Goal: Transaction & Acquisition: Book appointment/travel/reservation

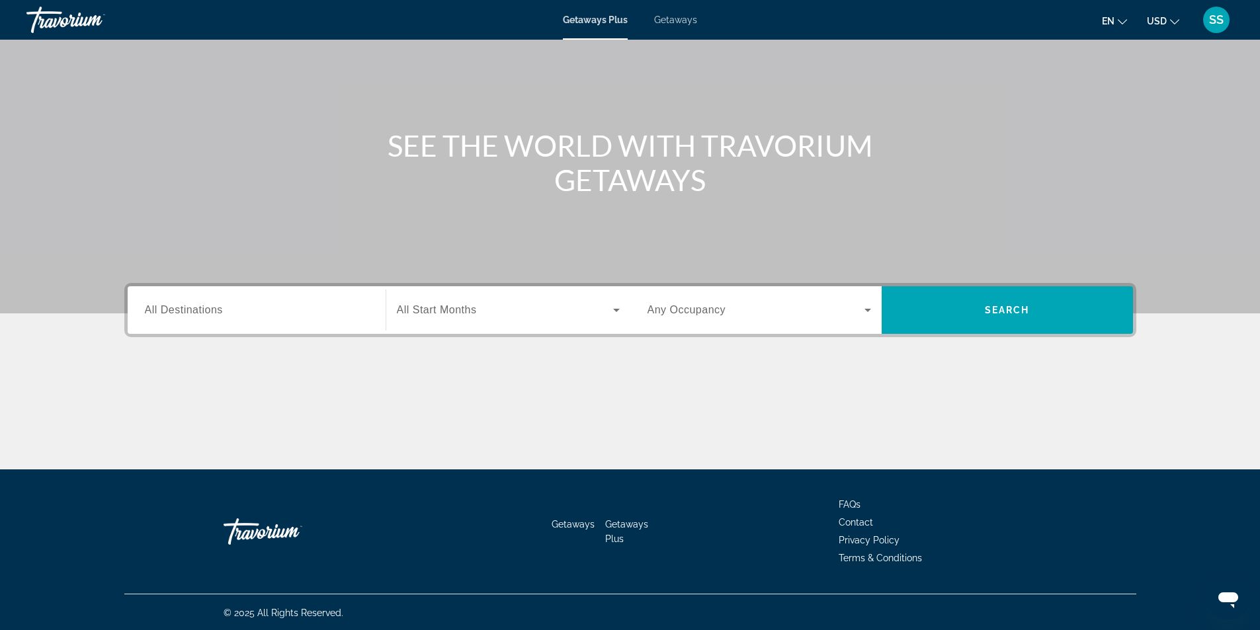
scroll to position [85, 0]
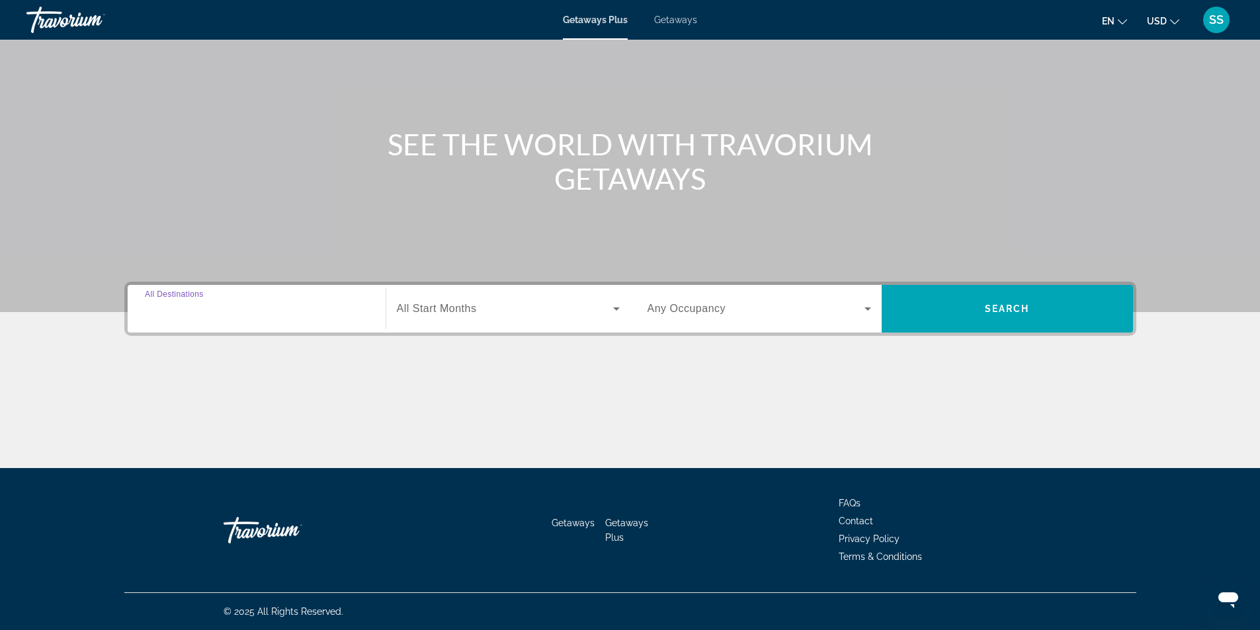
click at [284, 313] on input "Destination All Destinations" at bounding box center [257, 310] width 224 height 16
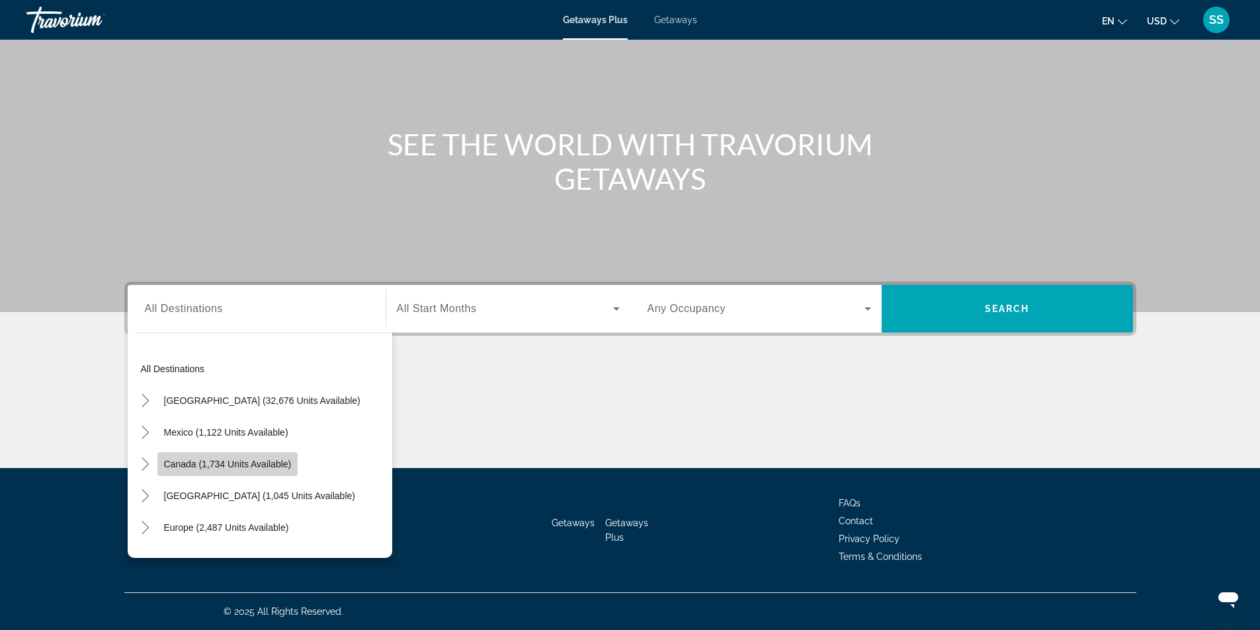
click at [256, 464] on span "Canada (1,734 units available)" at bounding box center [228, 464] width 128 height 11
type input "**********"
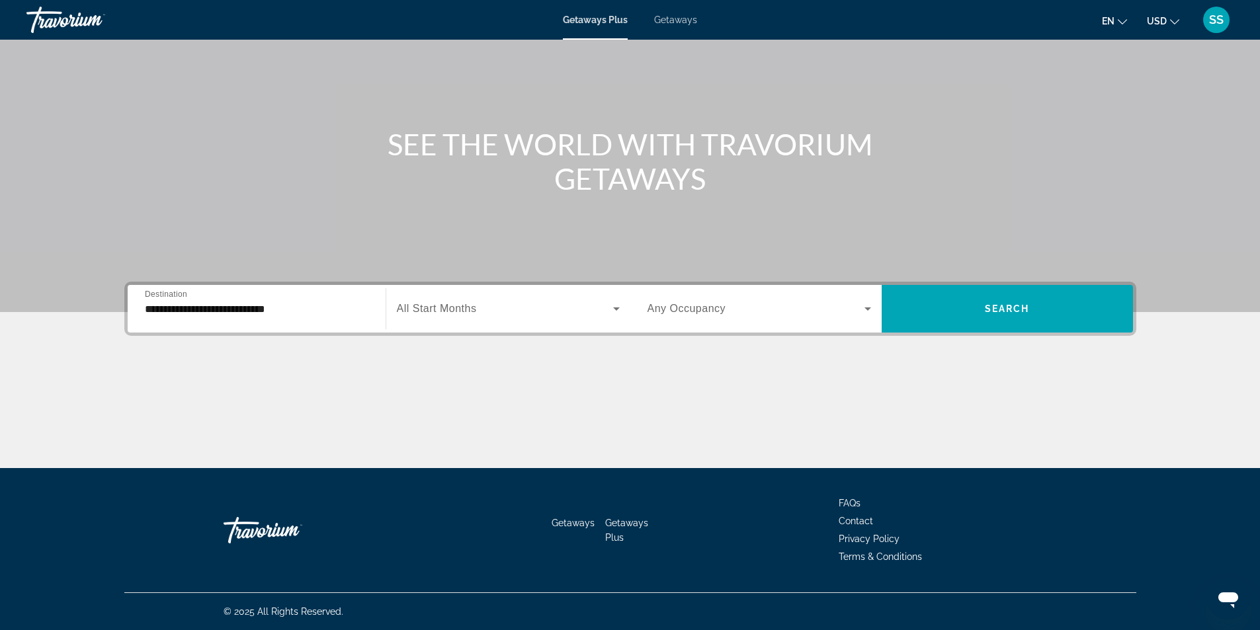
click at [468, 306] on span "All Start Months" at bounding box center [437, 308] width 80 height 11
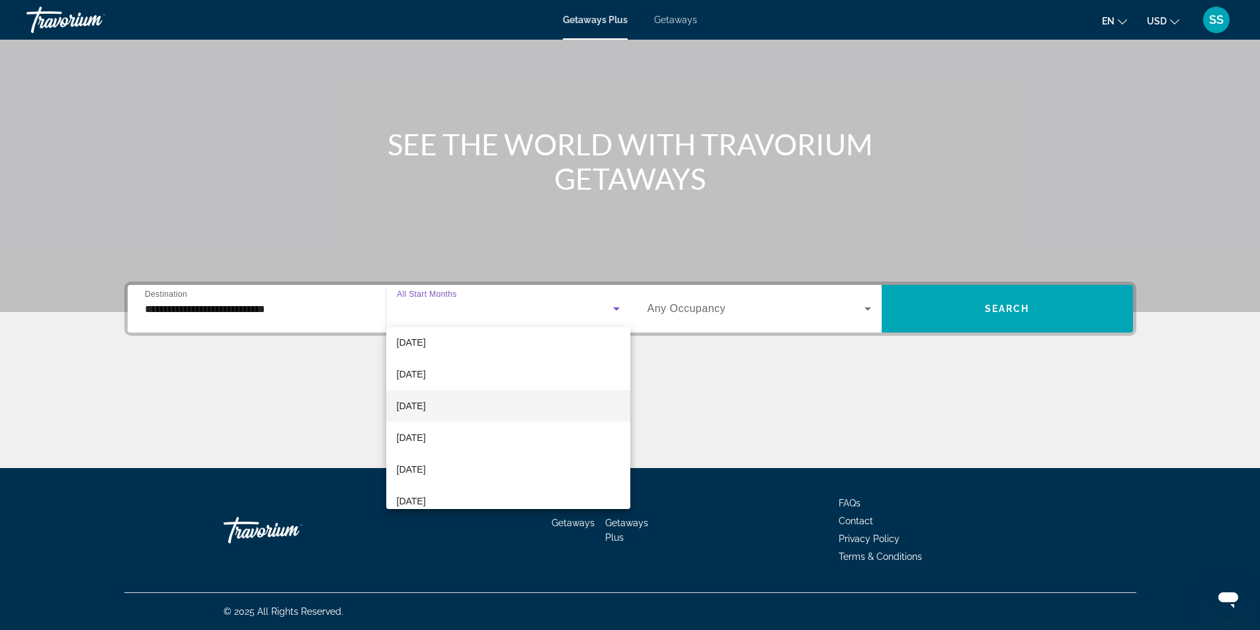
scroll to position [132, 0]
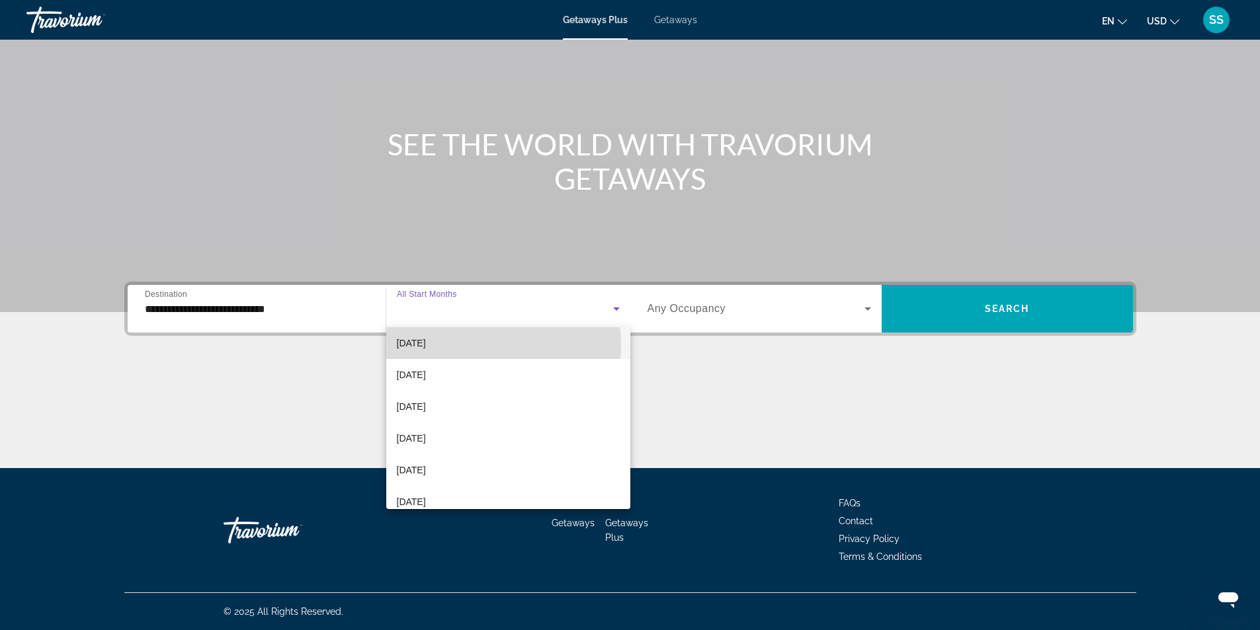
click at [473, 347] on mat-option "[DATE]" at bounding box center [508, 343] width 244 height 32
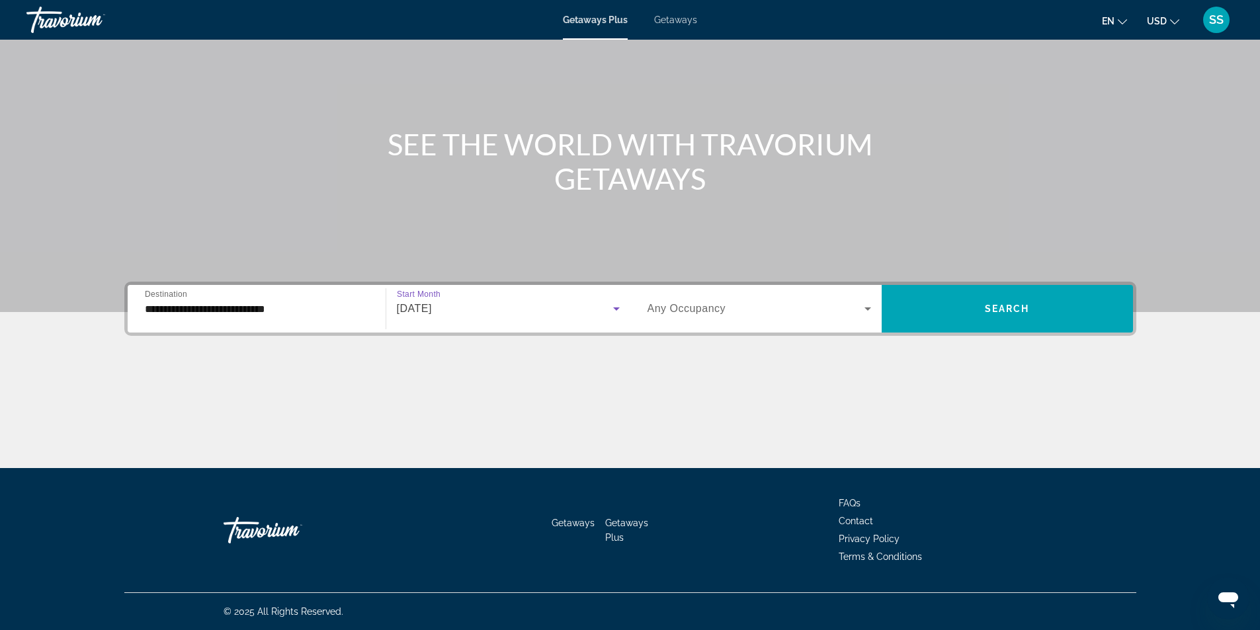
click at [700, 308] on span "Any Occupancy" at bounding box center [686, 308] width 79 height 11
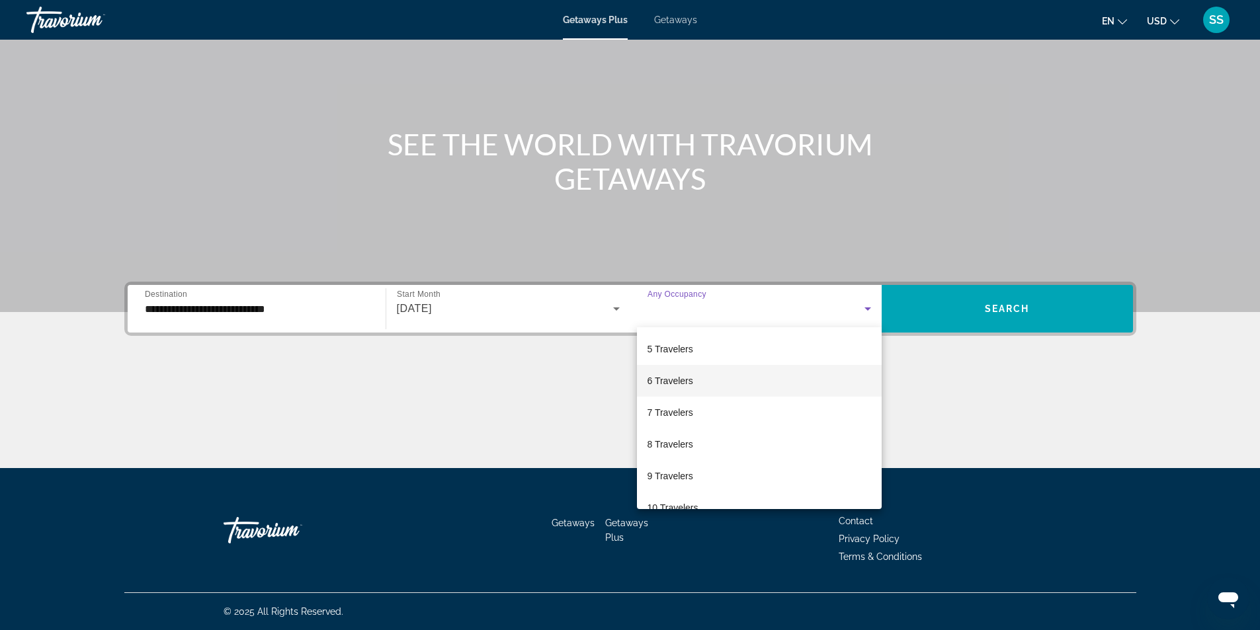
scroll to position [146, 0]
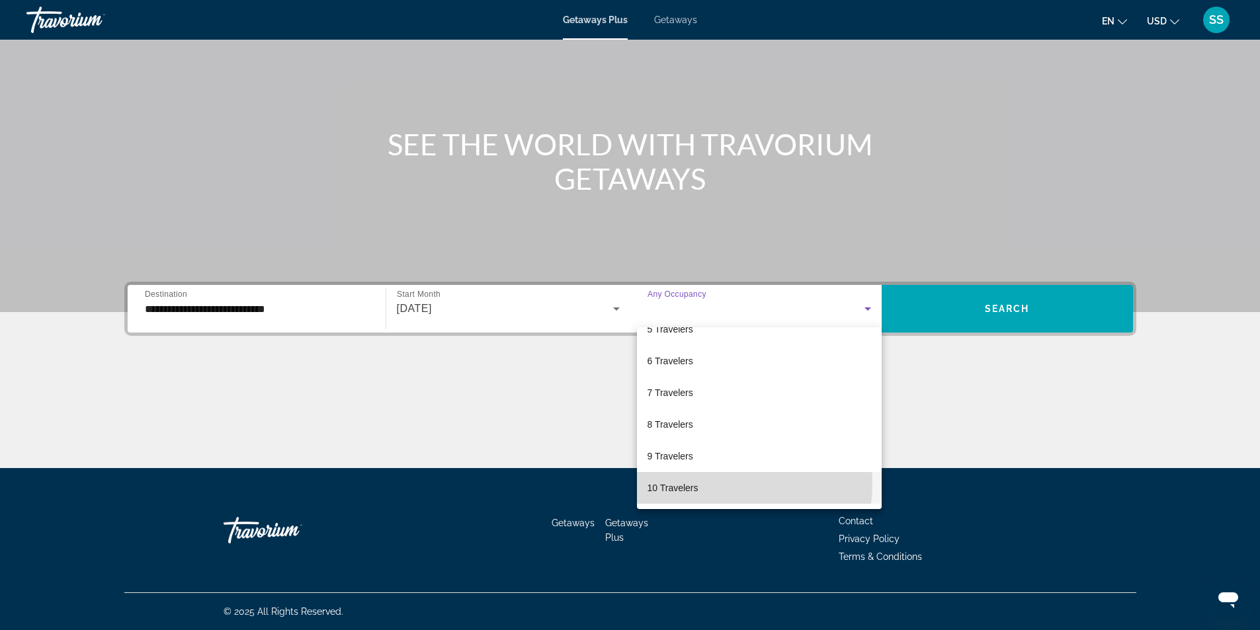
click at [708, 483] on mat-option "10 Travelers" at bounding box center [759, 488] width 245 height 32
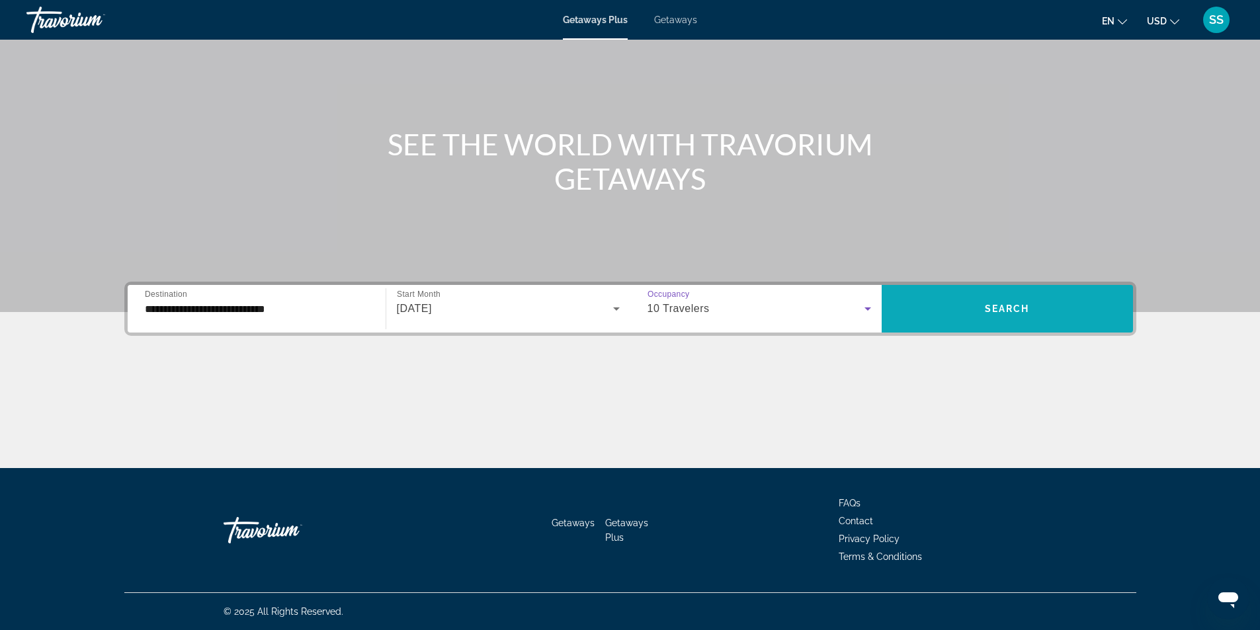
click at [905, 315] on span "Search widget" at bounding box center [1007, 309] width 251 height 32
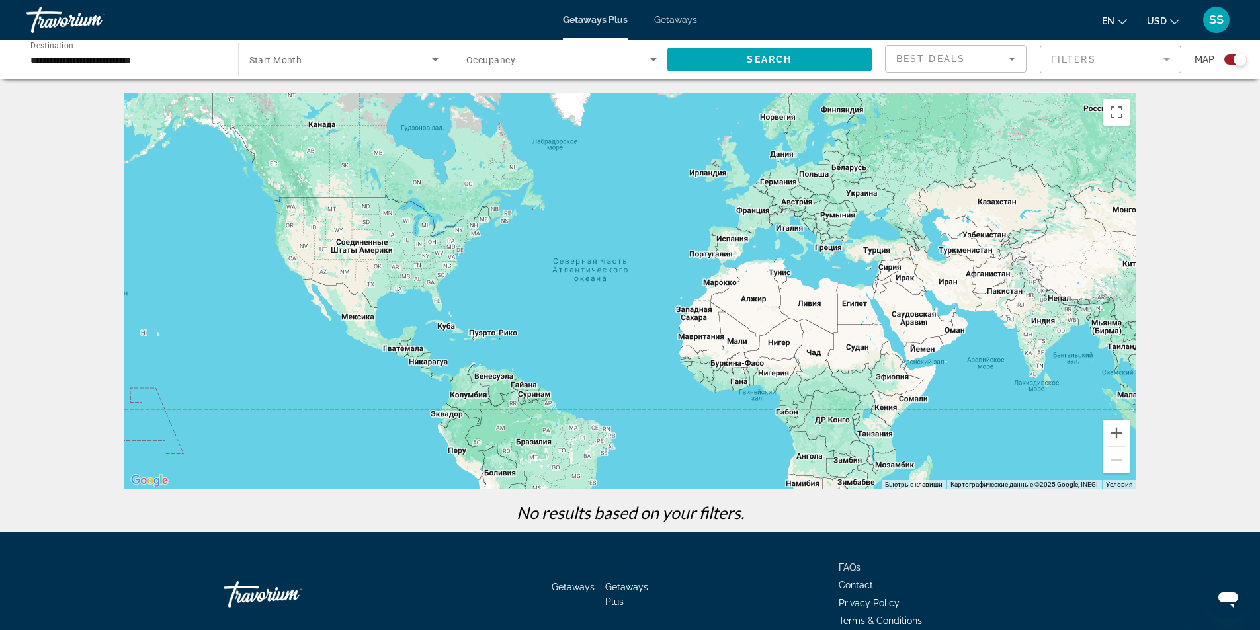
click at [364, 258] on div "Main content" at bounding box center [630, 291] width 1012 height 397
click at [281, 58] on span "Start Month" at bounding box center [275, 60] width 53 height 11
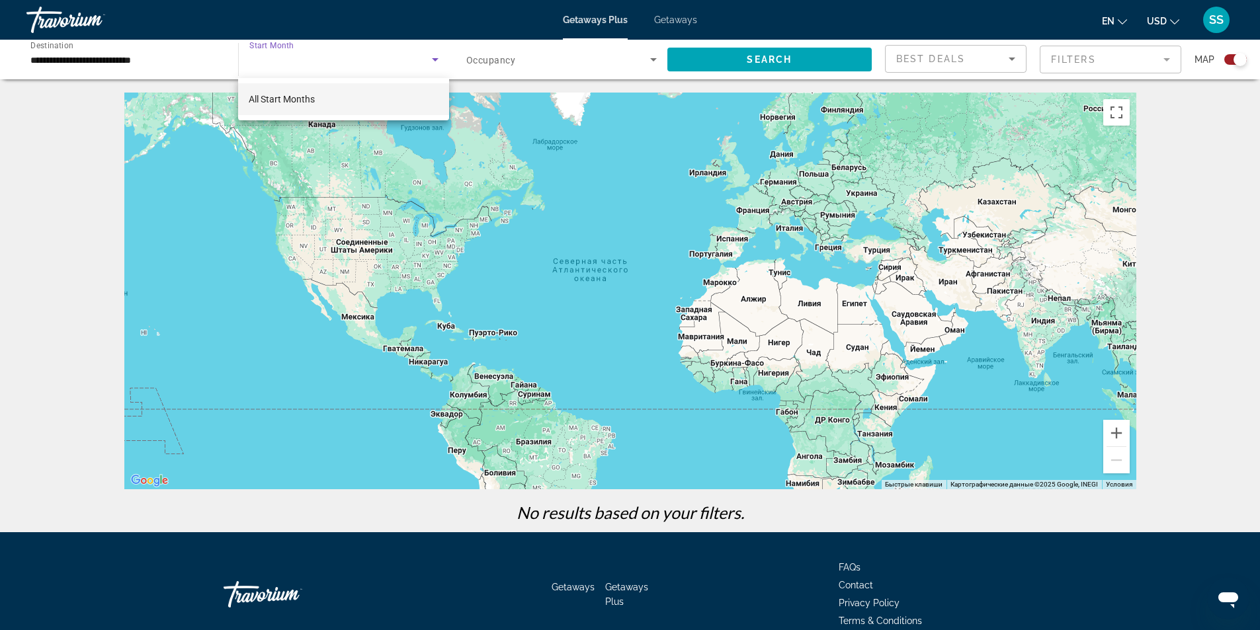
click at [281, 58] on div at bounding box center [630, 315] width 1260 height 630
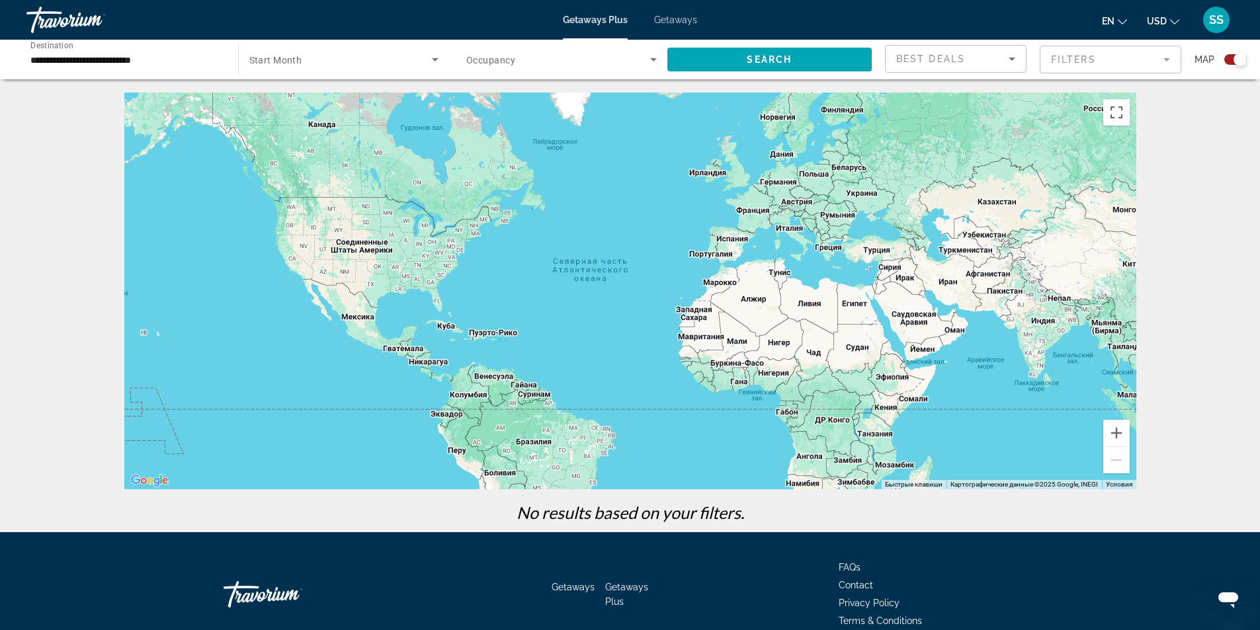
click at [616, 65] on span "Search widget" at bounding box center [558, 60] width 184 height 16
click at [584, 95] on mat-option "Any Occupancy" at bounding box center [561, 99] width 211 height 32
click at [781, 68] on span "Search widget" at bounding box center [769, 60] width 205 height 32
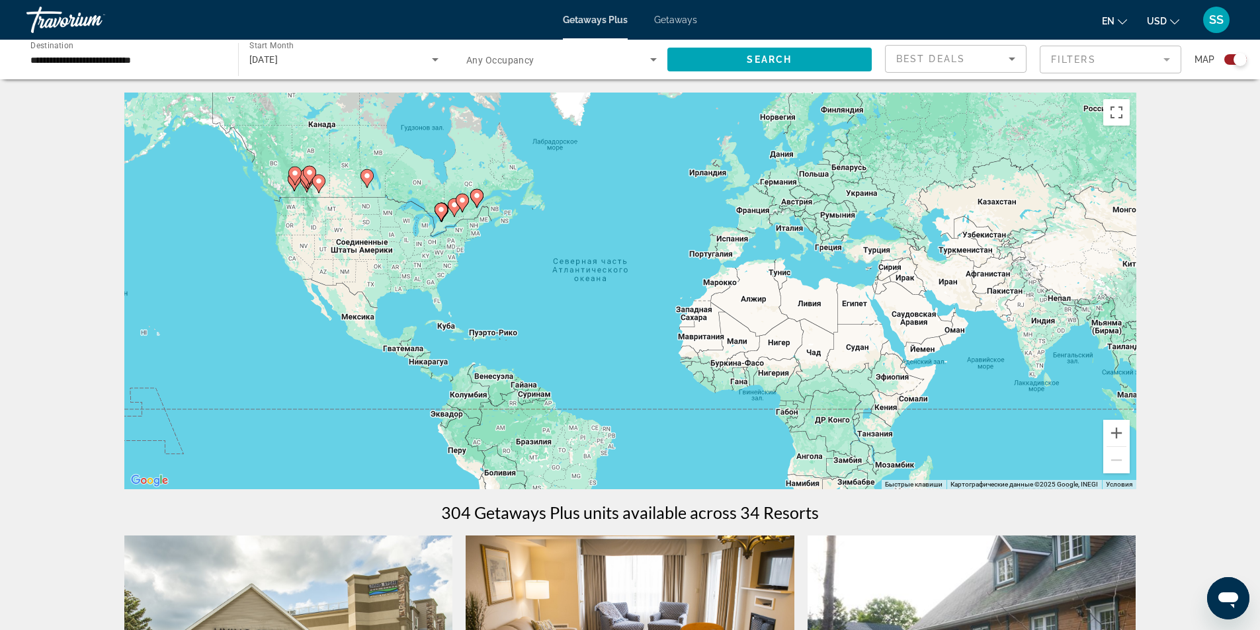
click at [370, 192] on div "Чтобы активировать перетаскивание с помощью клавиатуры, нажмите Alt + Ввод. Пос…" at bounding box center [630, 291] width 1012 height 397
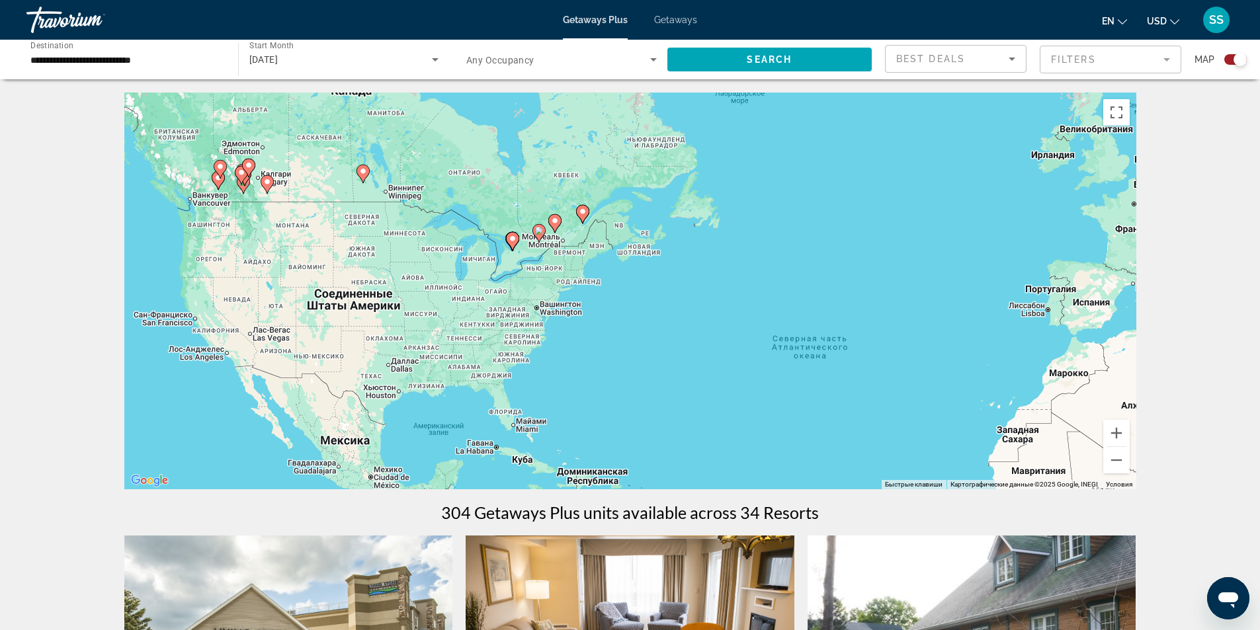
click at [388, 204] on div "Чтобы активировать перетаскивание с помощью клавиатуры, нажмите Alt + Ввод. Пос…" at bounding box center [630, 291] width 1012 height 397
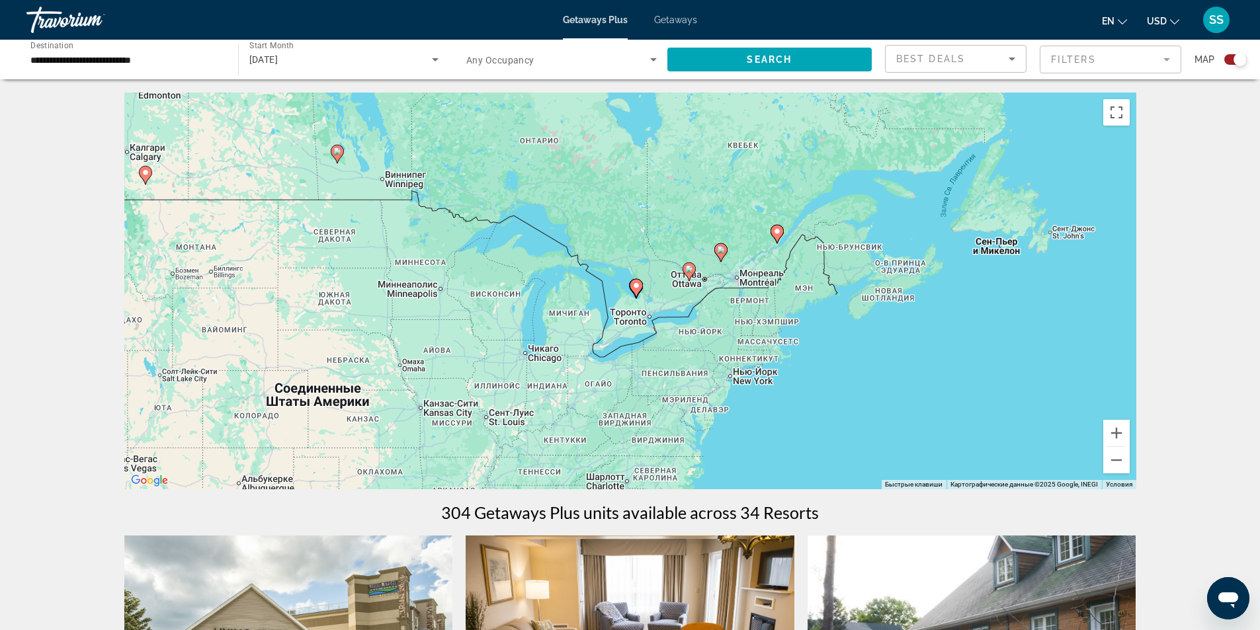
click at [641, 310] on div "Чтобы активировать перетаскивание с помощью клавиатуры, нажмите Alt + Ввод. Пос…" at bounding box center [630, 291] width 1012 height 397
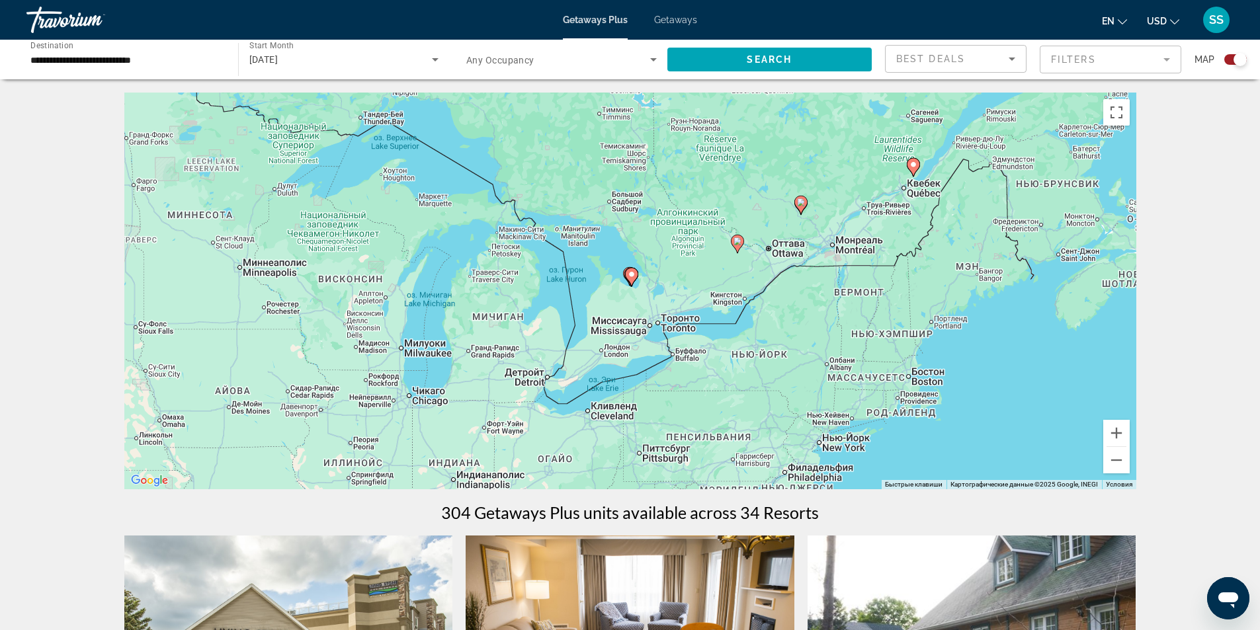
click at [727, 294] on div "Чтобы активировать перетаскивание с помощью клавиатуры, нажмите Alt + Ввод. Пос…" at bounding box center [630, 291] width 1012 height 397
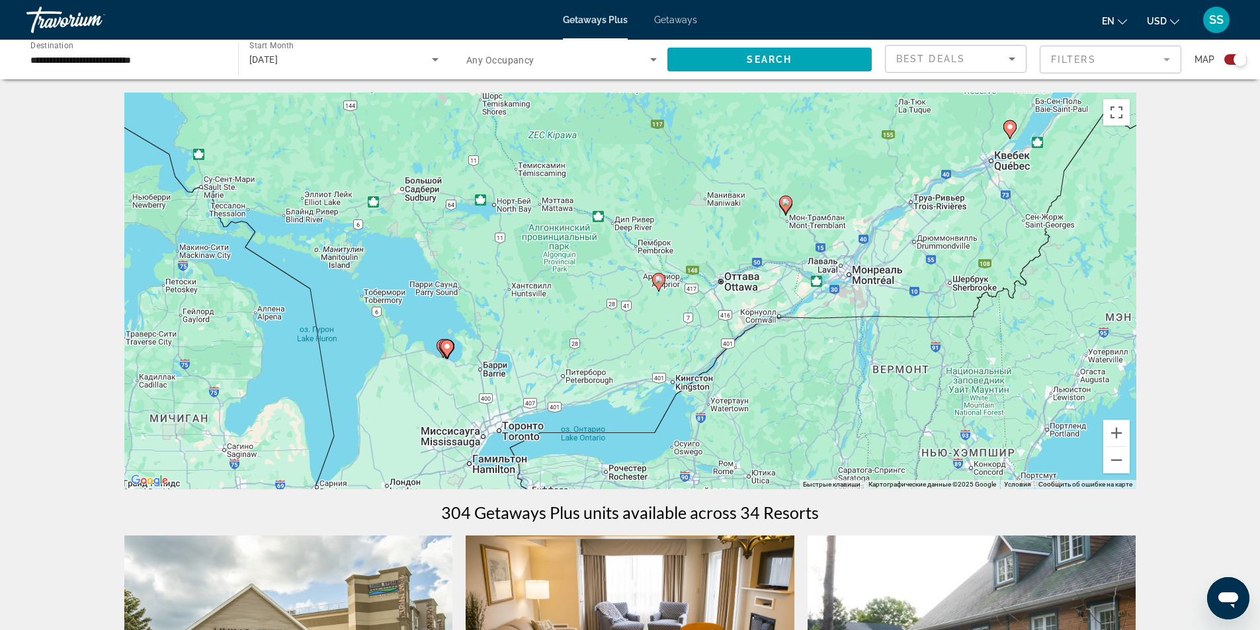
drag, startPoint x: 725, startPoint y: 289, endPoint x: 636, endPoint y: 369, distance: 120.4
click at [636, 369] on div "Чтобы активировать перетаскивание с помощью клавиатуры, нажмите Alt + Ввод. Пос…" at bounding box center [630, 291] width 1012 height 397
click at [575, 368] on div "Чтобы активировать перетаскивание с помощью клавиатуры, нажмите Alt + Ввод. Пос…" at bounding box center [630, 291] width 1012 height 397
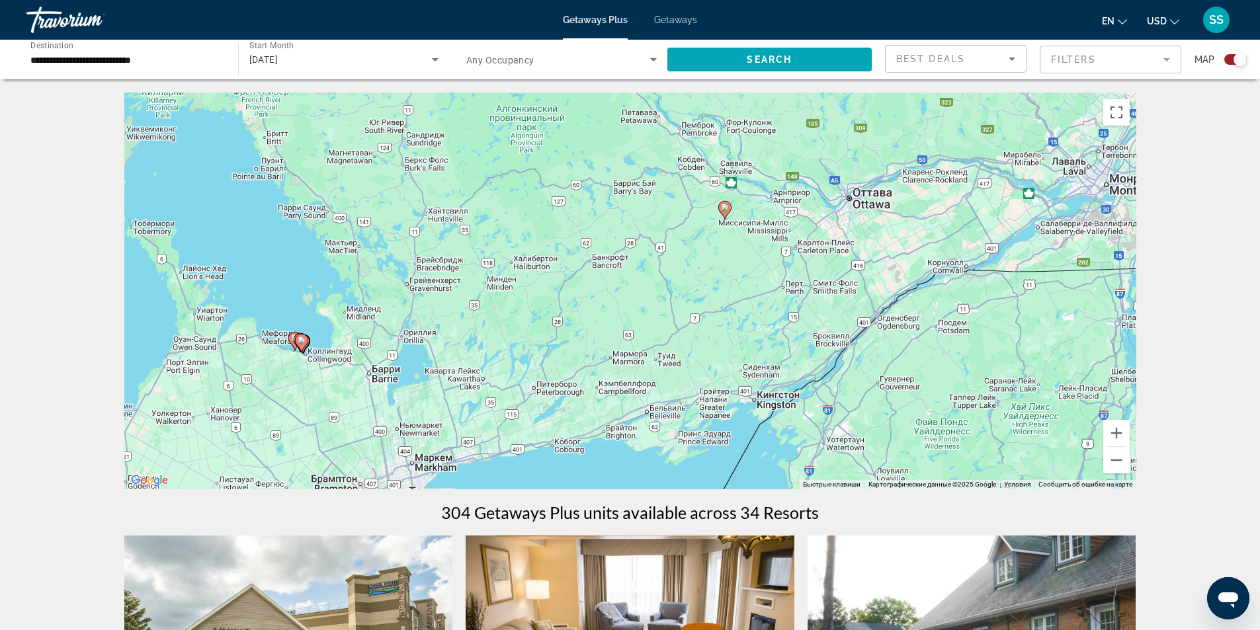
drag, startPoint x: 742, startPoint y: 306, endPoint x: 485, endPoint y: 337, distance: 259.0
click at [485, 337] on div "Чтобы активировать перетаскивание с помощью клавиатуры, нажмите Alt + Ввод. Пос…" at bounding box center [630, 291] width 1012 height 397
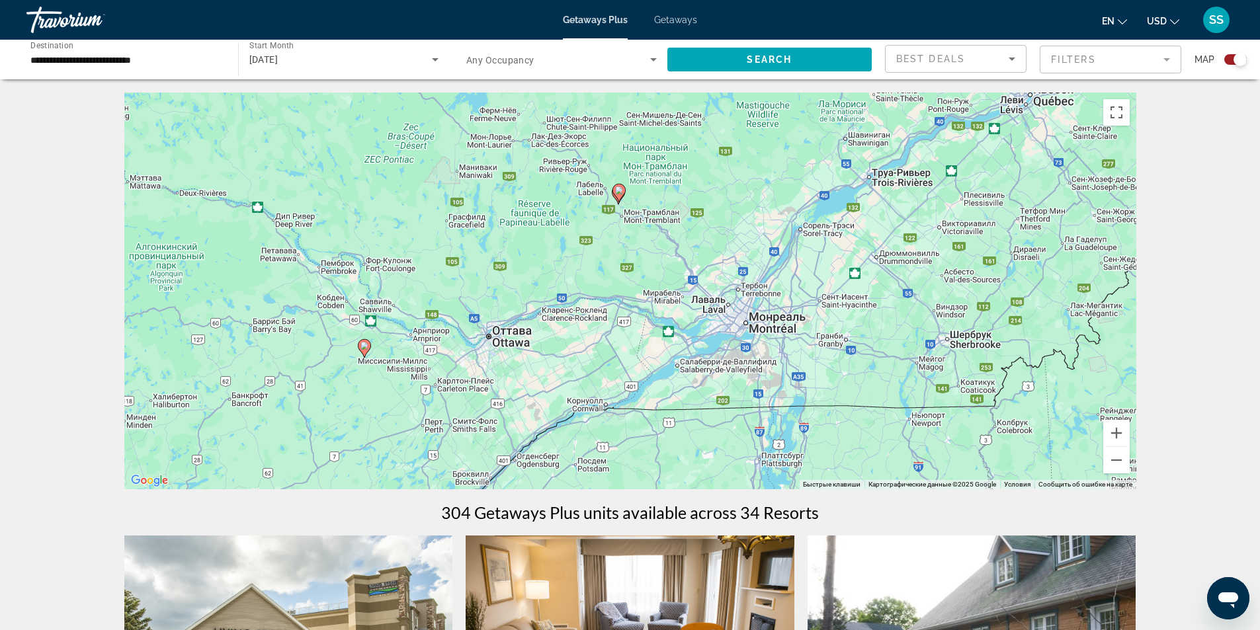
drag, startPoint x: 762, startPoint y: 270, endPoint x: 659, endPoint y: 378, distance: 148.7
click at [659, 378] on div "Чтобы активировать перетаскивание с помощью клавиатуры, нажмите Alt + Ввод. Пос…" at bounding box center [630, 291] width 1012 height 397
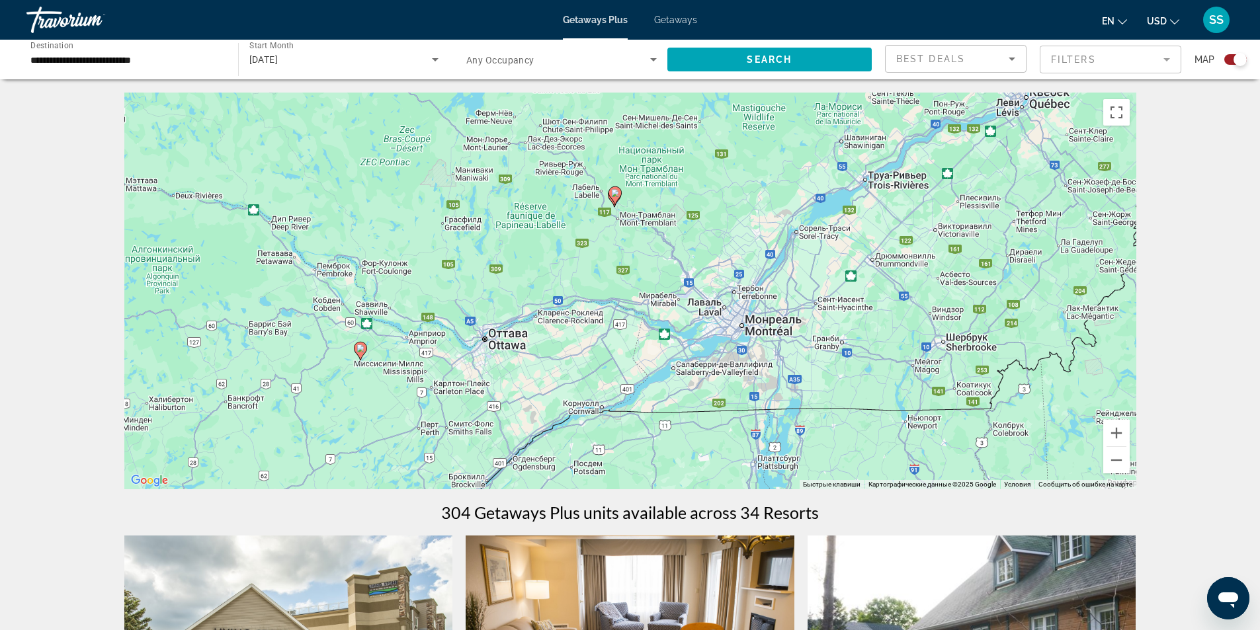
click at [614, 198] on icon "Main content" at bounding box center [614, 195] width 12 height 17
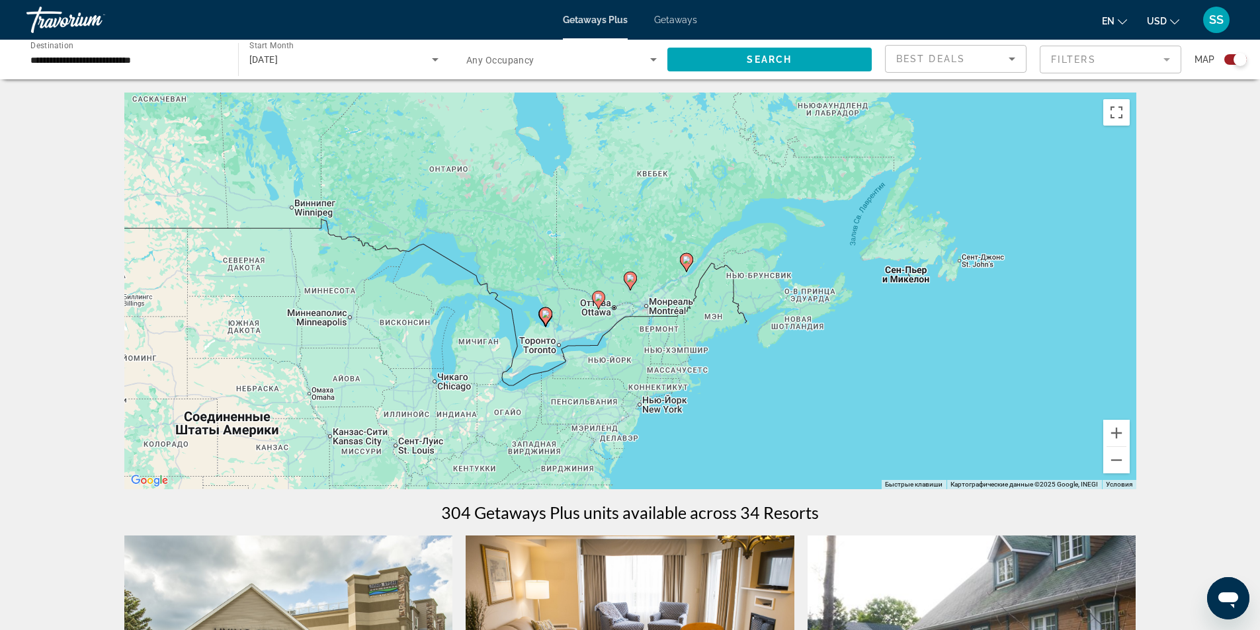
click at [633, 284] on icon "Main content" at bounding box center [630, 280] width 12 height 17
type input "**********"
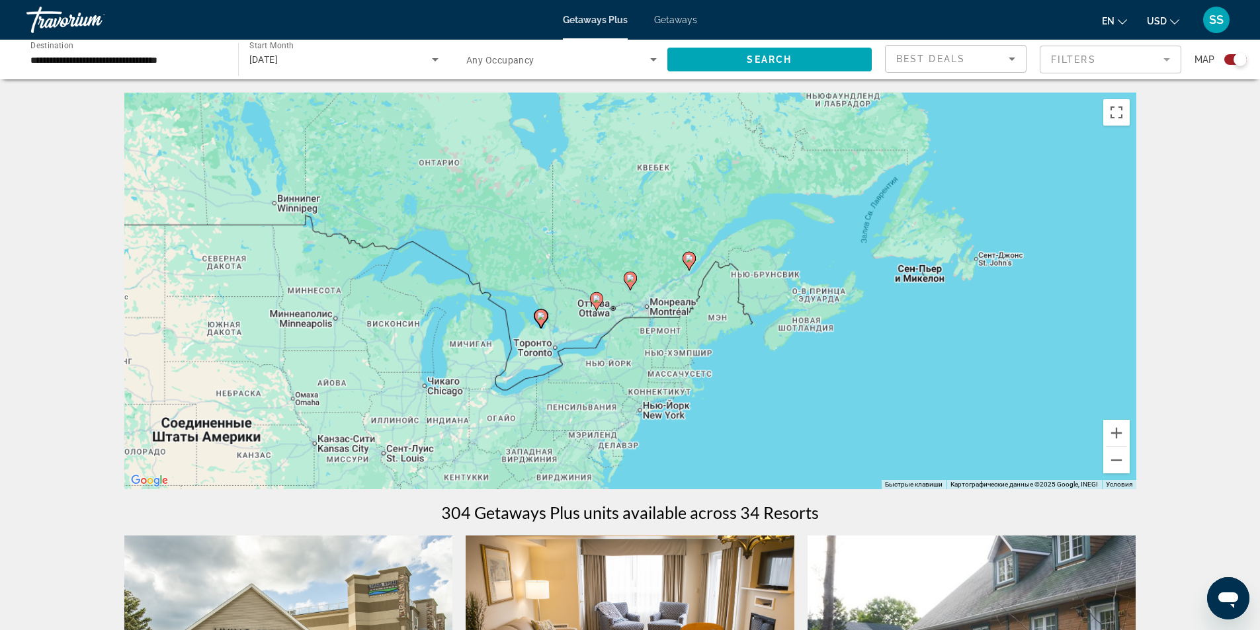
click at [633, 284] on icon "Main content" at bounding box center [630, 280] width 12 height 17
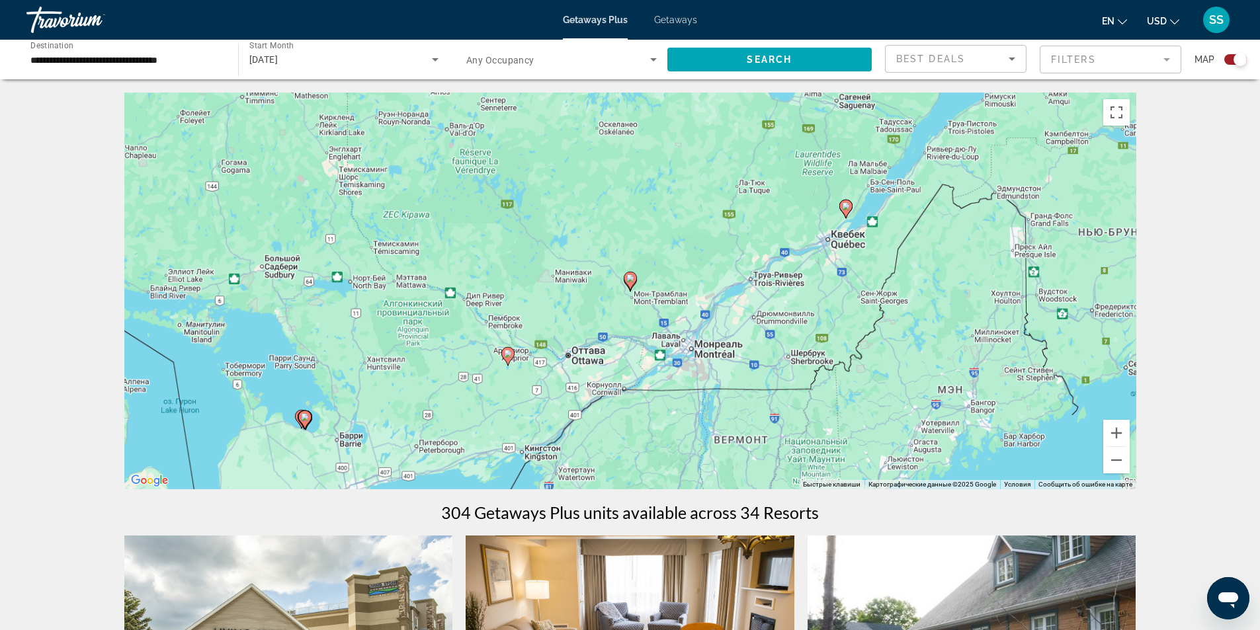
click at [633, 284] on icon "Main content" at bounding box center [630, 280] width 12 height 17
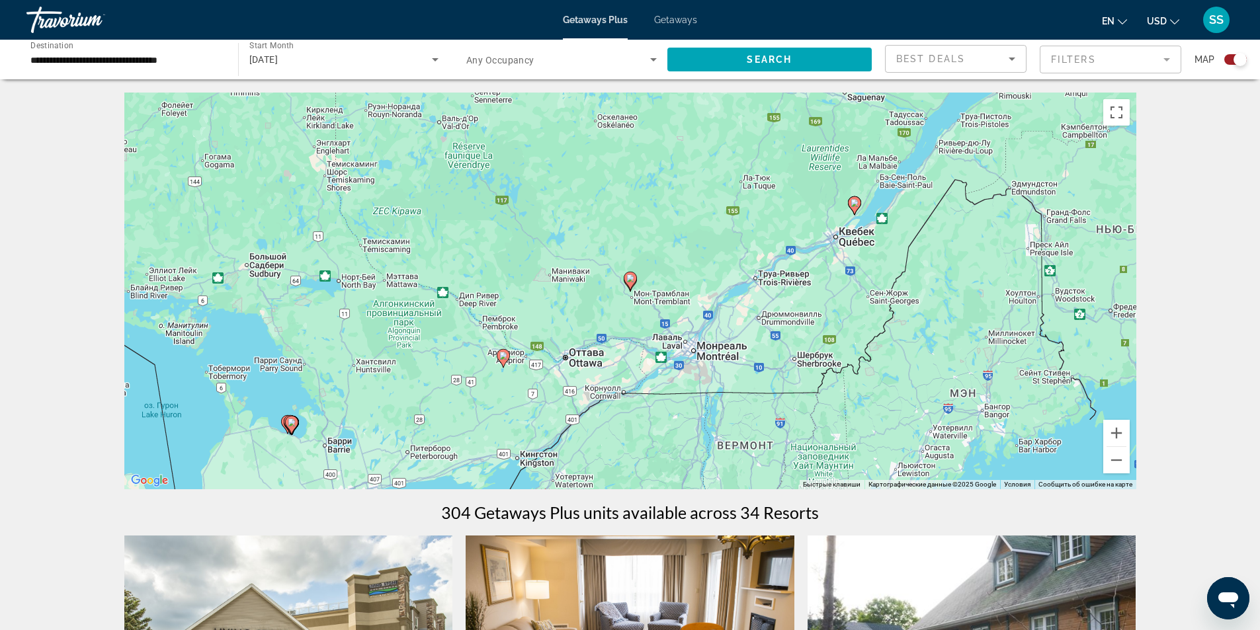
click at [633, 284] on icon "Main content" at bounding box center [630, 280] width 12 height 17
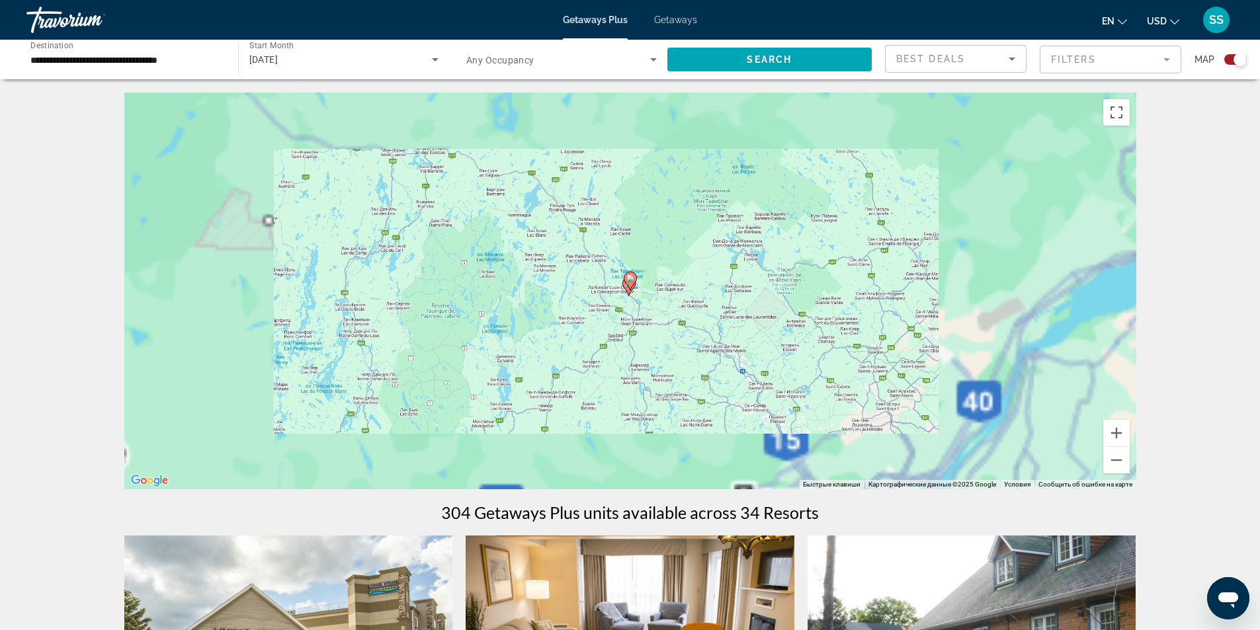
click at [633, 284] on icon "Main content" at bounding box center [630, 280] width 12 height 17
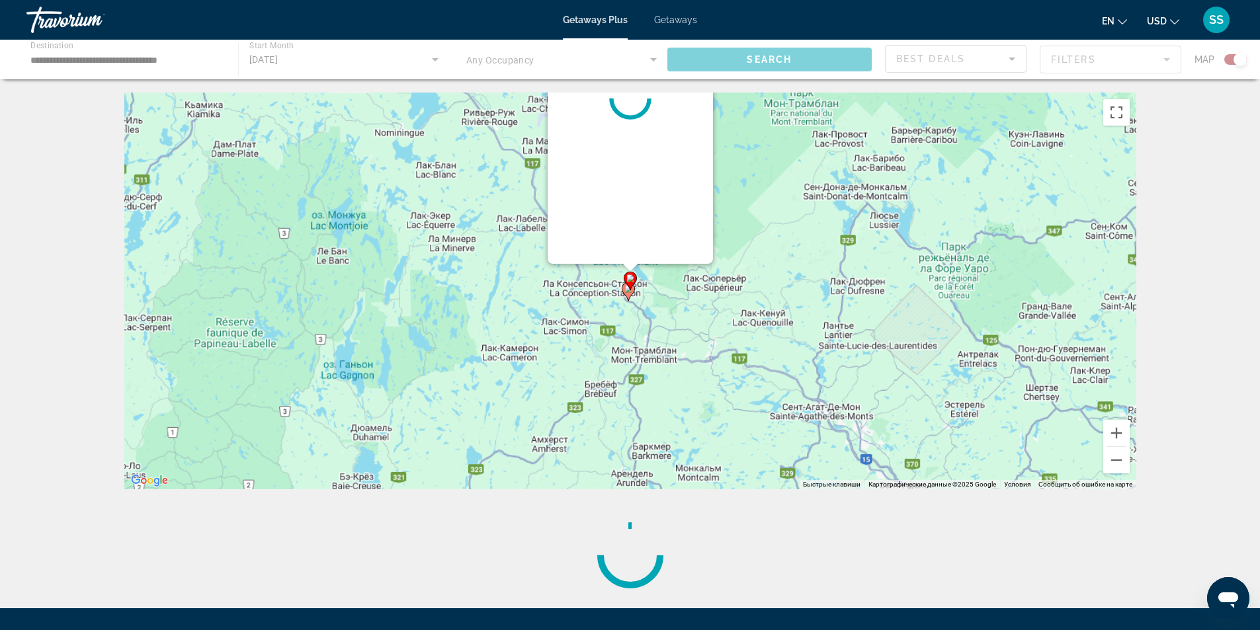
click at [633, 284] on icon "Main content" at bounding box center [630, 280] width 12 height 17
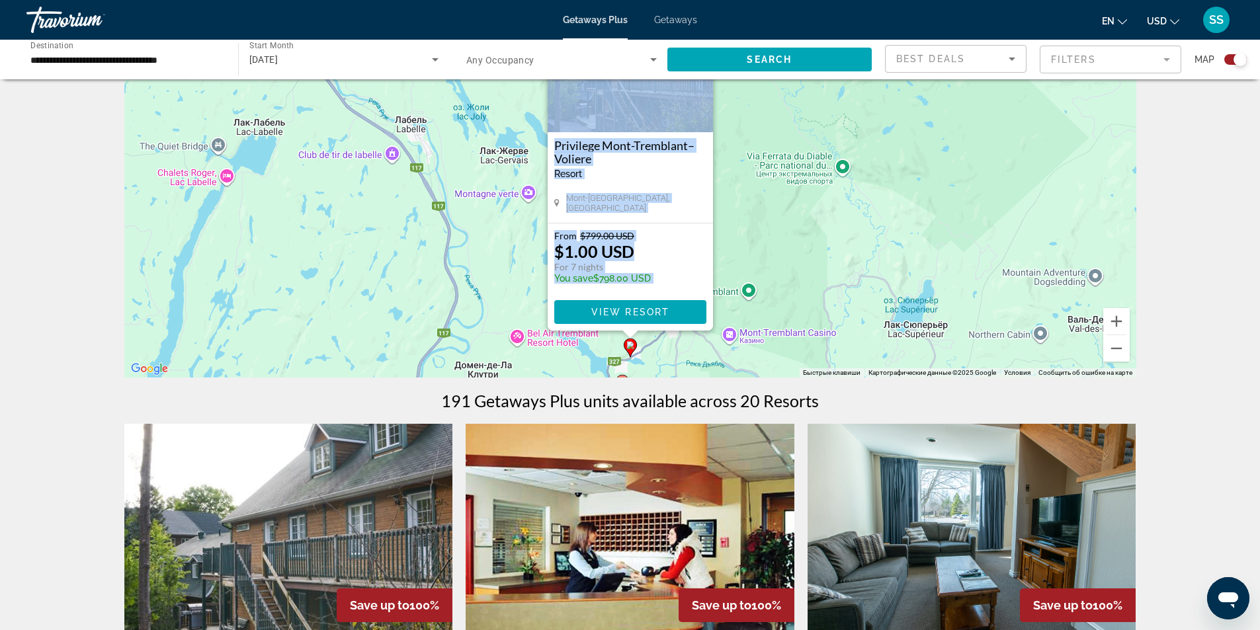
scroll to position [132, 0]
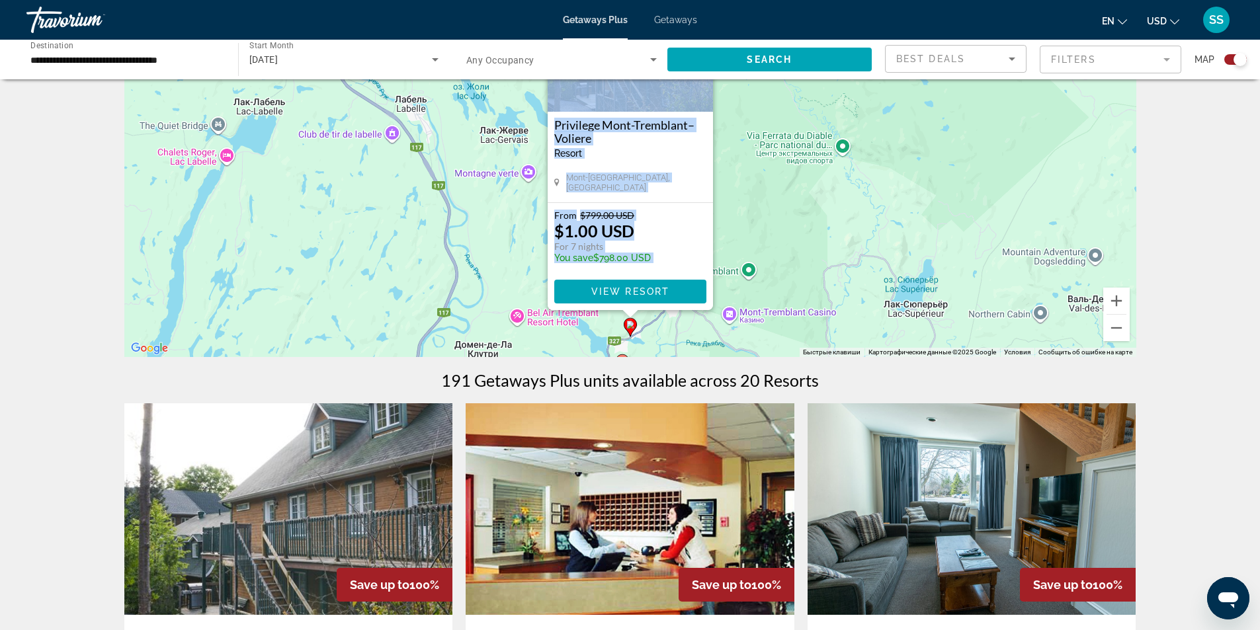
click at [622, 356] on icon "Main content" at bounding box center [622, 363] width 12 height 17
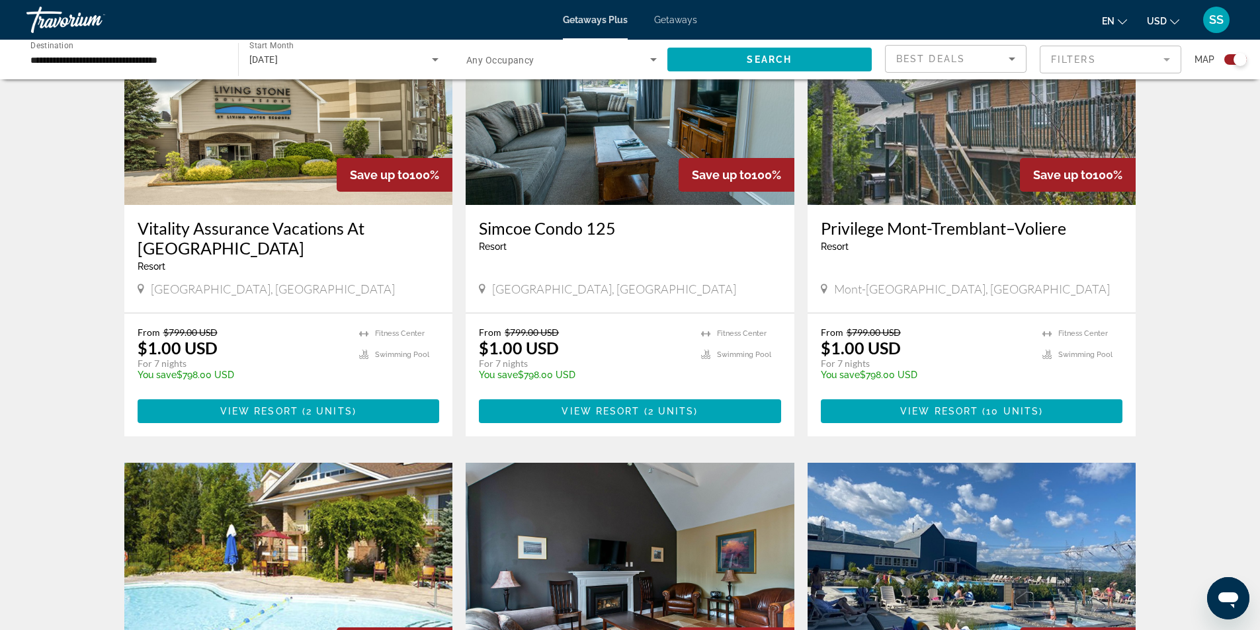
scroll to position [727, 0]
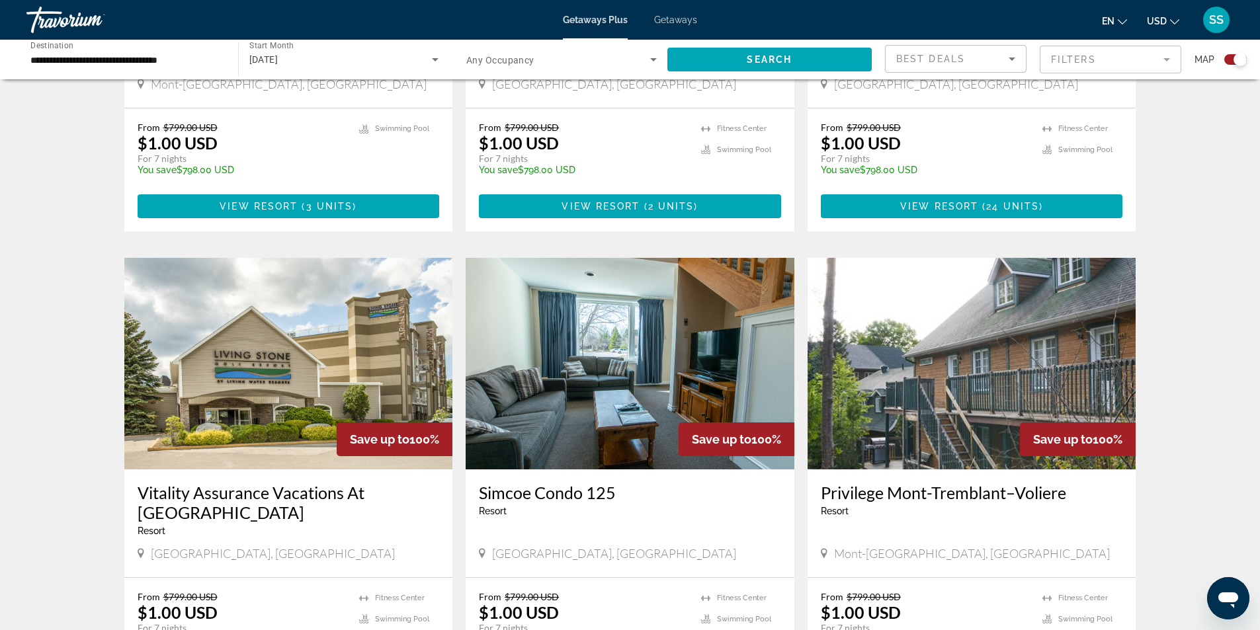
click at [327, 52] on div "[DATE]" at bounding box center [340, 60] width 183 height 16
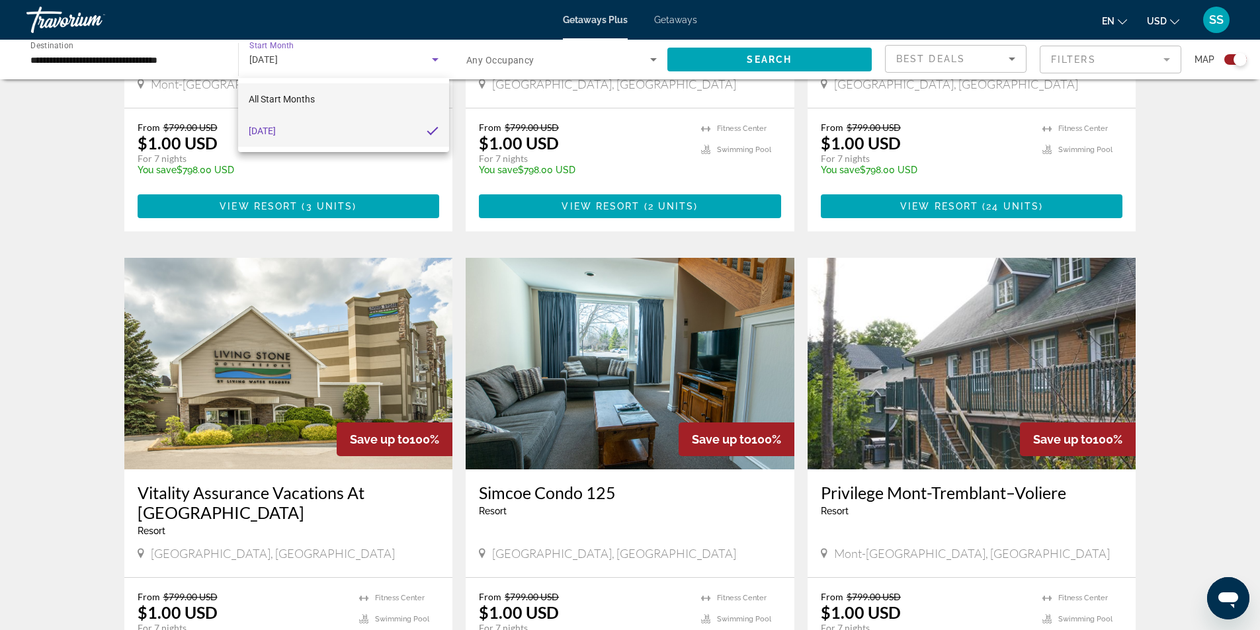
click at [339, 106] on mat-option "All Start Months" at bounding box center [343, 99] width 210 height 32
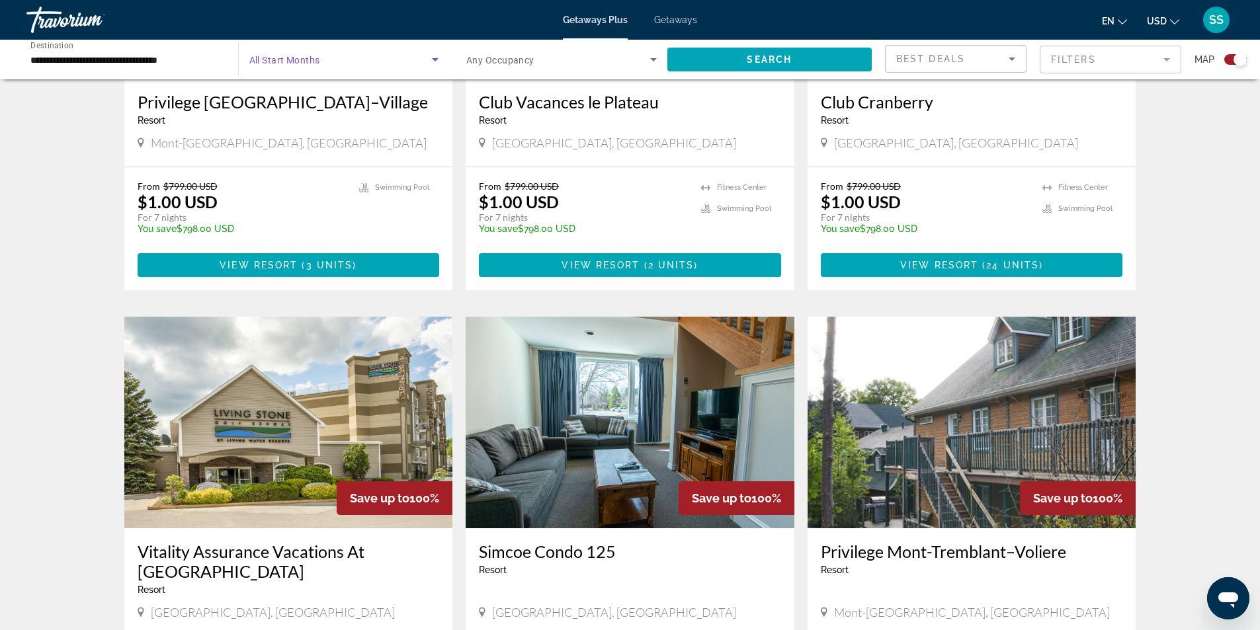
scroll to position [529, 0]
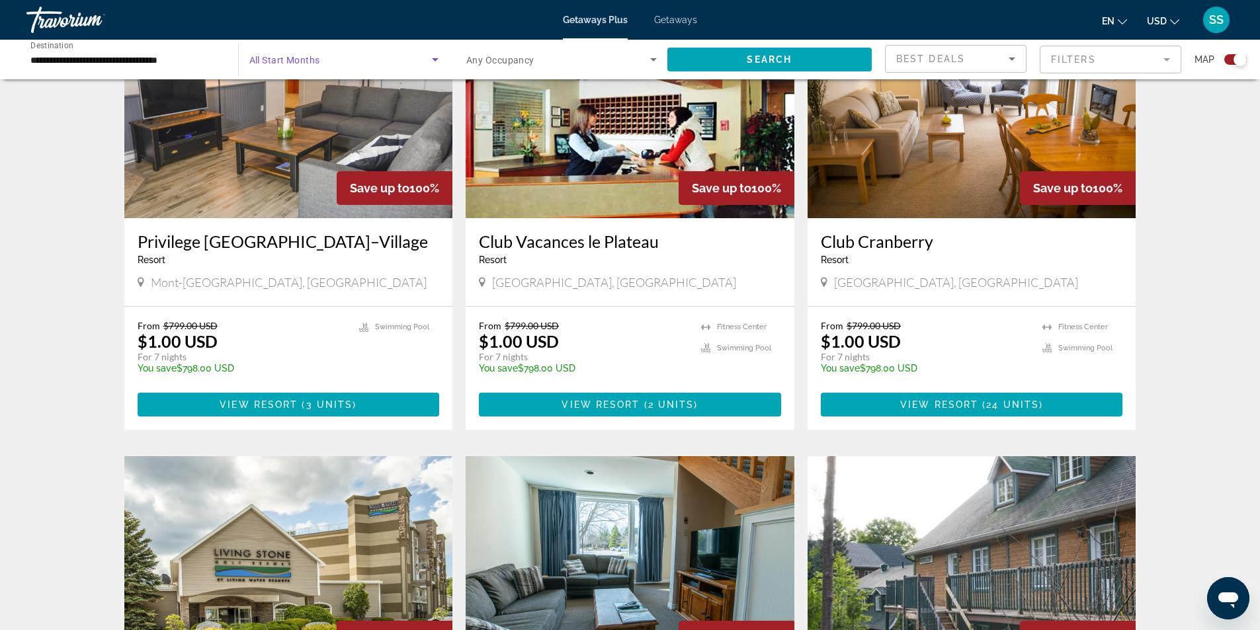
click at [243, 60] on div "Start Month All Start Months" at bounding box center [344, 59] width 211 height 37
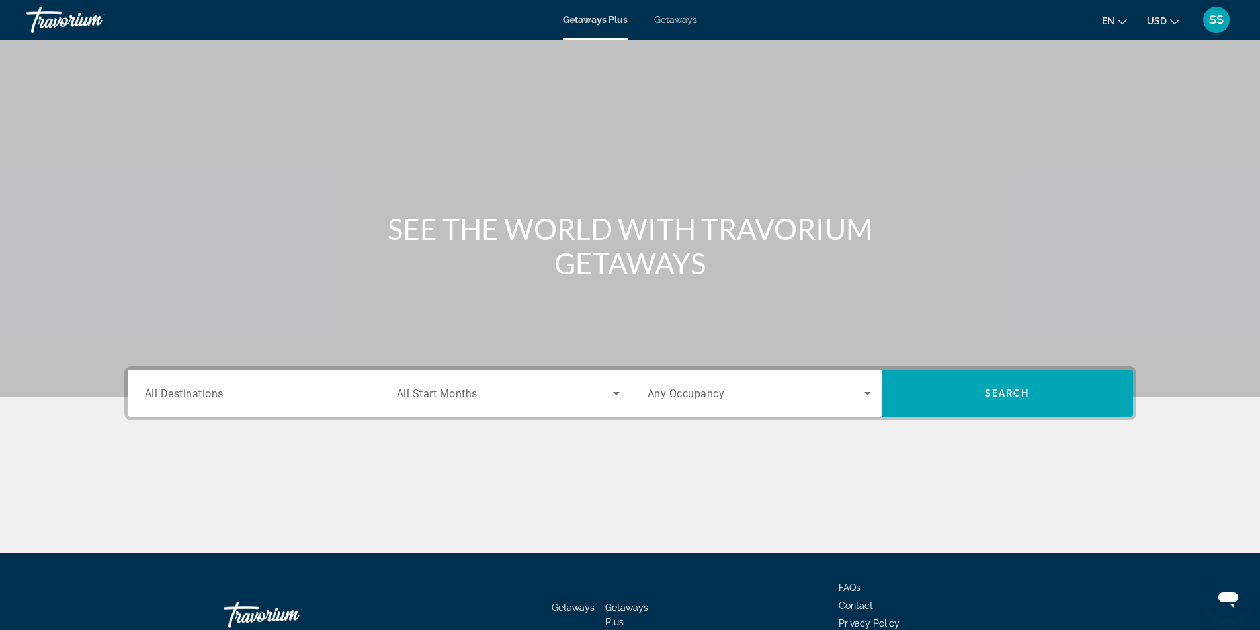
click at [438, 406] on div "Search widget" at bounding box center [508, 393] width 223 height 37
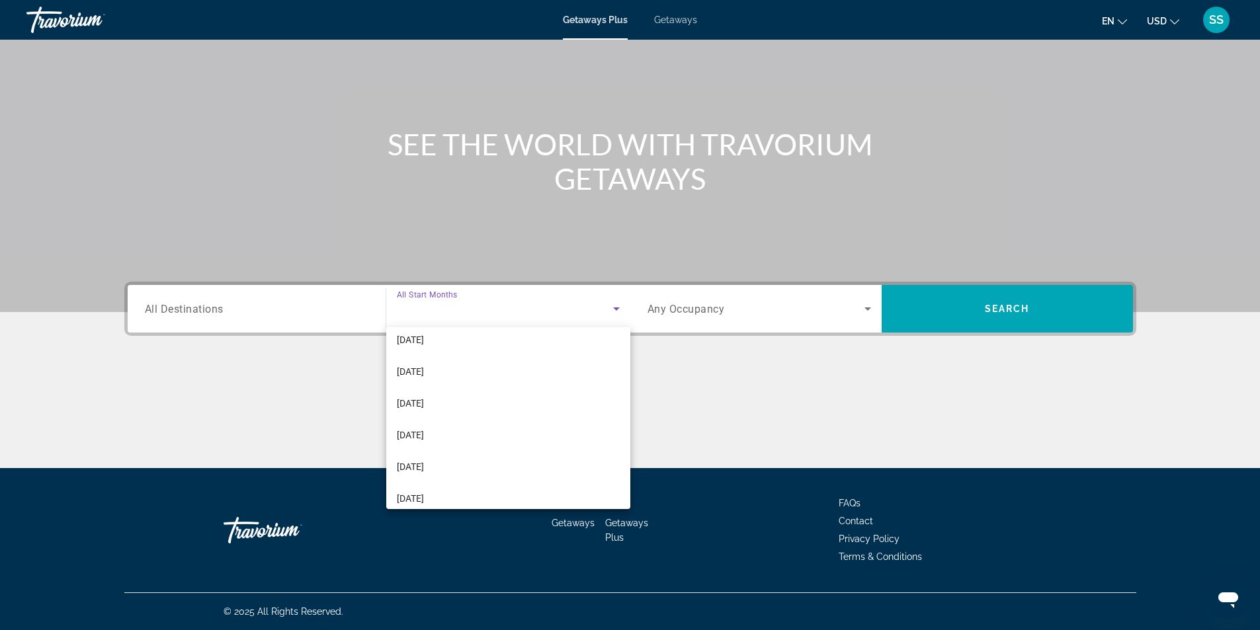
scroll to position [265, 0]
click at [437, 431] on mat-option "[DATE]" at bounding box center [508, 433] width 244 height 32
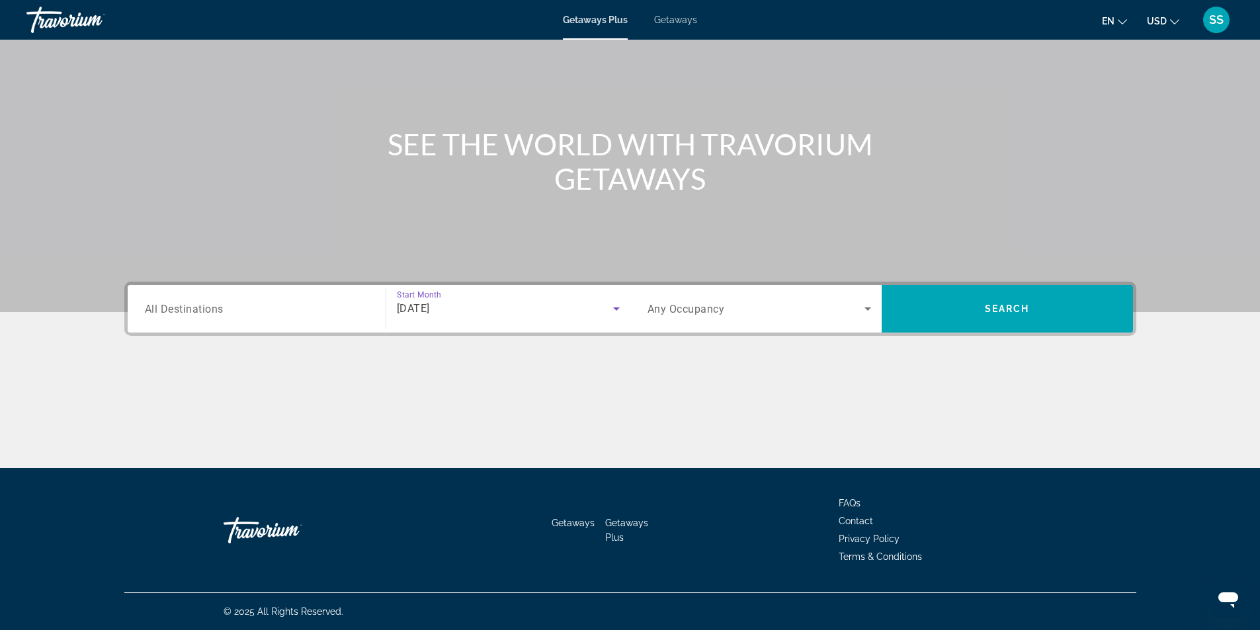
click at [260, 314] on input "Destination All Destinations" at bounding box center [257, 310] width 224 height 16
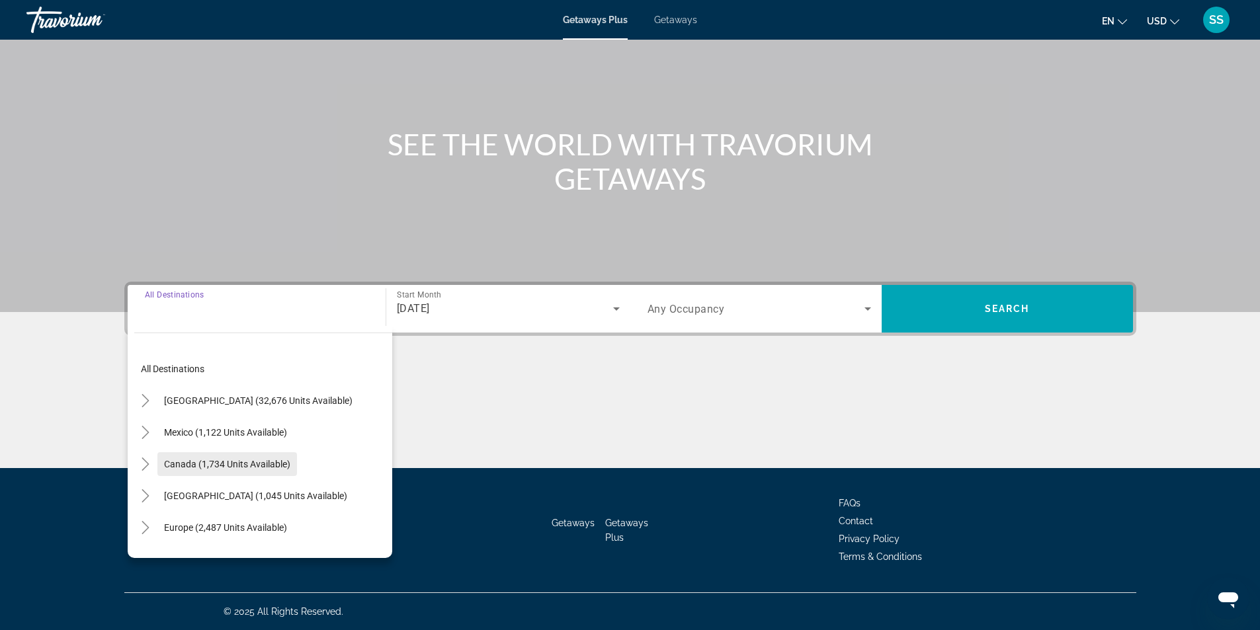
click at [212, 464] on span "Canada (1,734 units available)" at bounding box center [227, 464] width 126 height 11
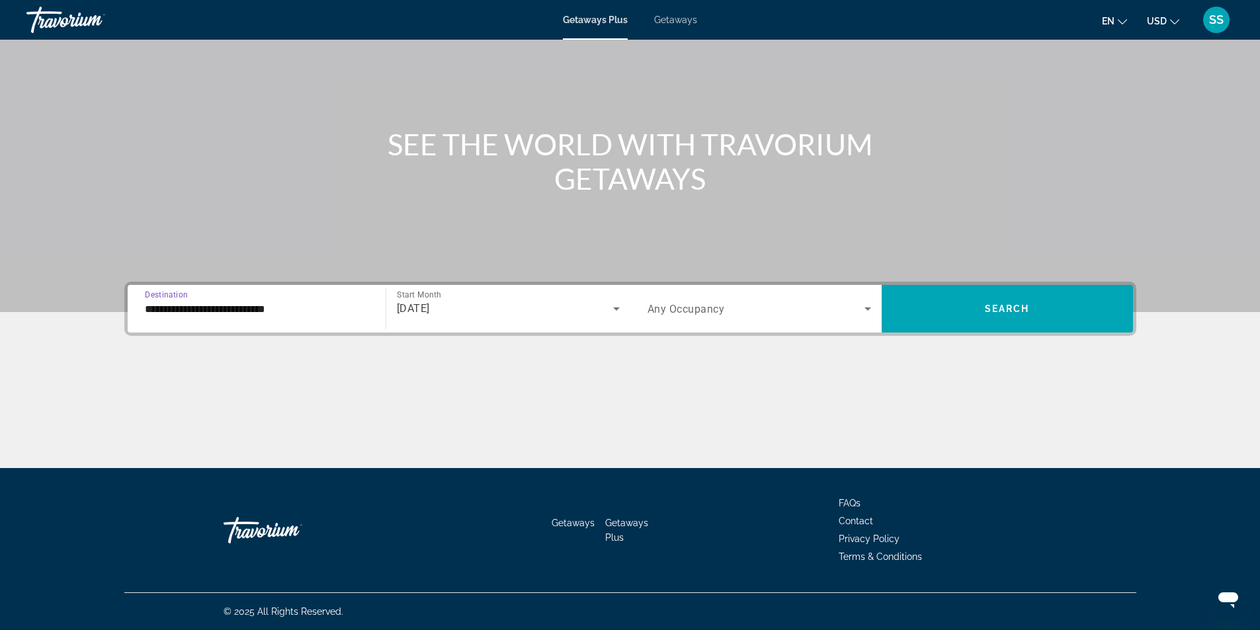
click at [203, 309] on input "**********" at bounding box center [257, 310] width 224 height 16
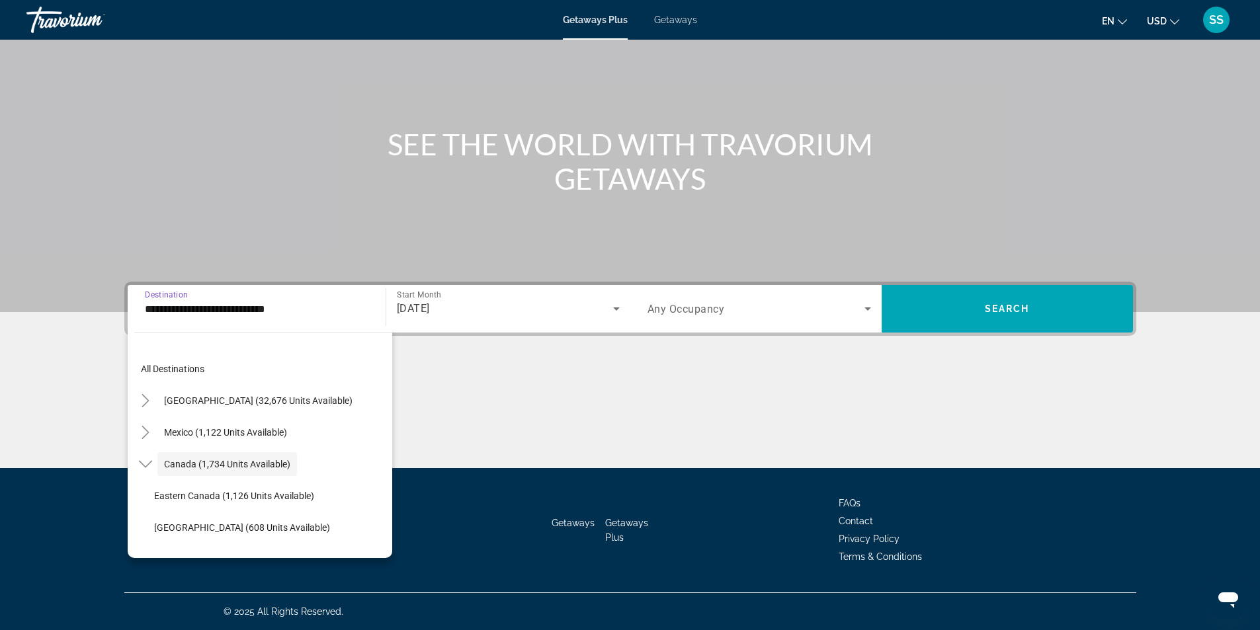
scroll to position [15, 0]
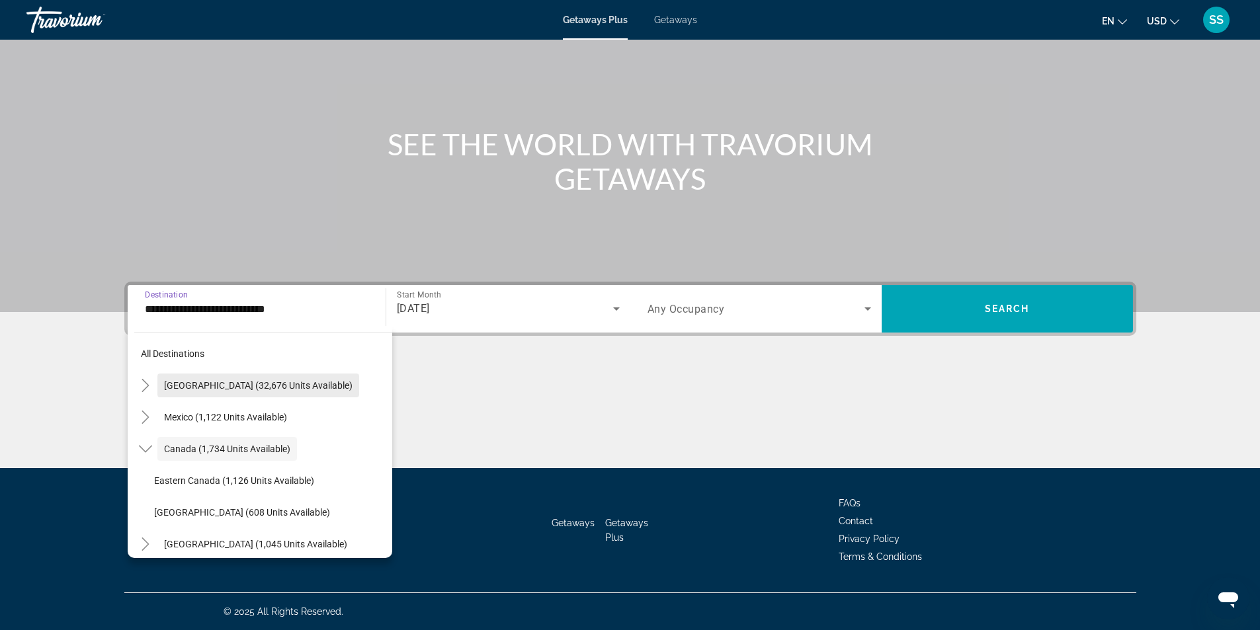
click at [253, 387] on span "[GEOGRAPHIC_DATA] (32,676 units available)" at bounding box center [258, 385] width 188 height 11
type input "**********"
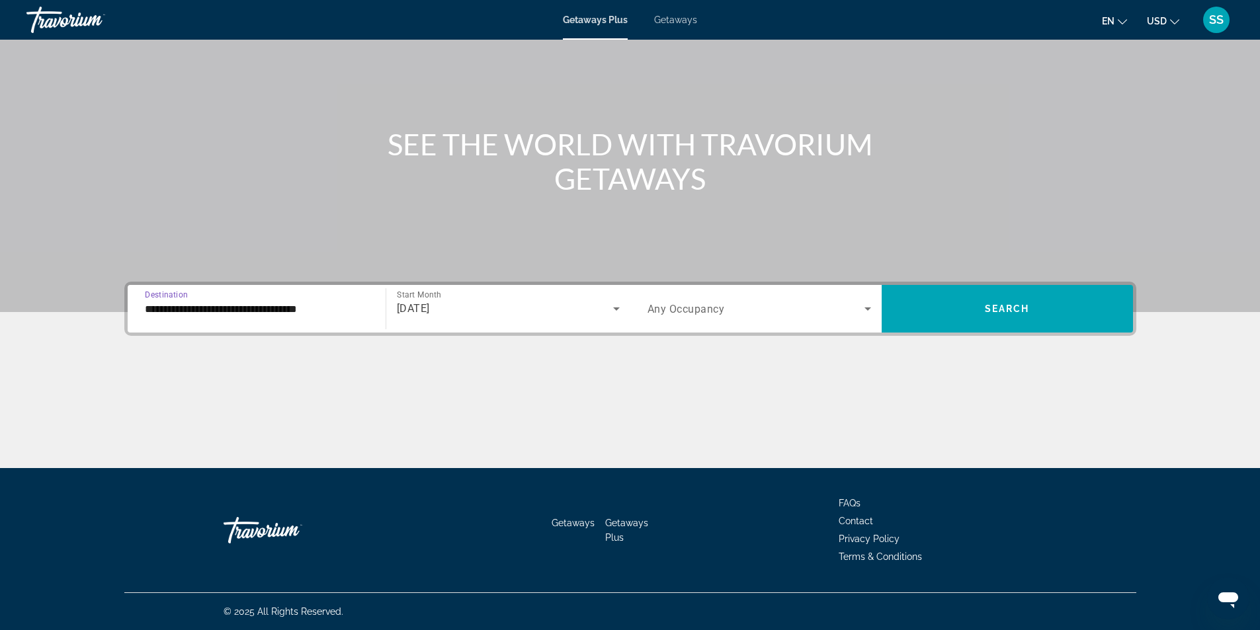
click at [854, 316] on span "Search widget" at bounding box center [755, 309] width 217 height 16
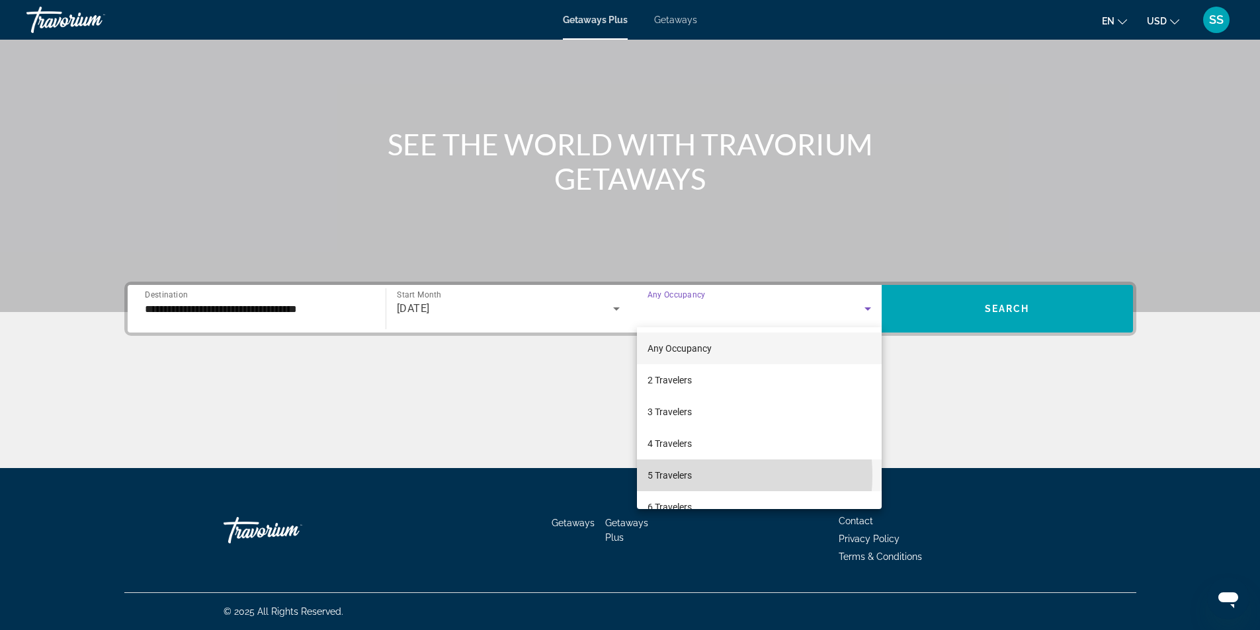
click at [690, 475] on span "5 Travelers" at bounding box center [669, 476] width 44 height 16
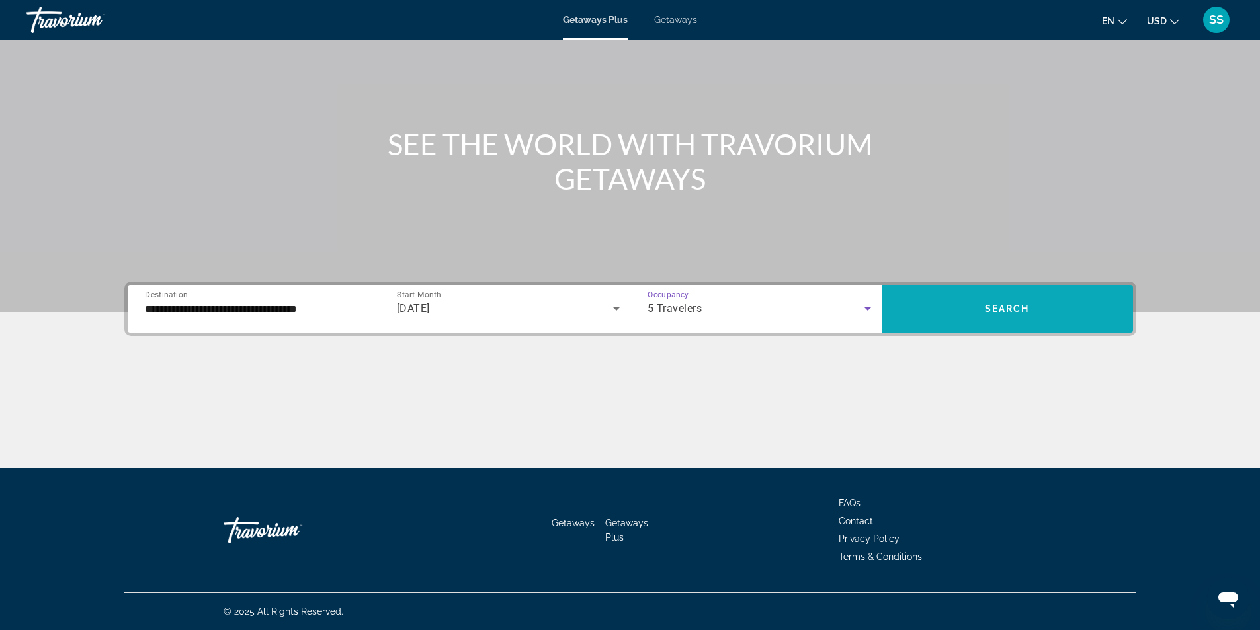
click at [914, 296] on span "Search widget" at bounding box center [1007, 309] width 251 height 32
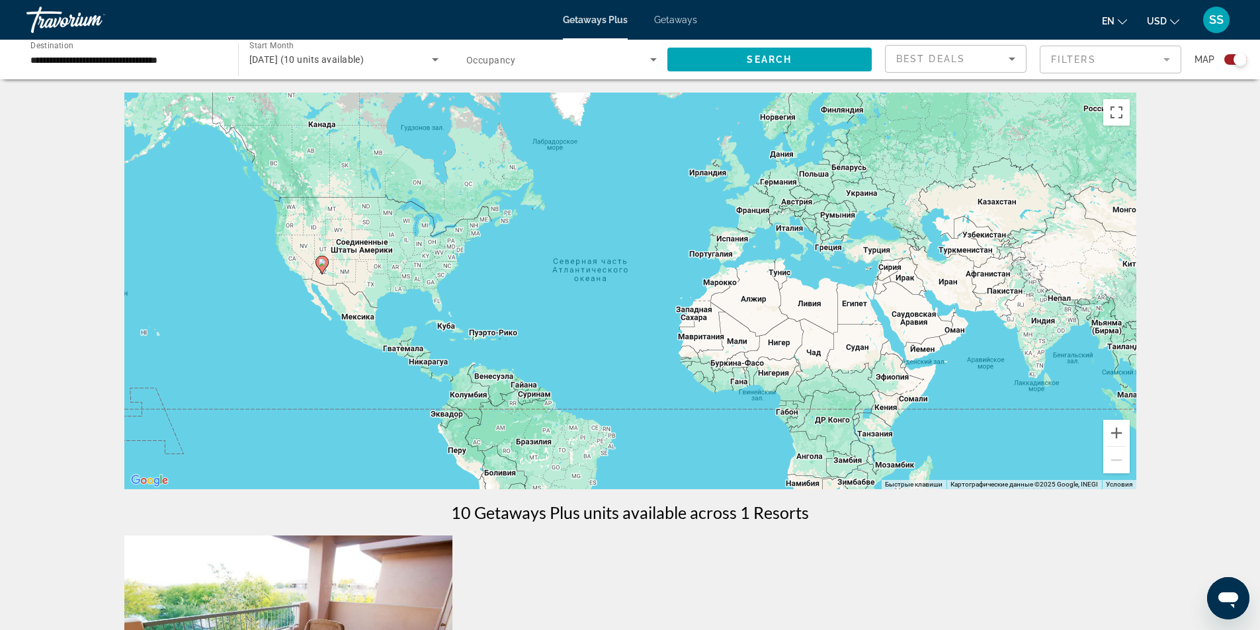
click at [323, 270] on icon "Main content" at bounding box center [321, 265] width 12 height 17
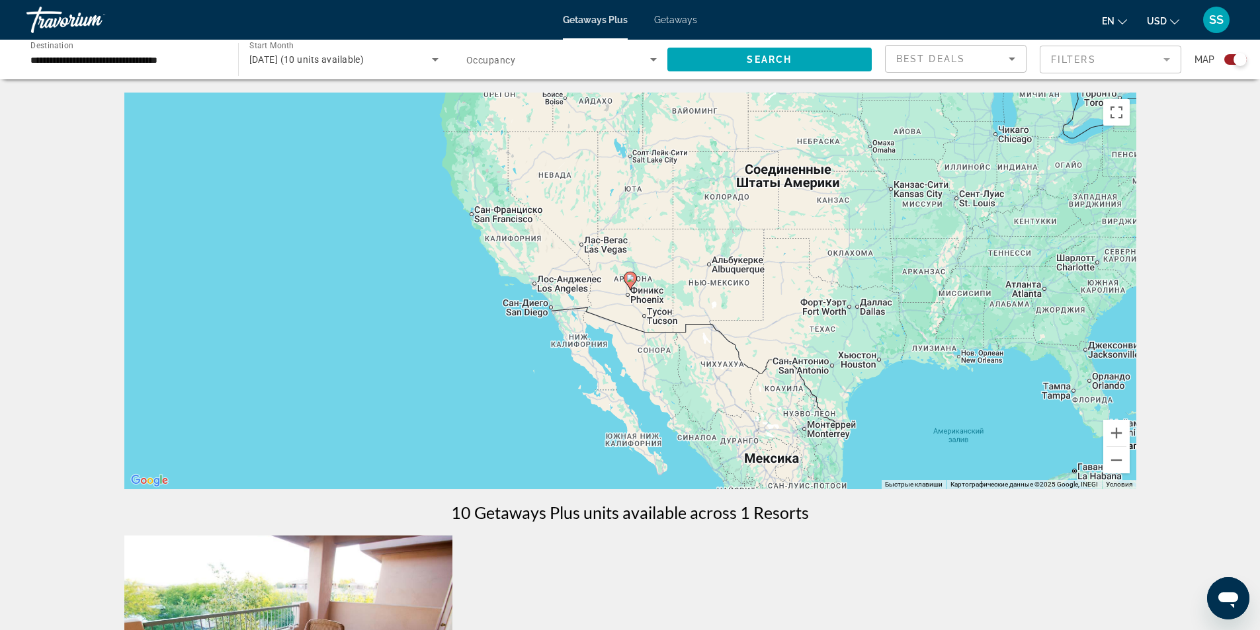
click at [632, 285] on icon "Main content" at bounding box center [630, 280] width 12 height 17
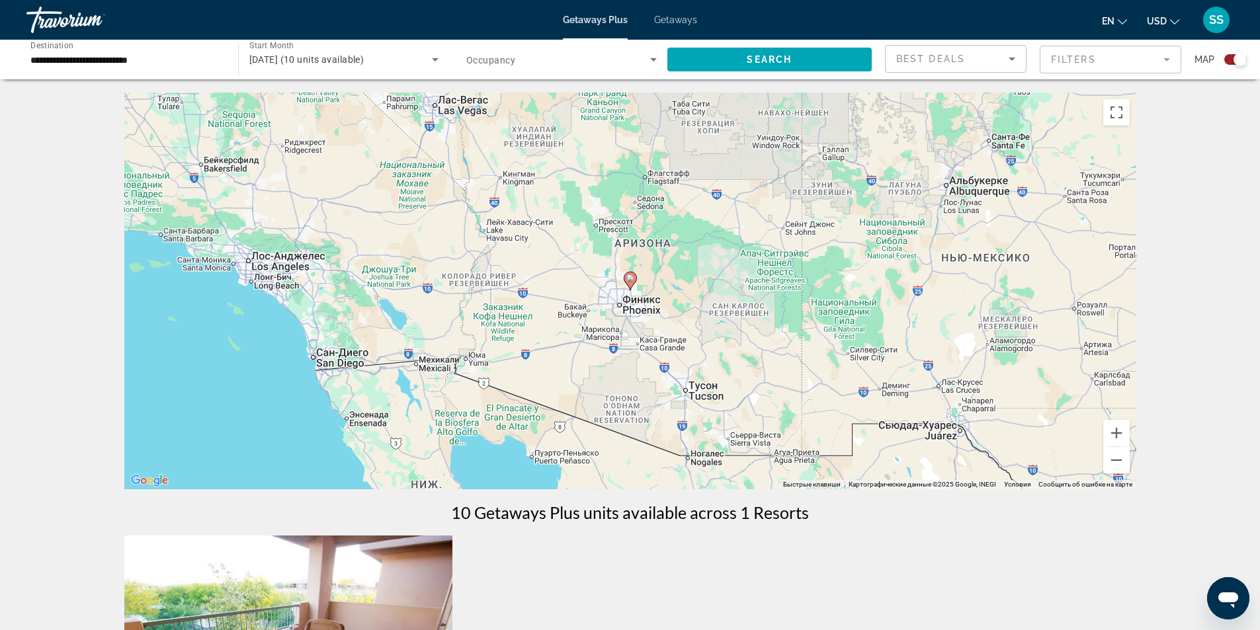
click at [632, 285] on icon "Main content" at bounding box center [630, 280] width 12 height 17
type input "**********"
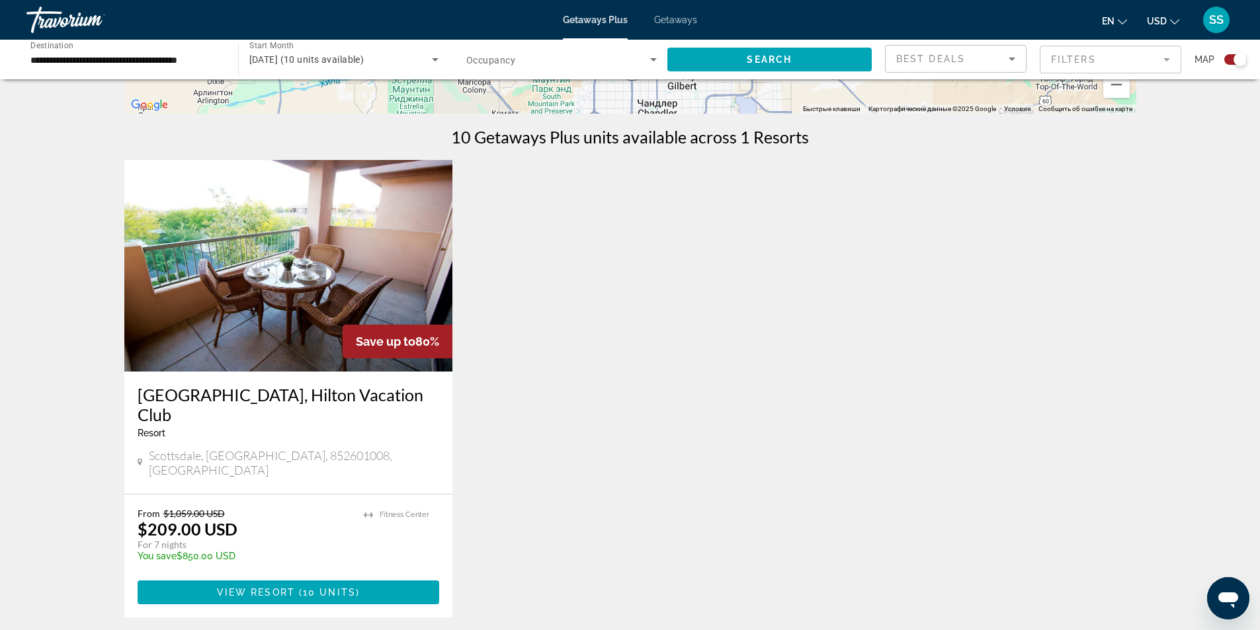
scroll to position [397, 0]
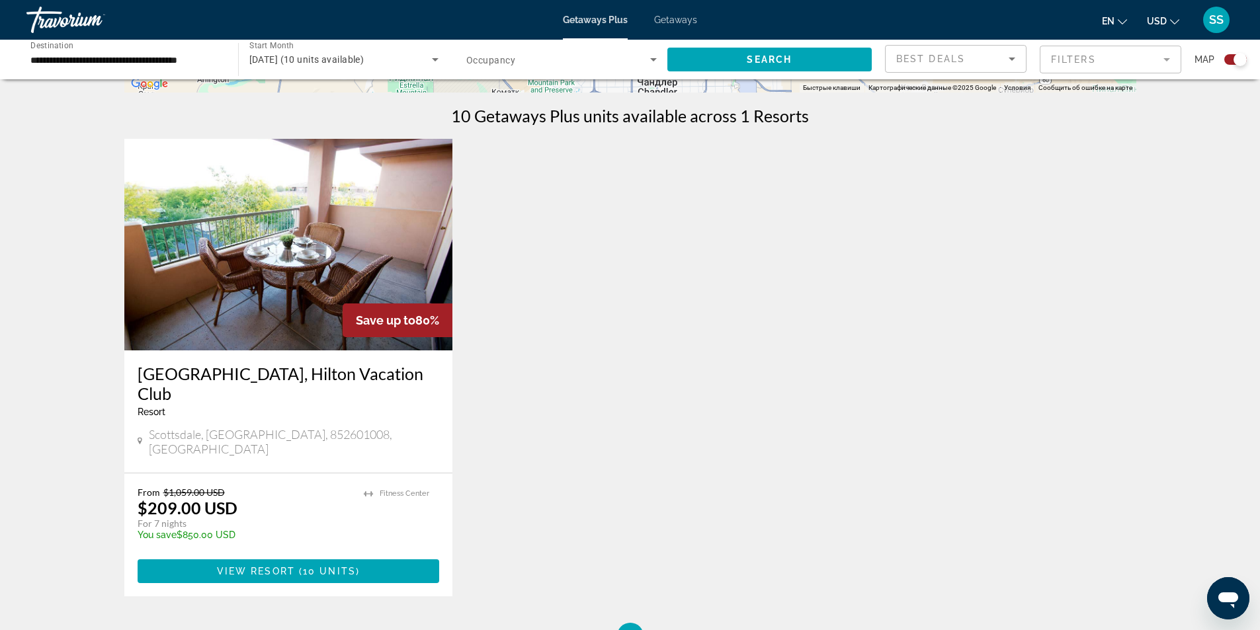
click at [304, 316] on img "Main content" at bounding box center [288, 245] width 329 height 212
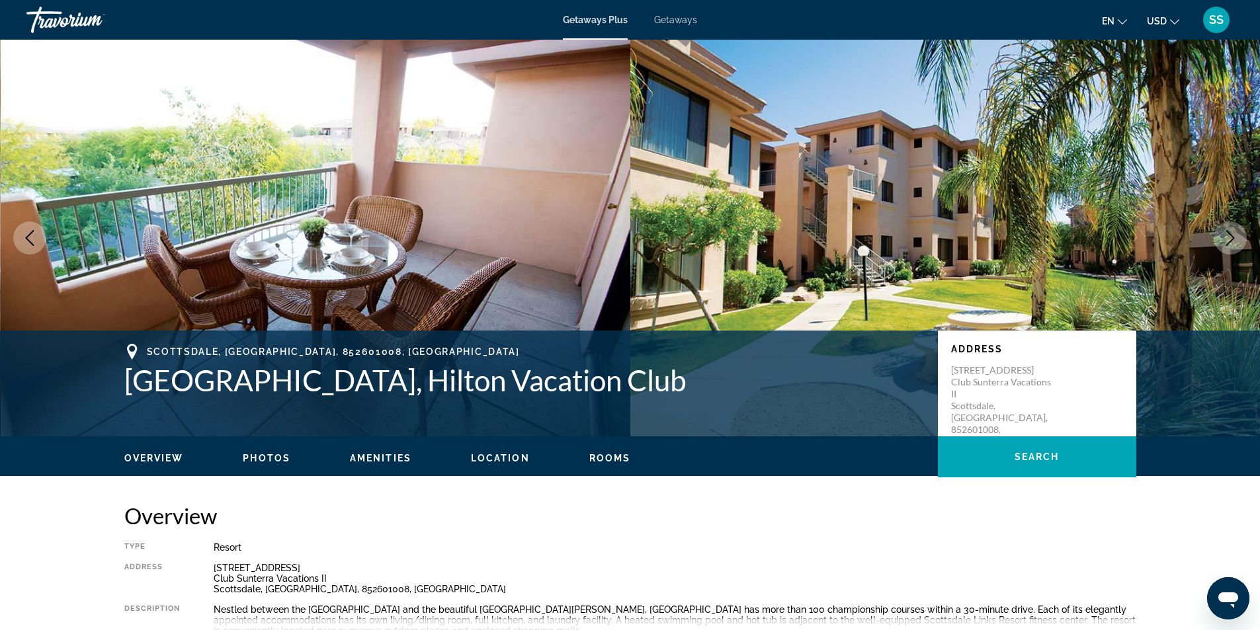
click at [1227, 241] on icon "Next image" at bounding box center [1230, 238] width 16 height 16
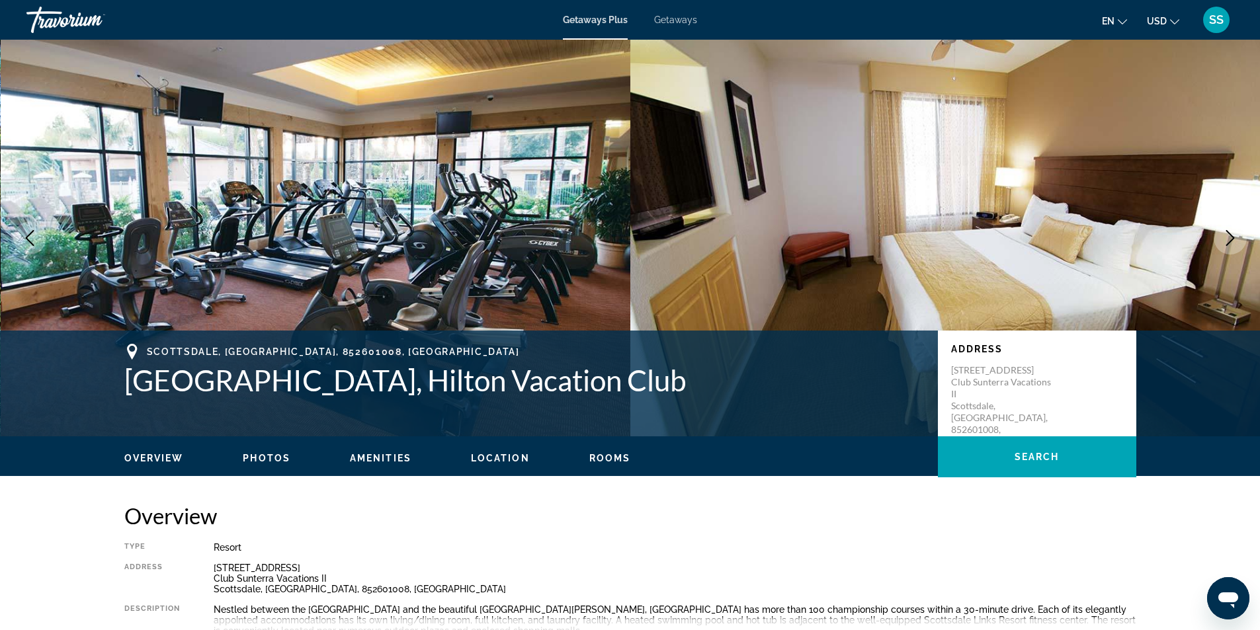
click at [1227, 241] on icon "Next image" at bounding box center [1230, 238] width 16 height 16
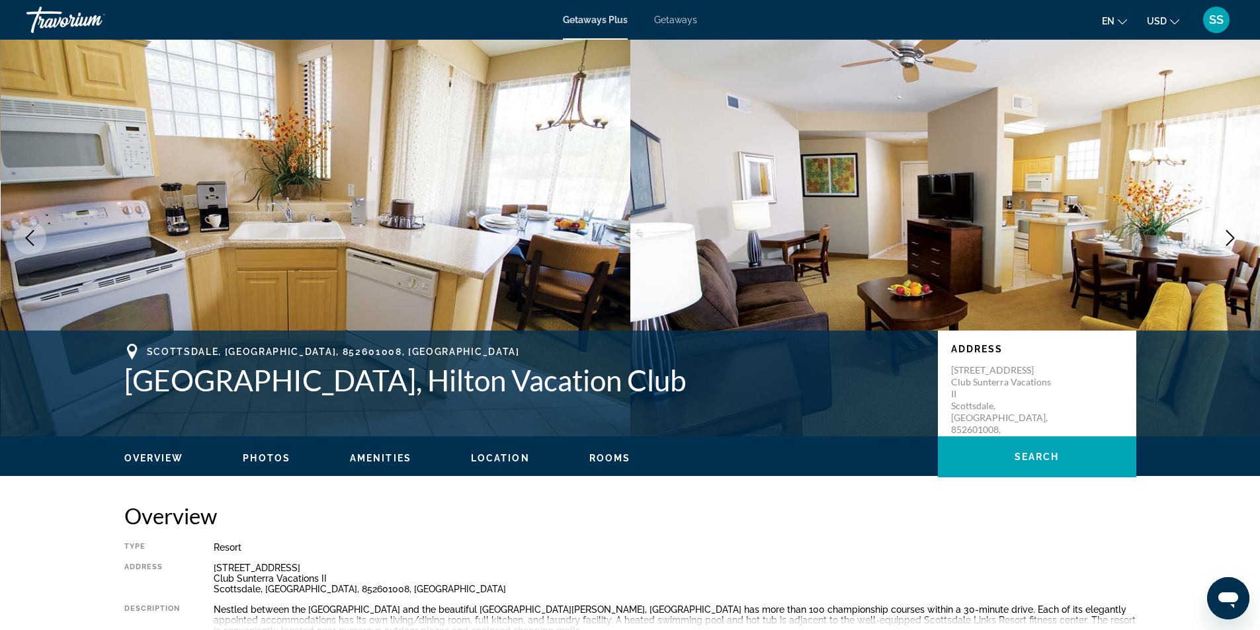
click at [1227, 241] on icon "Next image" at bounding box center [1230, 238] width 16 height 16
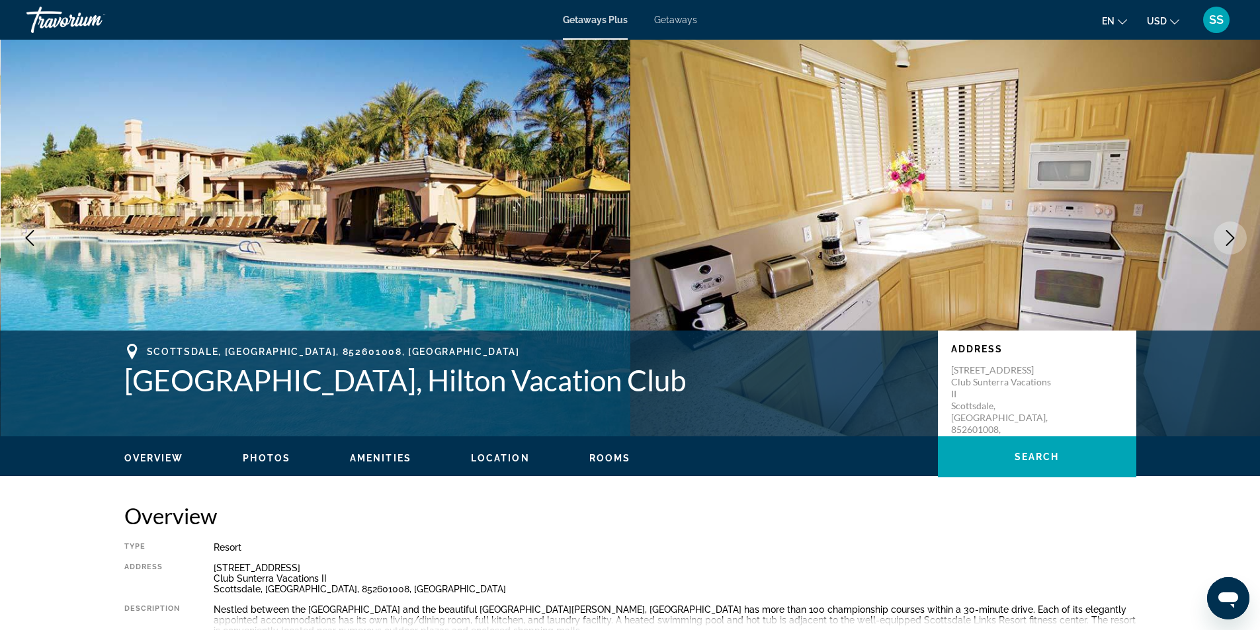
click at [1227, 241] on icon "Next image" at bounding box center [1230, 238] width 16 height 16
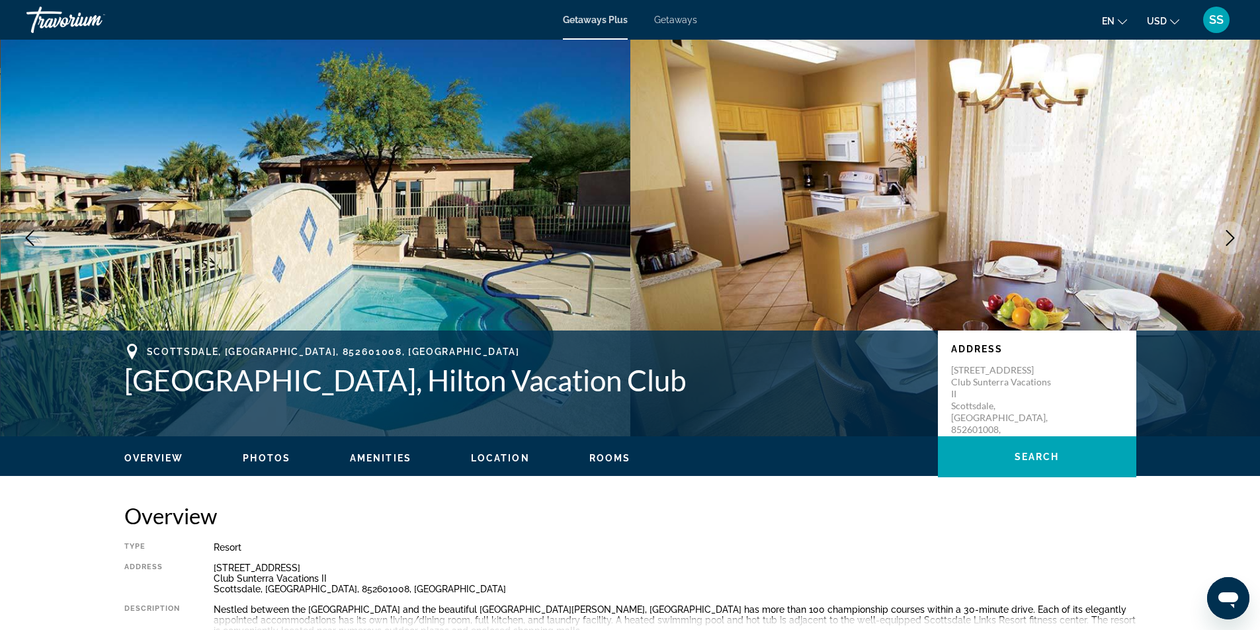
click at [1227, 241] on icon "Next image" at bounding box center [1230, 238] width 16 height 16
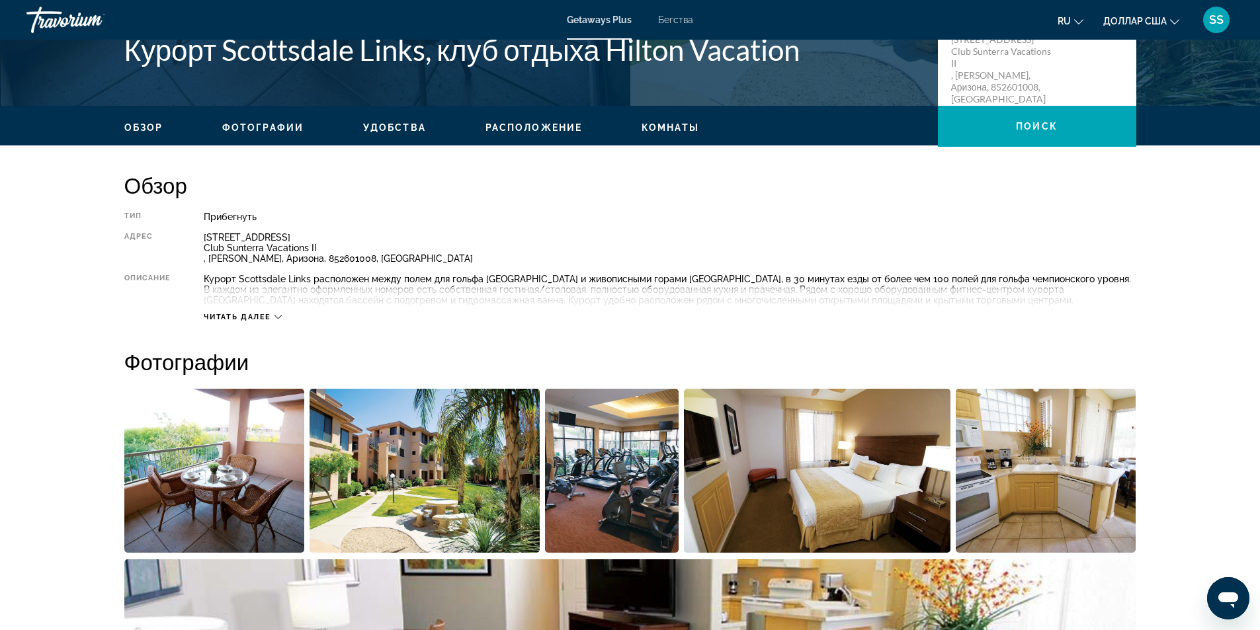
scroll to position [397, 0]
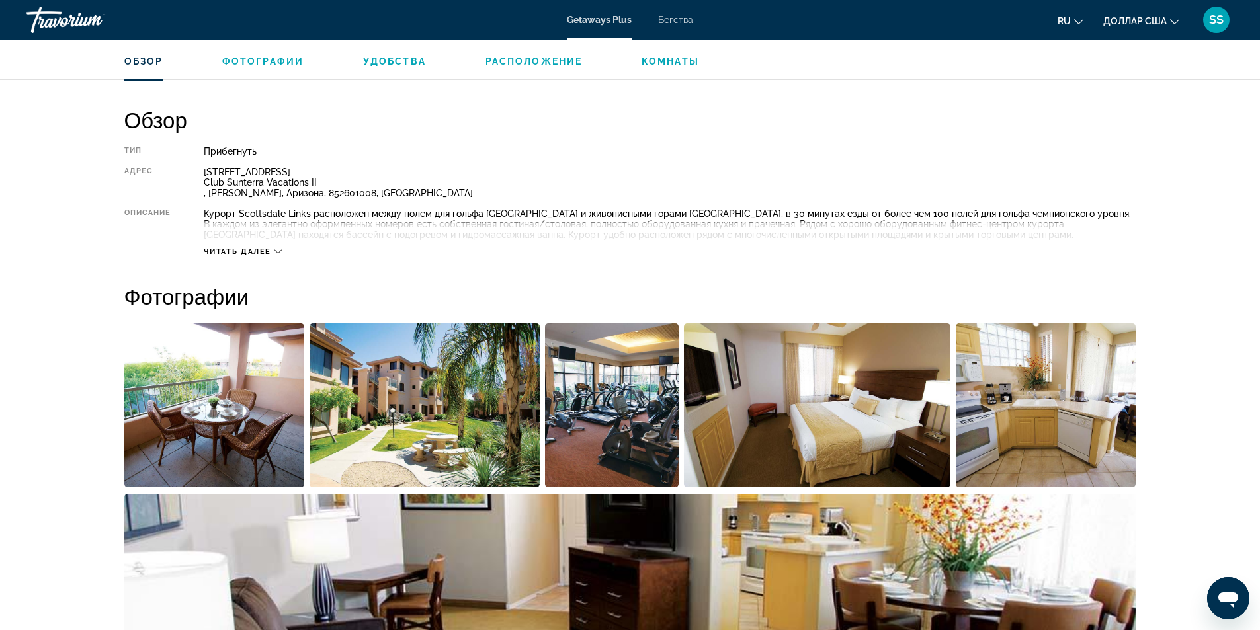
click at [671, 64] on font "Комнаты" at bounding box center [670, 61] width 58 height 11
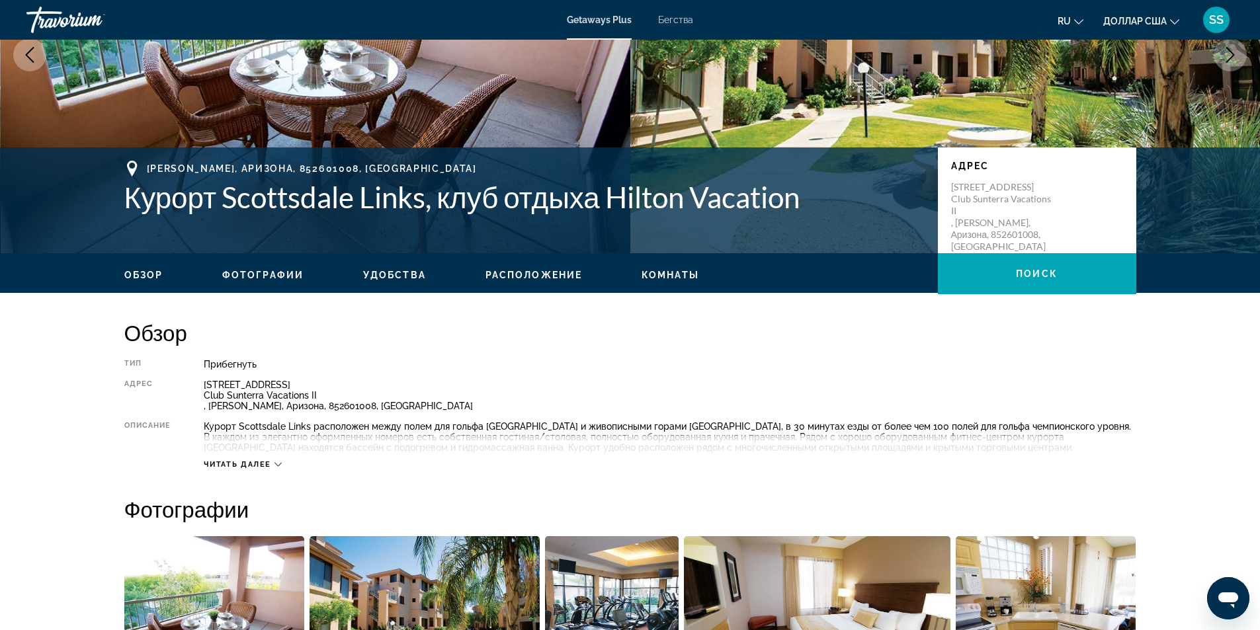
scroll to position [206, 0]
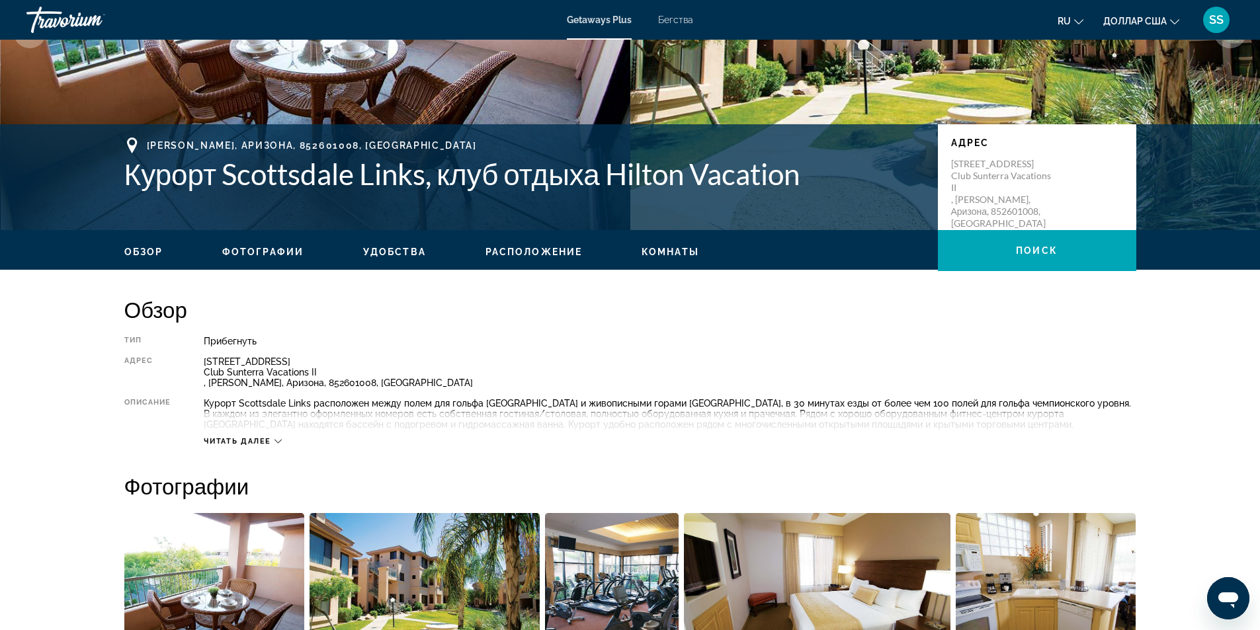
click at [247, 441] on font "Читать далее" at bounding box center [237, 441] width 67 height 9
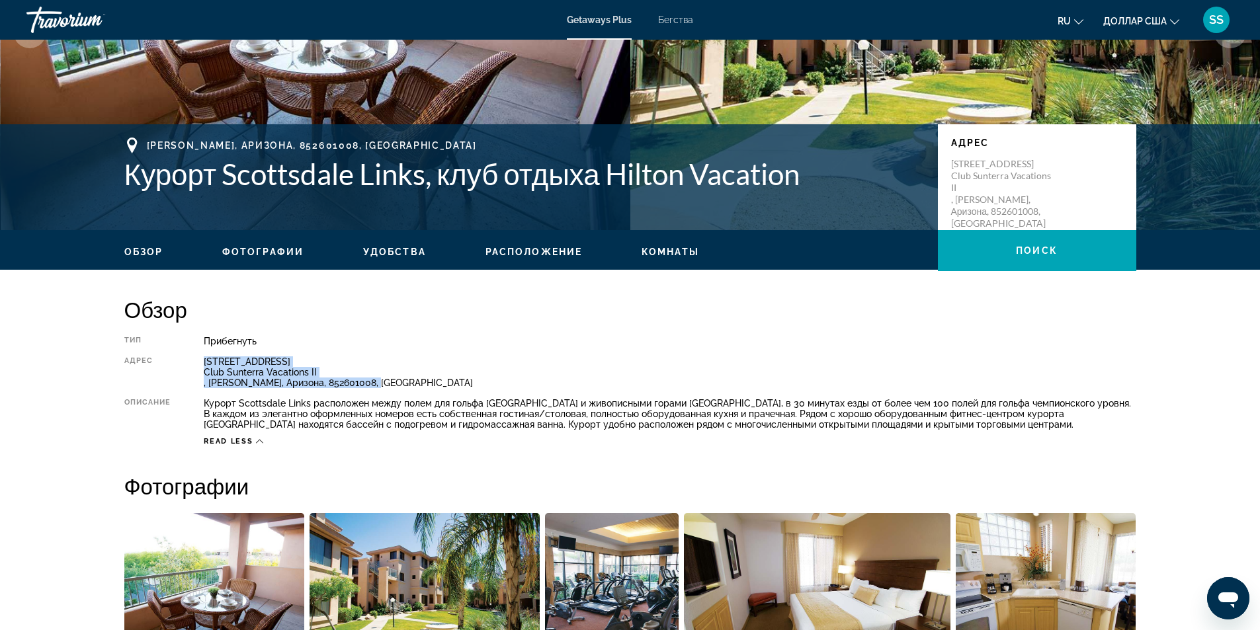
drag, startPoint x: 212, startPoint y: 360, endPoint x: 384, endPoint y: 384, distance: 173.0
click at [387, 384] on div "[STREET_ADDRESS][GEOGRAPHIC_DATA] Sunterra Vacations II , [GEOGRAPHIC_DATA], [G…" at bounding box center [670, 372] width 932 height 32
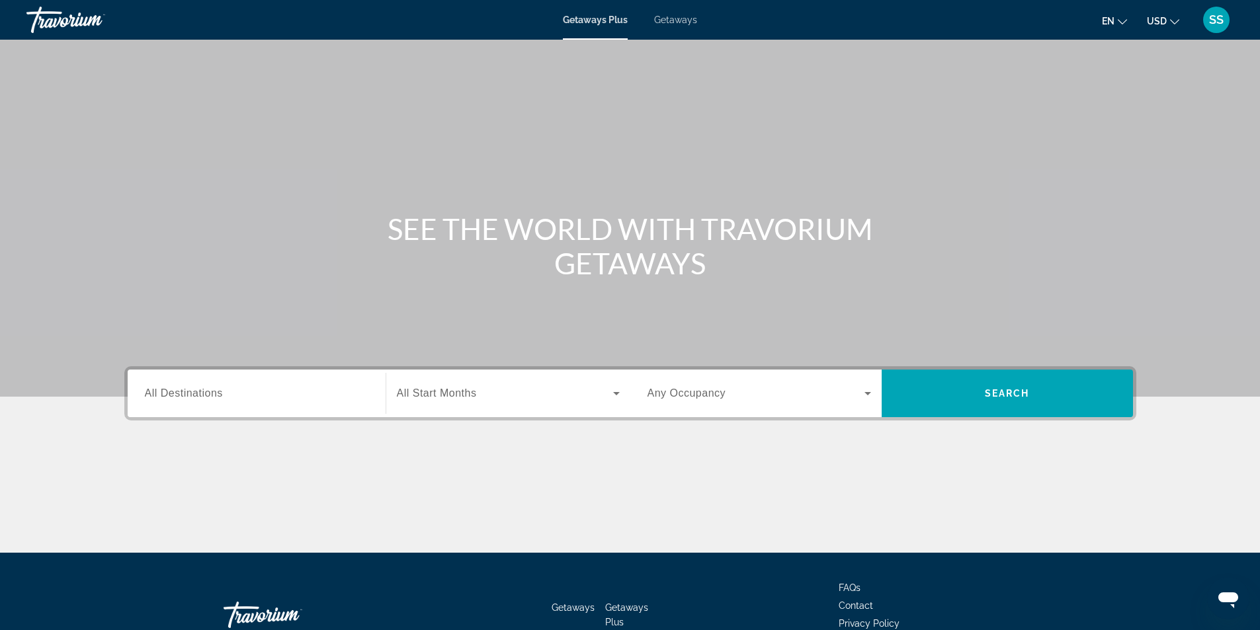
click at [661, 22] on span "Getaways" at bounding box center [675, 20] width 43 height 11
click at [584, 18] on span "Getaways Plus" at bounding box center [595, 20] width 64 height 11
click at [251, 403] on div "Search widget" at bounding box center [257, 394] width 224 height 38
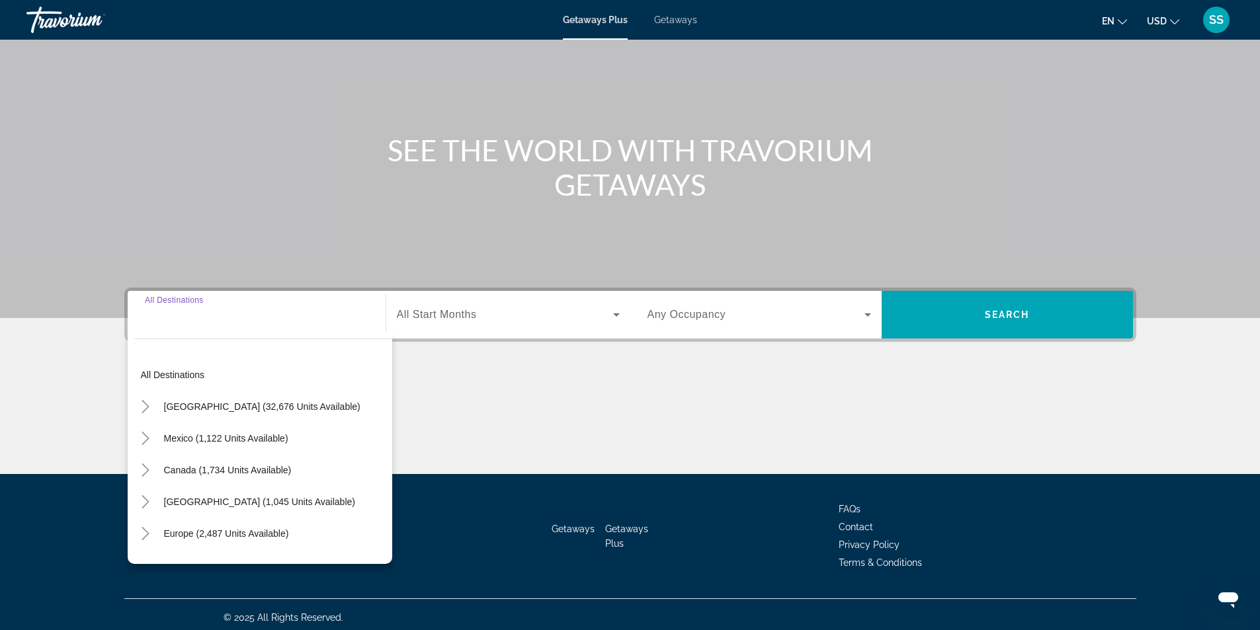
scroll to position [85, 0]
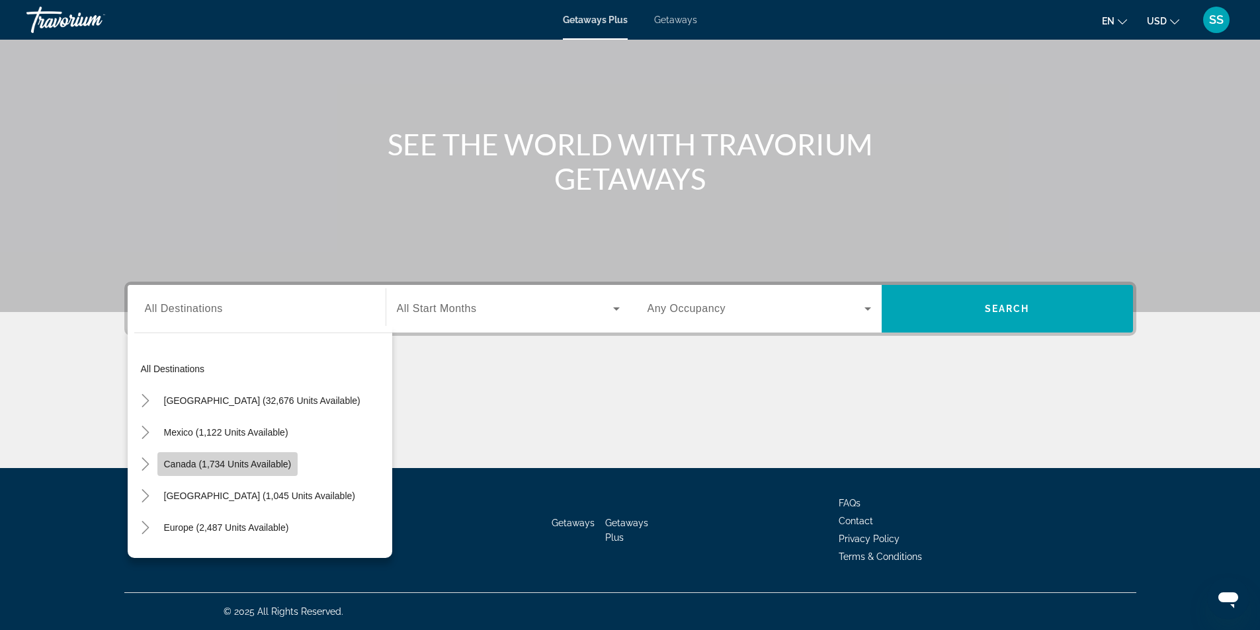
click at [270, 466] on span "Canada (1,734 units available)" at bounding box center [228, 464] width 128 height 11
type input "**********"
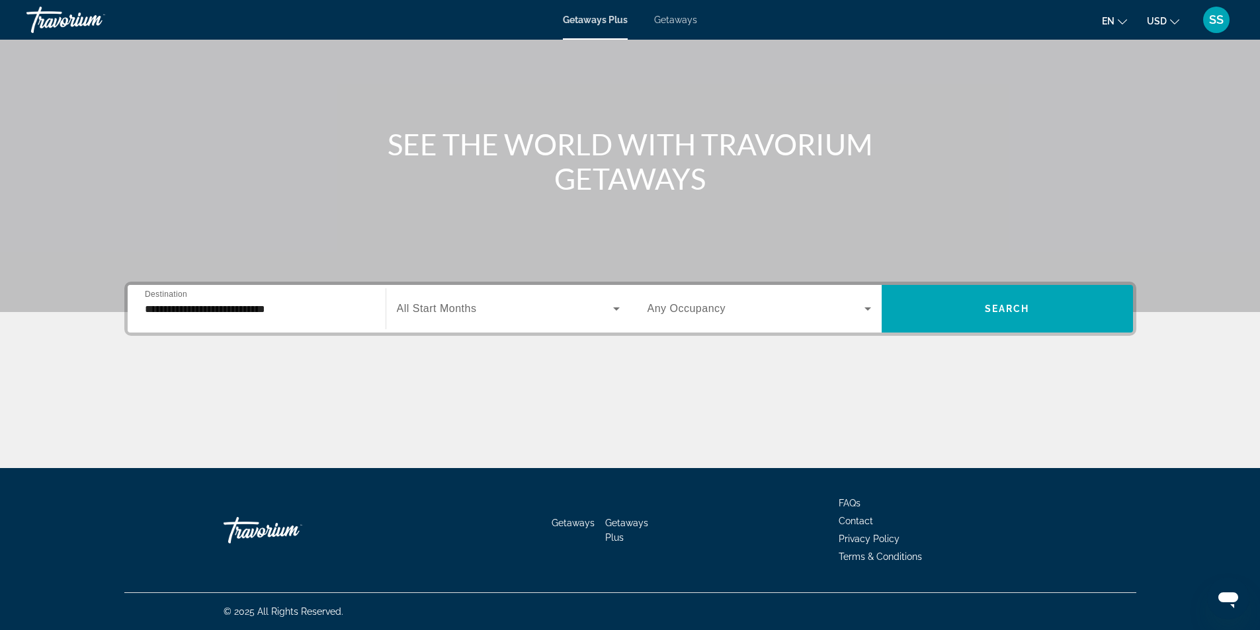
click at [456, 307] on span "All Start Months" at bounding box center [437, 308] width 80 height 11
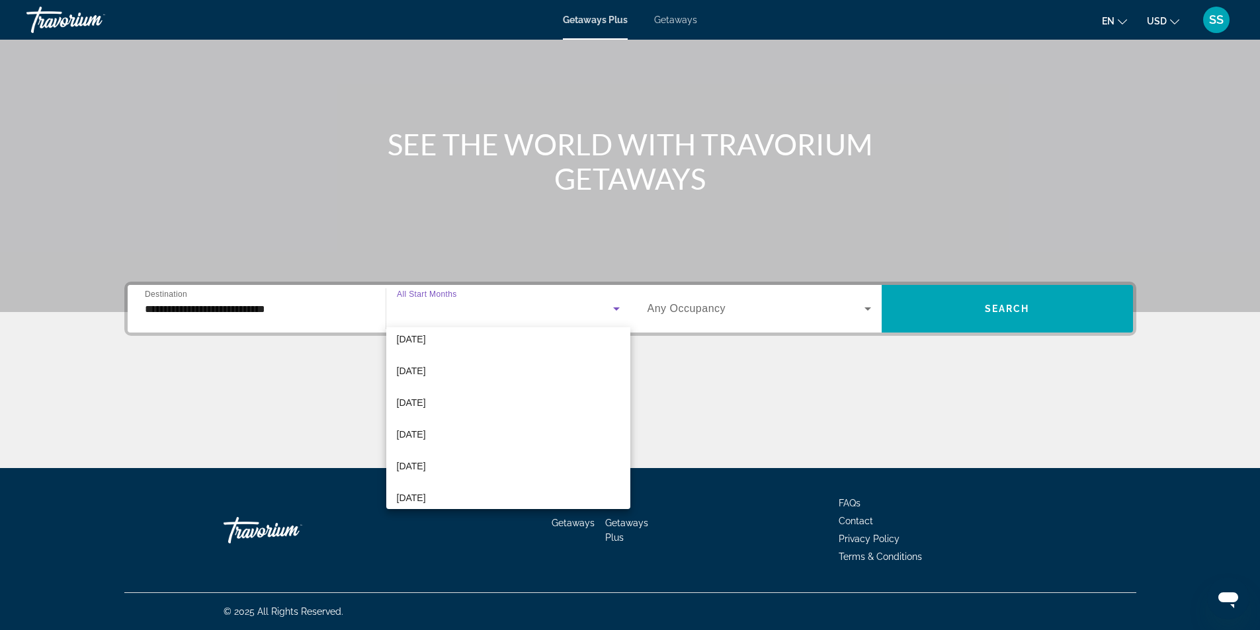
scroll to position [265, 0]
click at [426, 428] on span "[DATE]" at bounding box center [411, 433] width 29 height 16
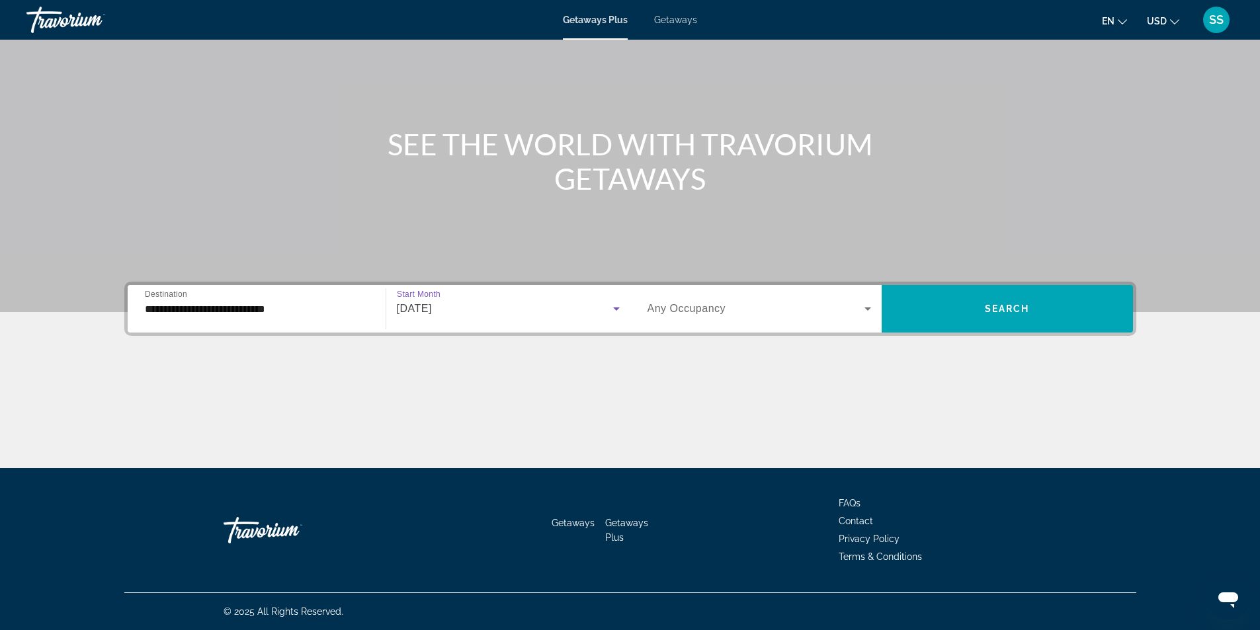
click at [685, 321] on div "Search widget" at bounding box center [759, 308] width 224 height 37
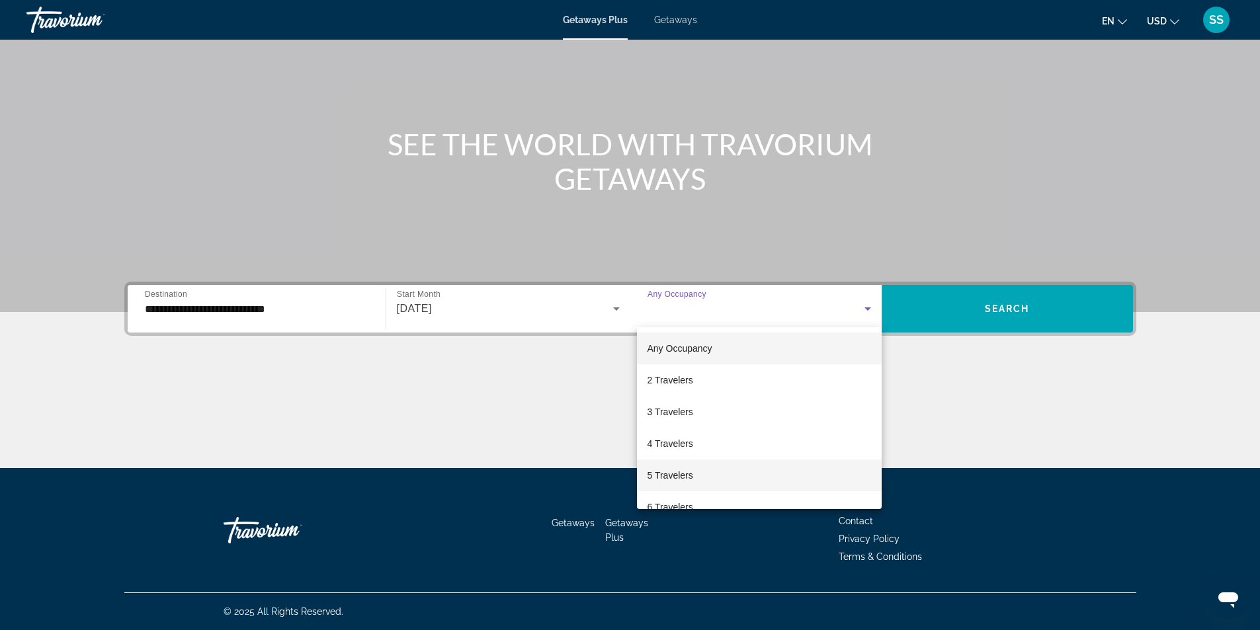
click at [668, 475] on span "5 Travelers" at bounding box center [670, 476] width 46 height 16
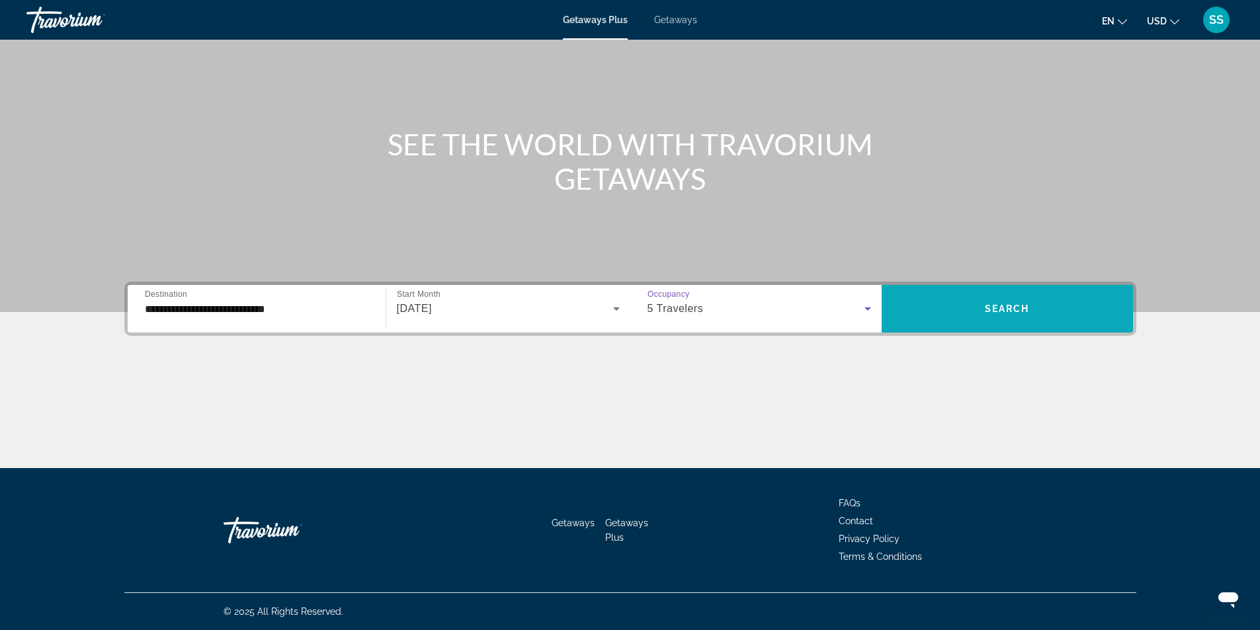
click at [1018, 296] on span "Search widget" at bounding box center [1007, 309] width 251 height 32
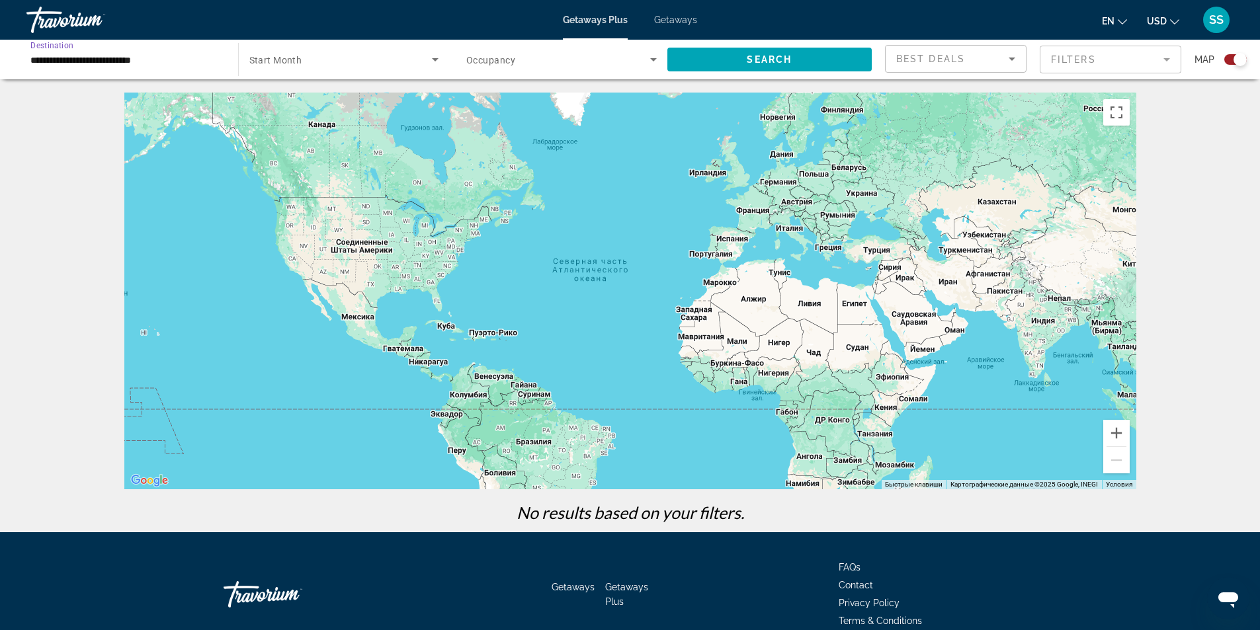
click at [131, 56] on input "**********" at bounding box center [125, 60] width 190 height 16
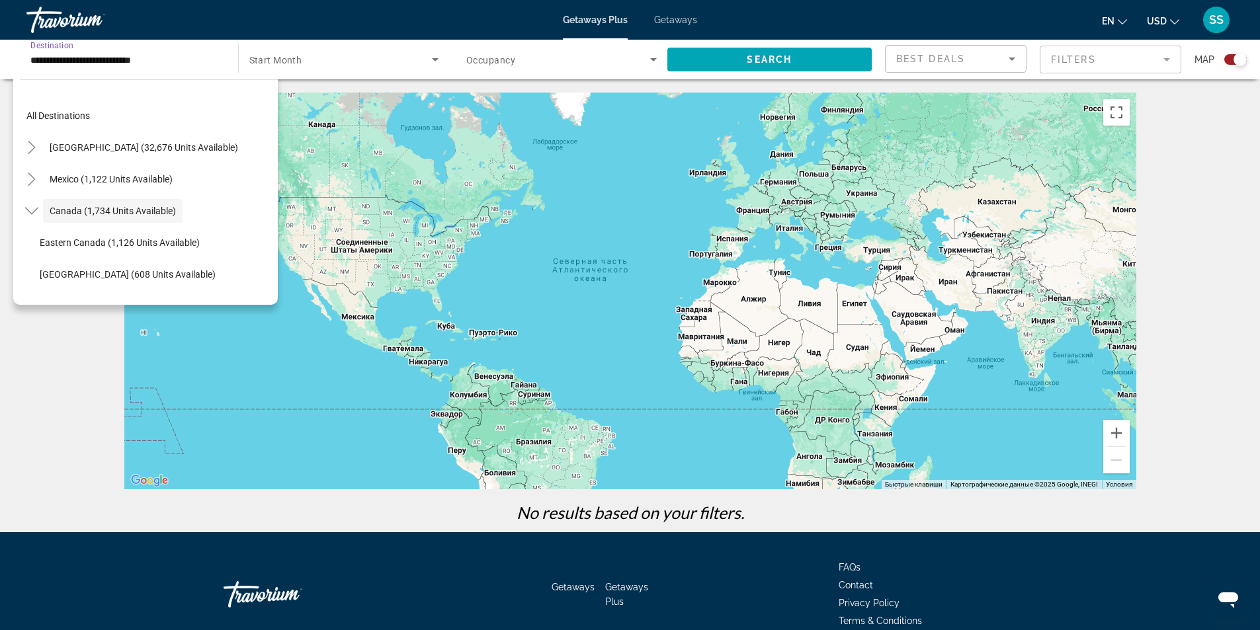
scroll to position [15, 0]
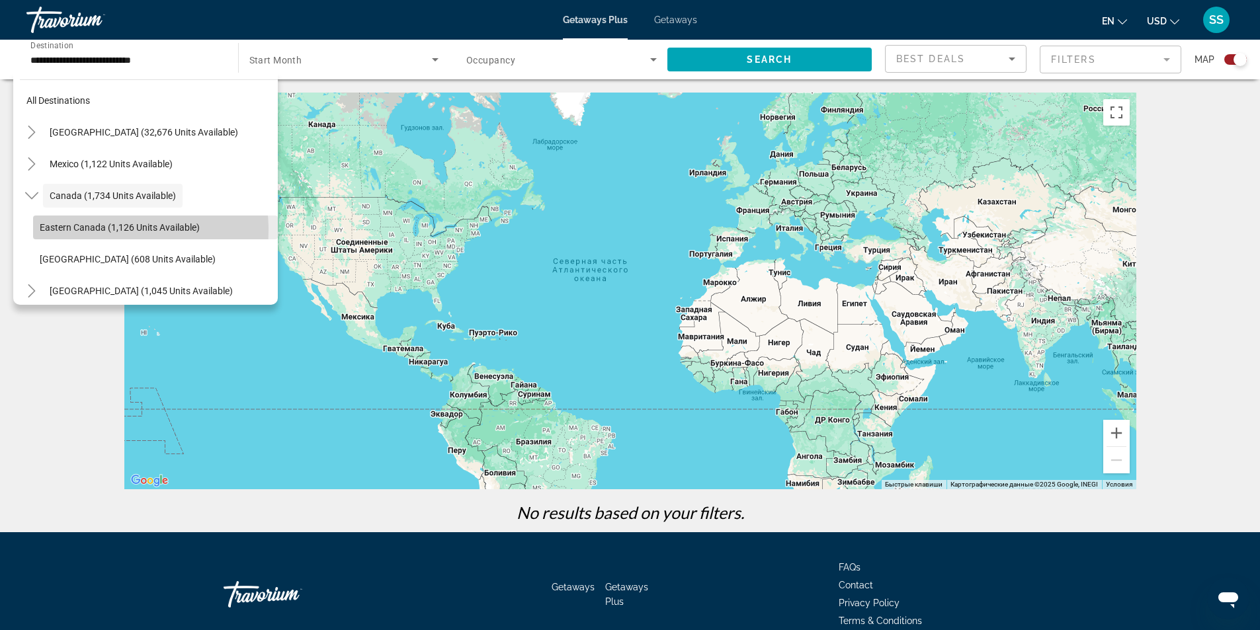
click at [95, 230] on span "Eastern Canada (1,126 units available)" at bounding box center [120, 227] width 160 height 11
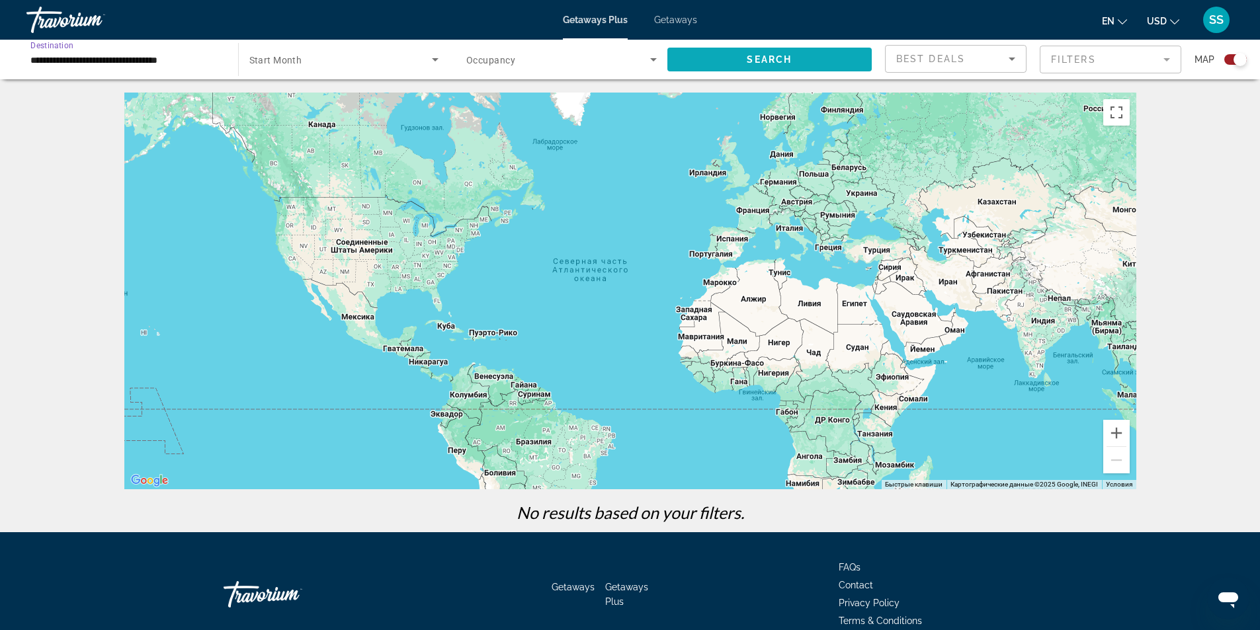
click at [717, 73] on span "Search widget" at bounding box center [769, 60] width 205 height 32
click at [177, 60] on input "**********" at bounding box center [125, 60] width 190 height 16
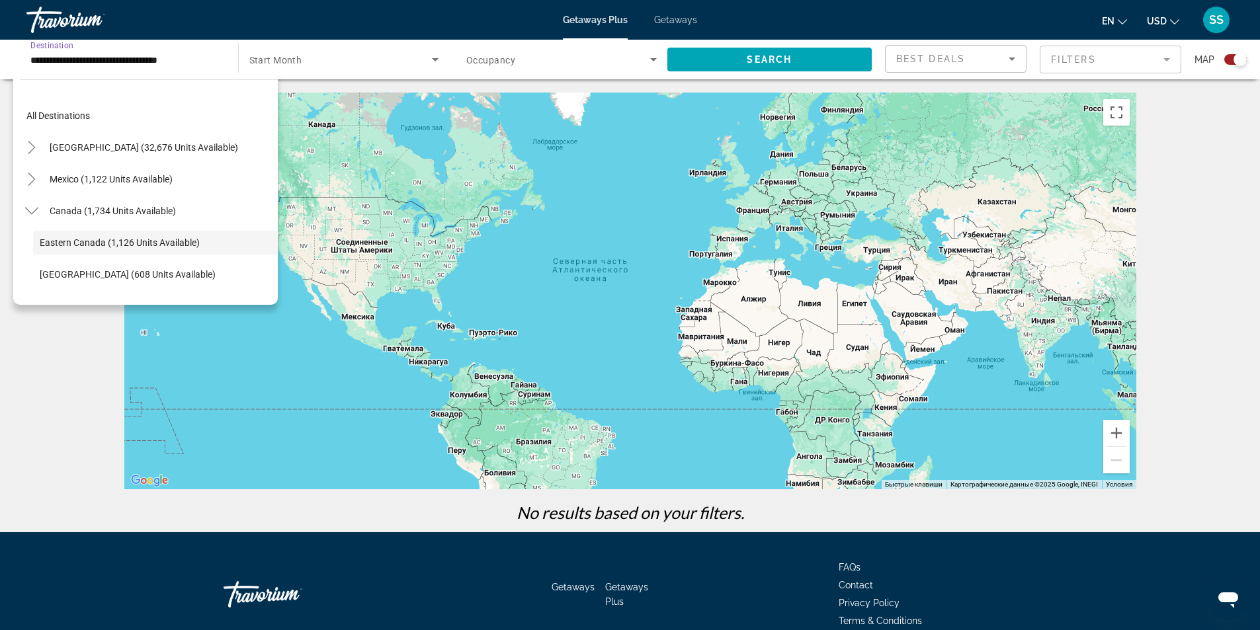
scroll to position [47, 0]
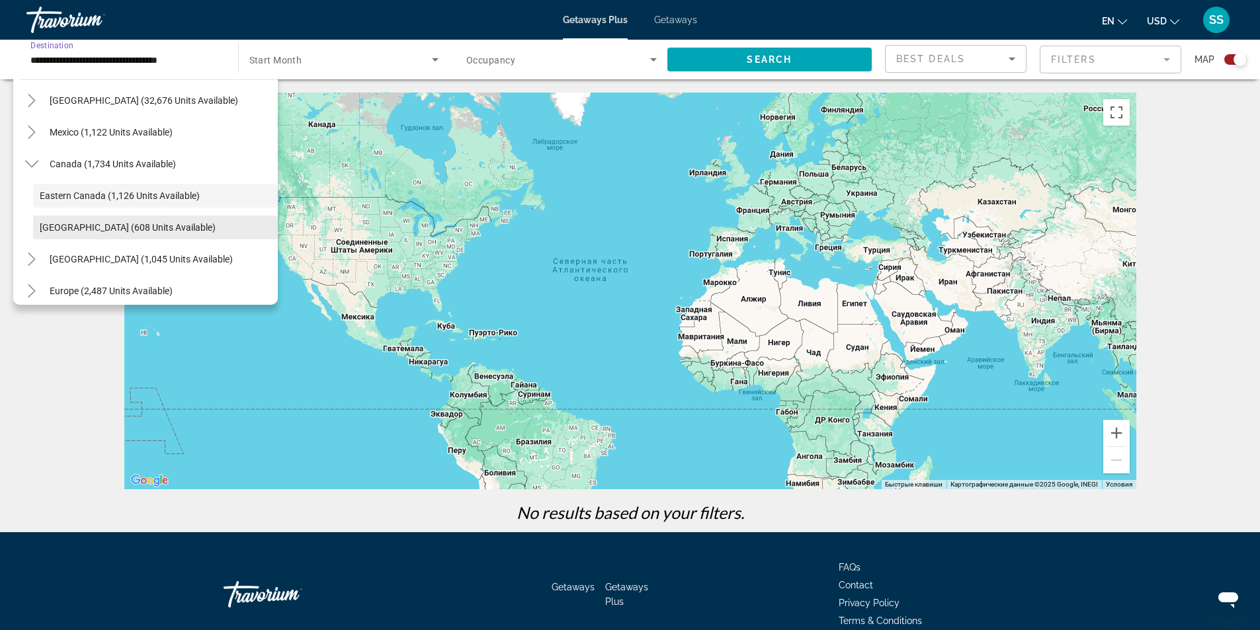
click at [110, 220] on span "Search widget" at bounding box center [155, 228] width 245 height 32
type input "**********"
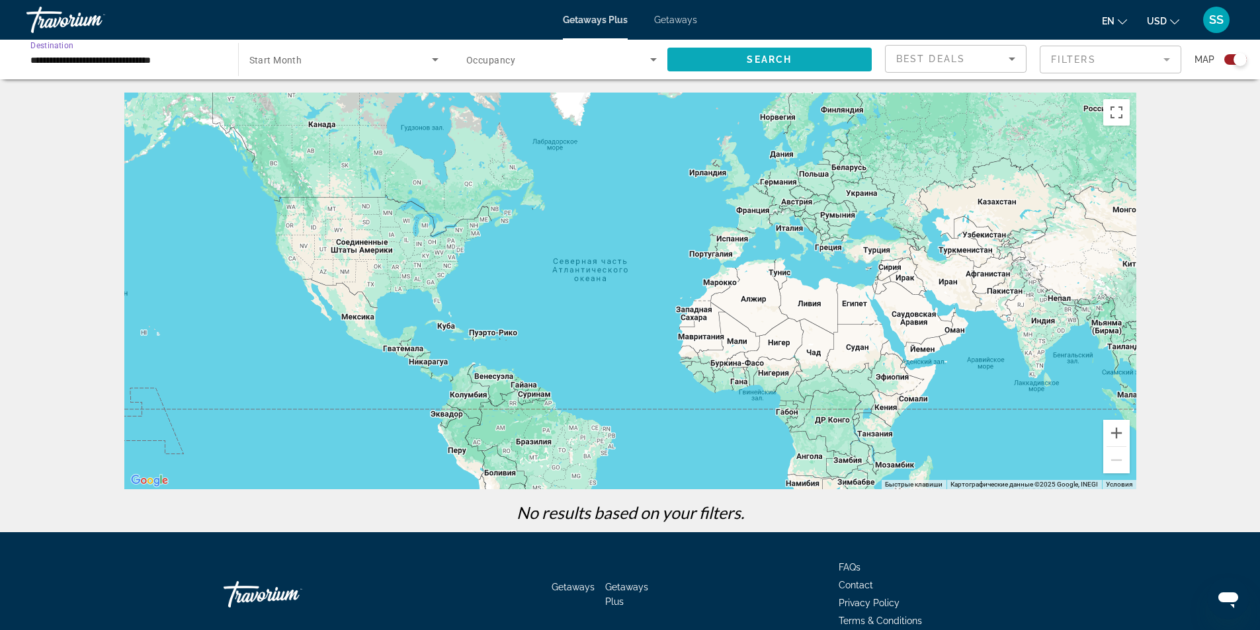
click at [780, 54] on span "Search" at bounding box center [769, 59] width 45 height 11
click at [319, 50] on div "Search widget" at bounding box center [344, 59] width 190 height 37
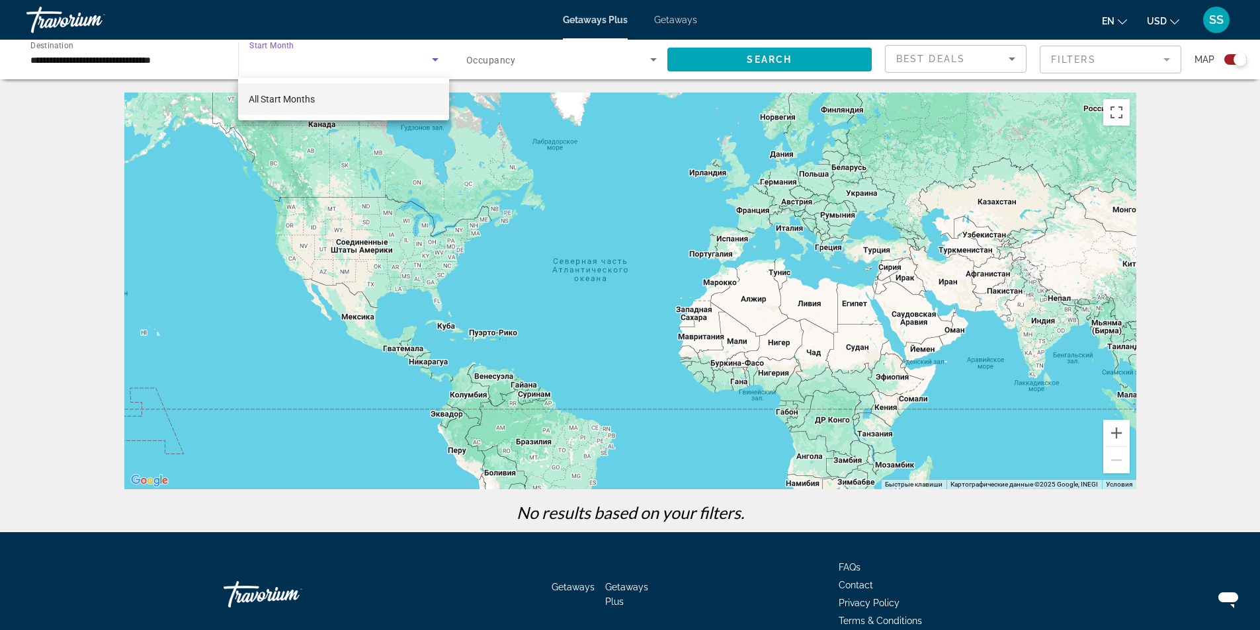
click at [313, 96] on span "All Start Months" at bounding box center [282, 99] width 66 height 11
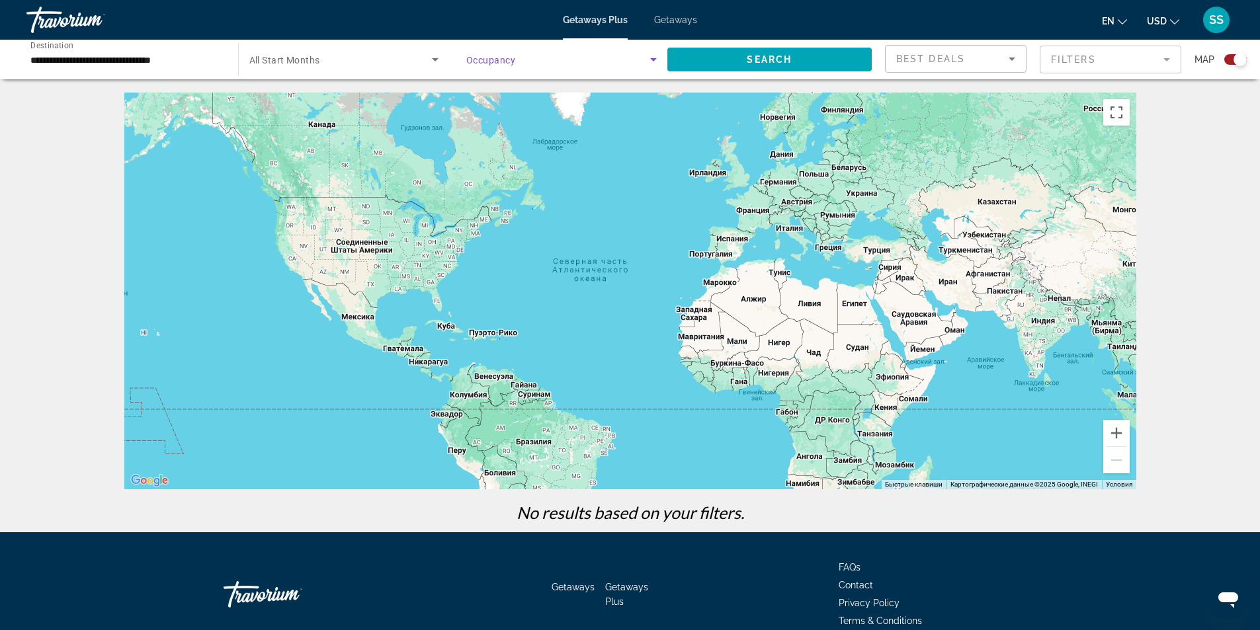
click at [482, 65] on span "Search widget" at bounding box center [558, 60] width 184 height 16
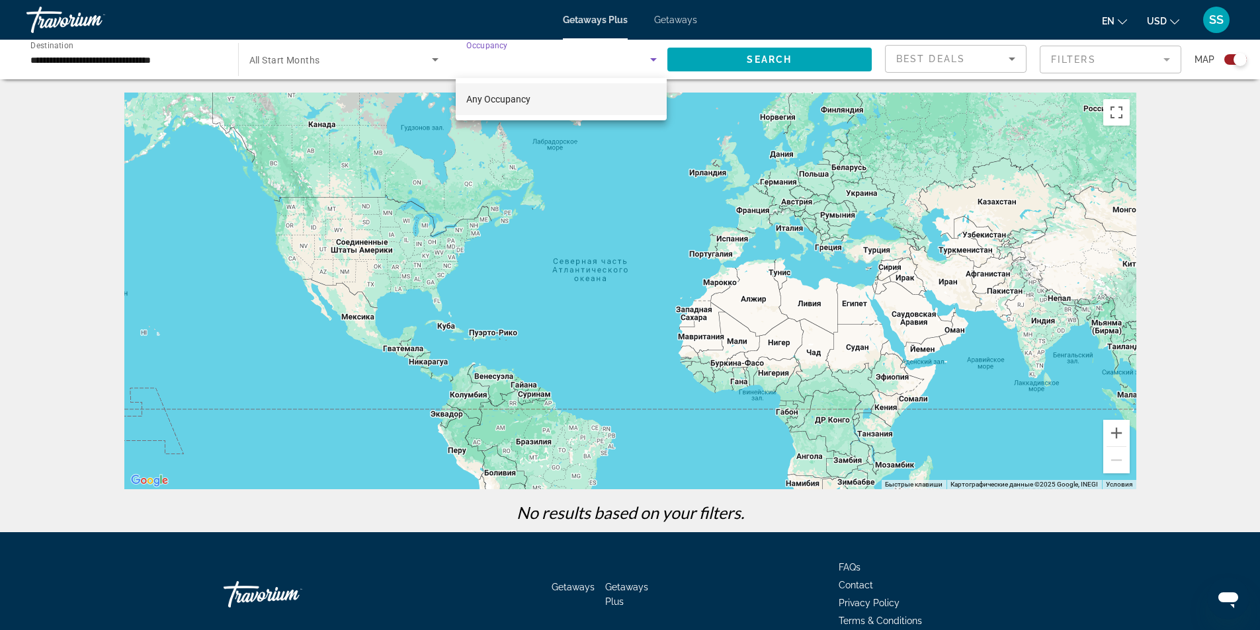
click at [524, 104] on span "Any Occupancy" at bounding box center [498, 99] width 64 height 11
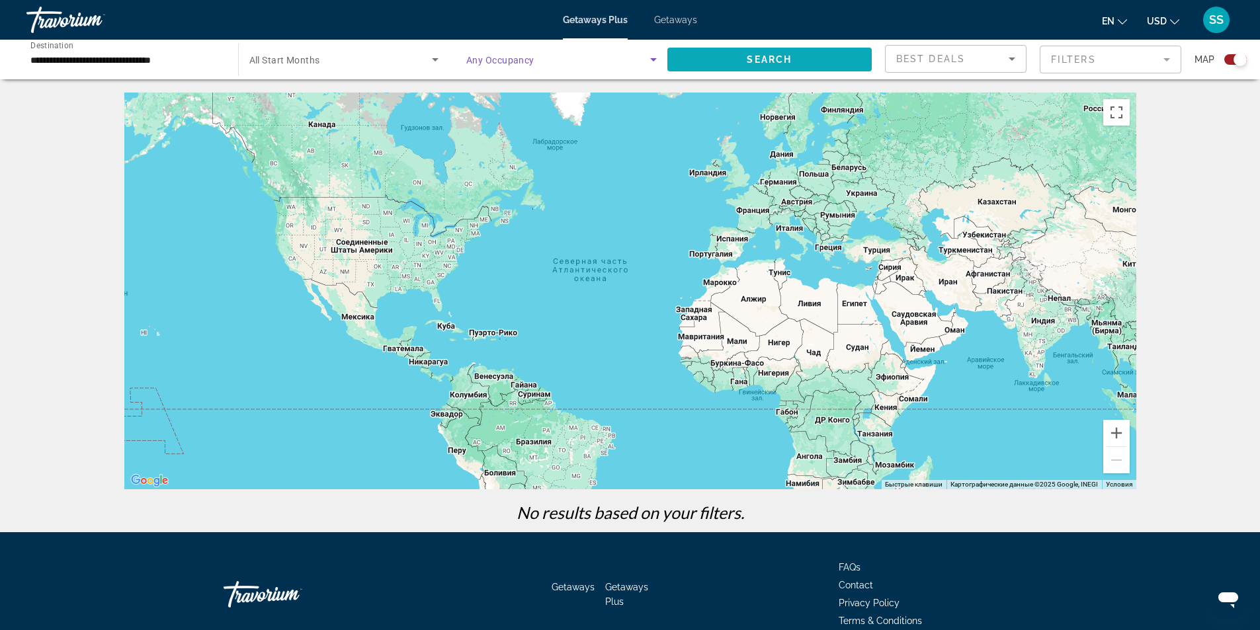
click at [724, 65] on span "Search widget" at bounding box center [769, 60] width 205 height 32
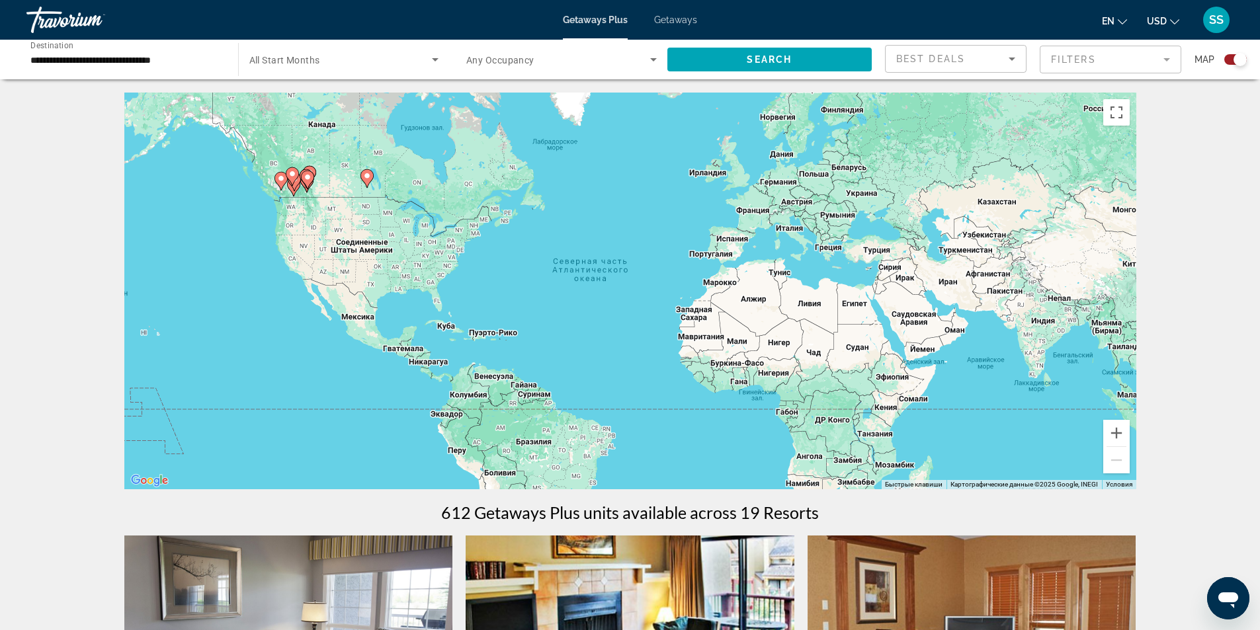
click at [366, 193] on div "Чтобы активировать перетаскивание с помощью клавиатуры, нажмите Alt + Ввод. Пос…" at bounding box center [630, 291] width 1012 height 397
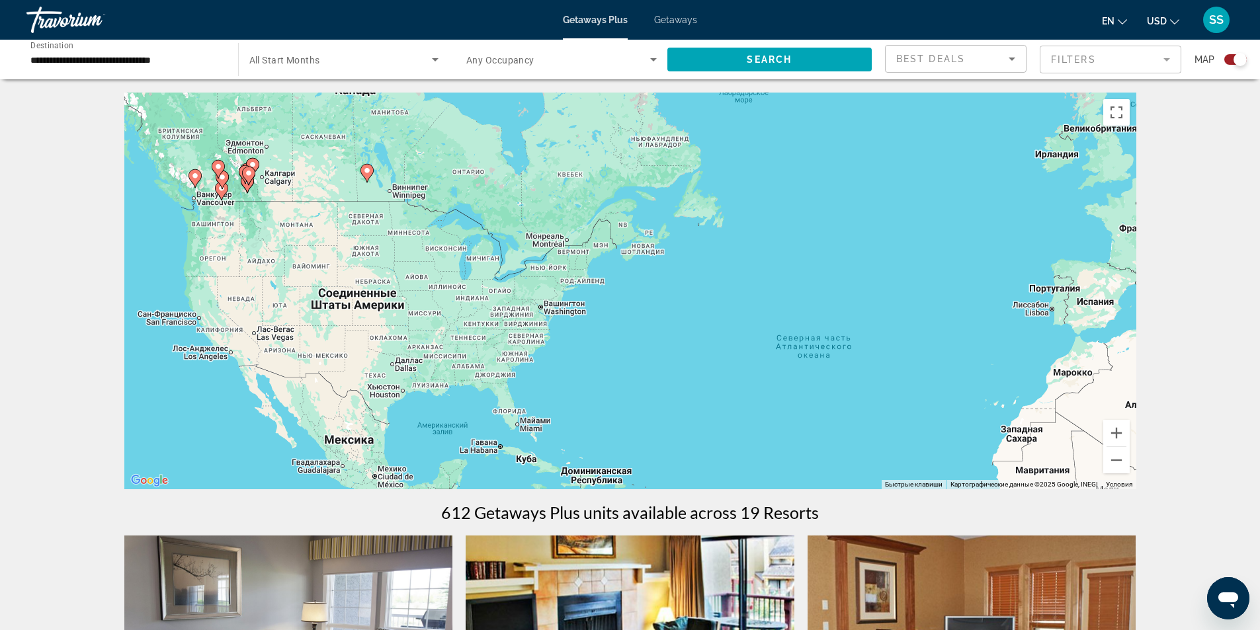
click at [366, 194] on div "Чтобы активировать перетаскивание с помощью клавиатуры, нажмите Alt + Ввод. Пос…" at bounding box center [630, 291] width 1012 height 397
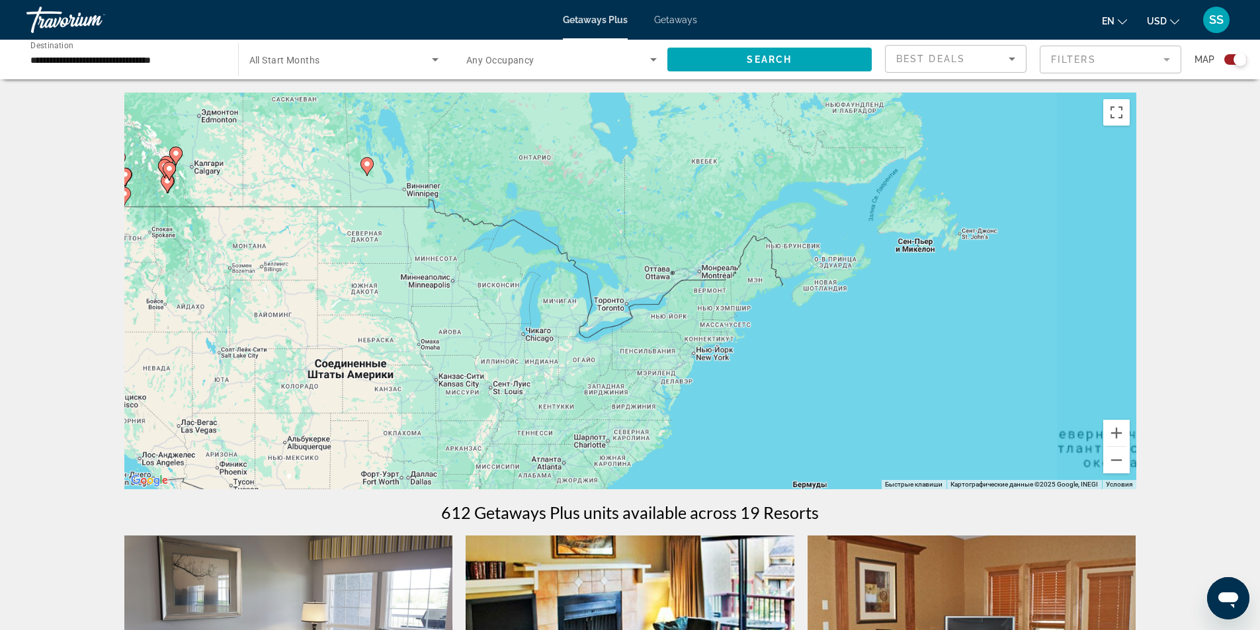
click at [366, 194] on div "Чтобы активировать перетаскивание с помощью клавиатуры, нажмите Alt + Ввод. Пос…" at bounding box center [630, 291] width 1012 height 397
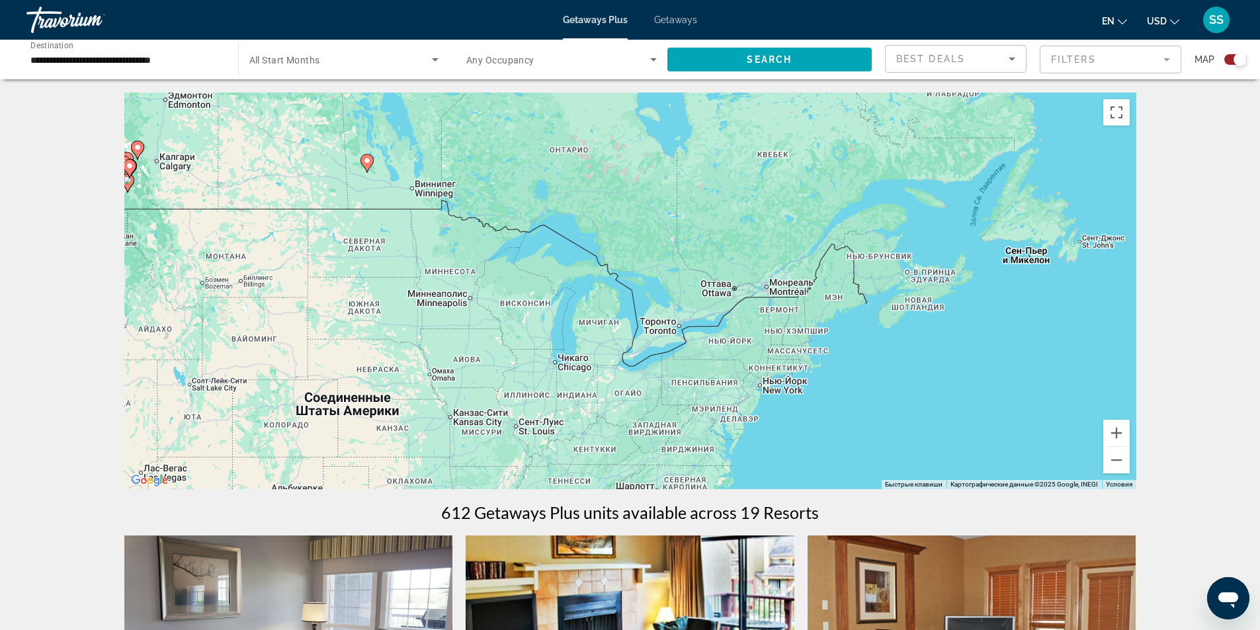
click at [366, 194] on div "Чтобы активировать перетаскивание с помощью клавиатуры, нажмите Alt + Ввод. Пос…" at bounding box center [630, 291] width 1012 height 397
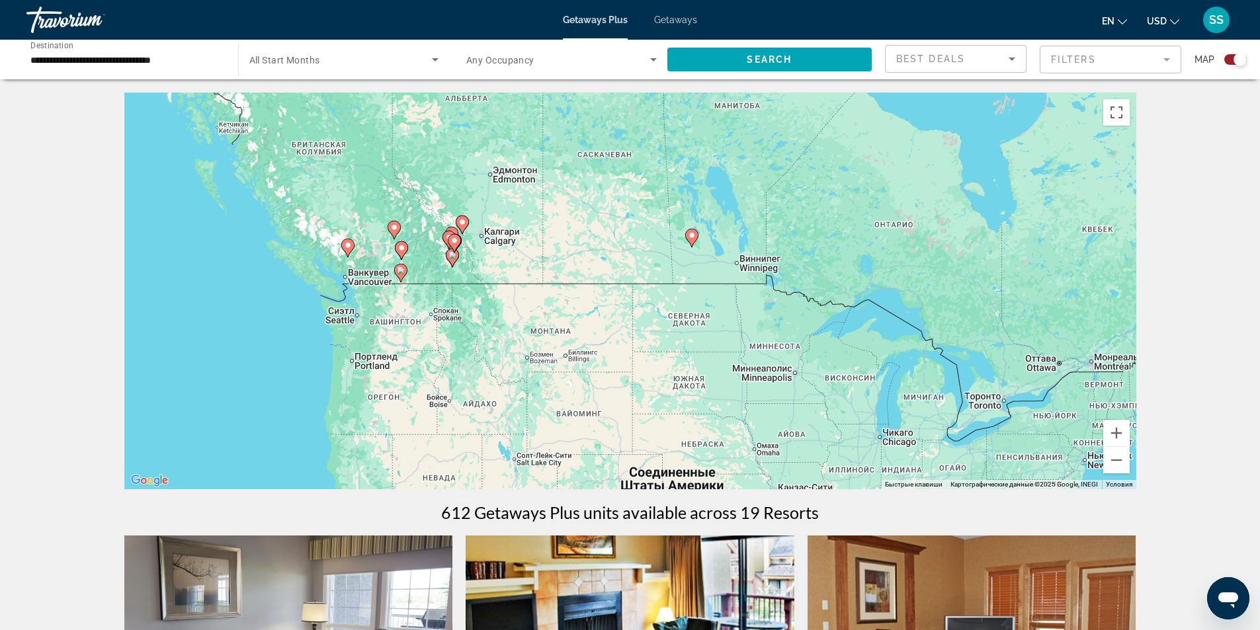
drag, startPoint x: 306, startPoint y: 220, endPoint x: 687, endPoint y: 314, distance: 392.3
click at [687, 313] on div "Чтобы активировать перетаскивание с помощью клавиатуры, нажмите Alt + Ввод. Пос…" at bounding box center [630, 291] width 1012 height 397
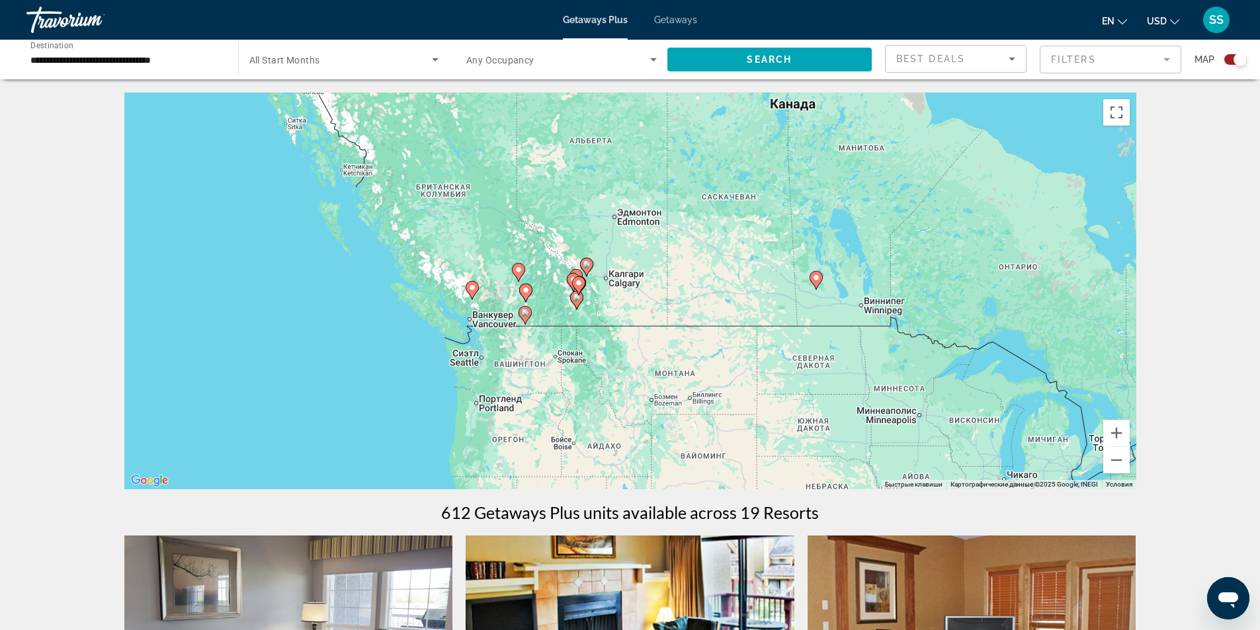
click at [490, 329] on div "Чтобы активировать перетаскивание с помощью клавиатуры, нажмите Alt + Ввод. Пос…" at bounding box center [630, 291] width 1012 height 397
click at [489, 330] on div "Чтобы активировать перетаскивание с помощью клавиатуры, нажмите Alt + Ввод. Пос…" at bounding box center [630, 291] width 1012 height 397
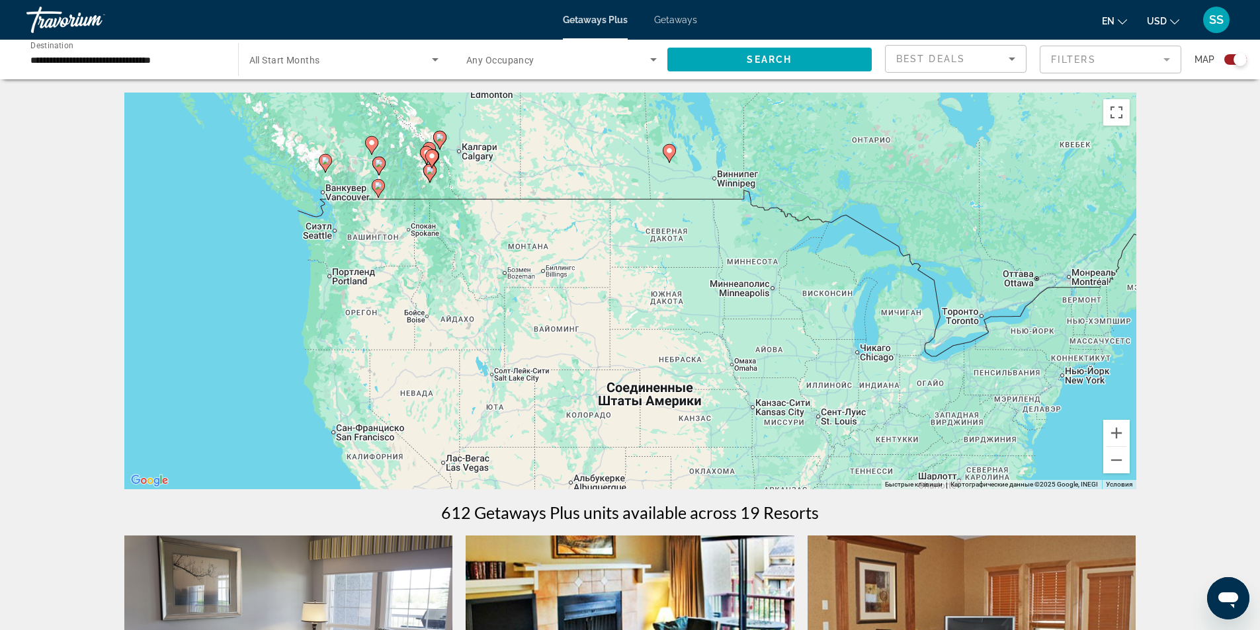
drag, startPoint x: 534, startPoint y: 336, endPoint x: 384, endPoint y: 211, distance: 195.3
click at [384, 211] on div "Чтобы активировать перетаскивание с помощью клавиатуры, нажмите Alt + Ввод. Пос…" at bounding box center [630, 291] width 1012 height 397
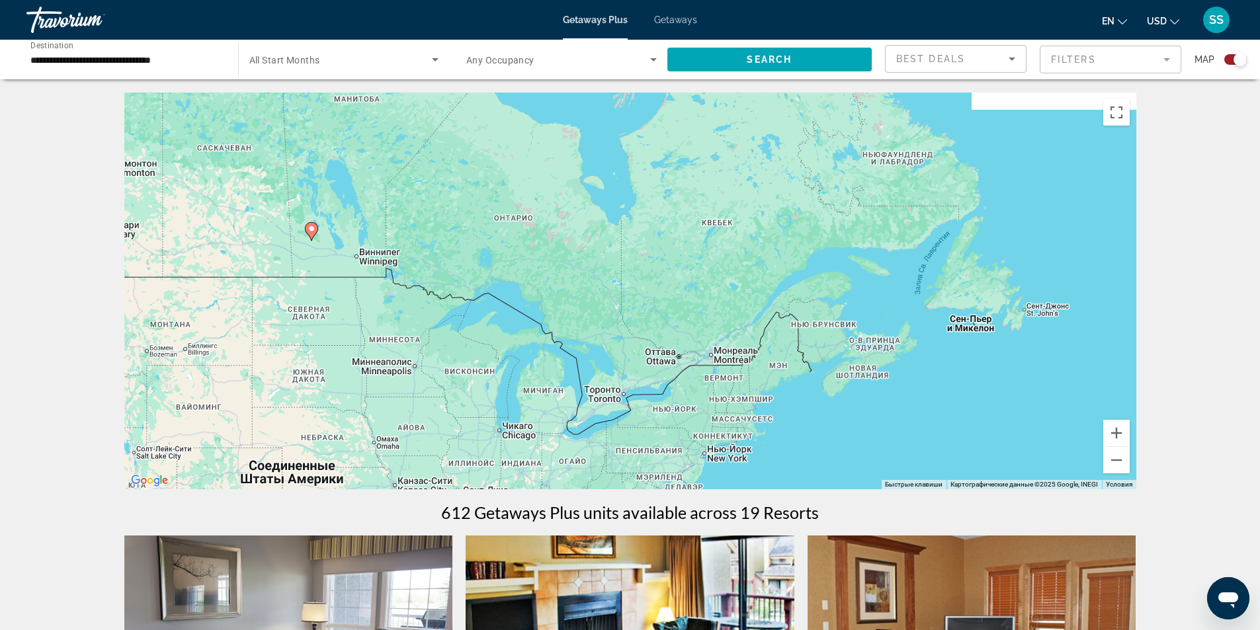
drag, startPoint x: 988, startPoint y: 265, endPoint x: 599, endPoint y: 350, distance: 398.1
click at [599, 350] on div "Чтобы активировать перетаскивание с помощью клавиатуры, нажмите Alt + Ввод. Пос…" at bounding box center [630, 291] width 1012 height 397
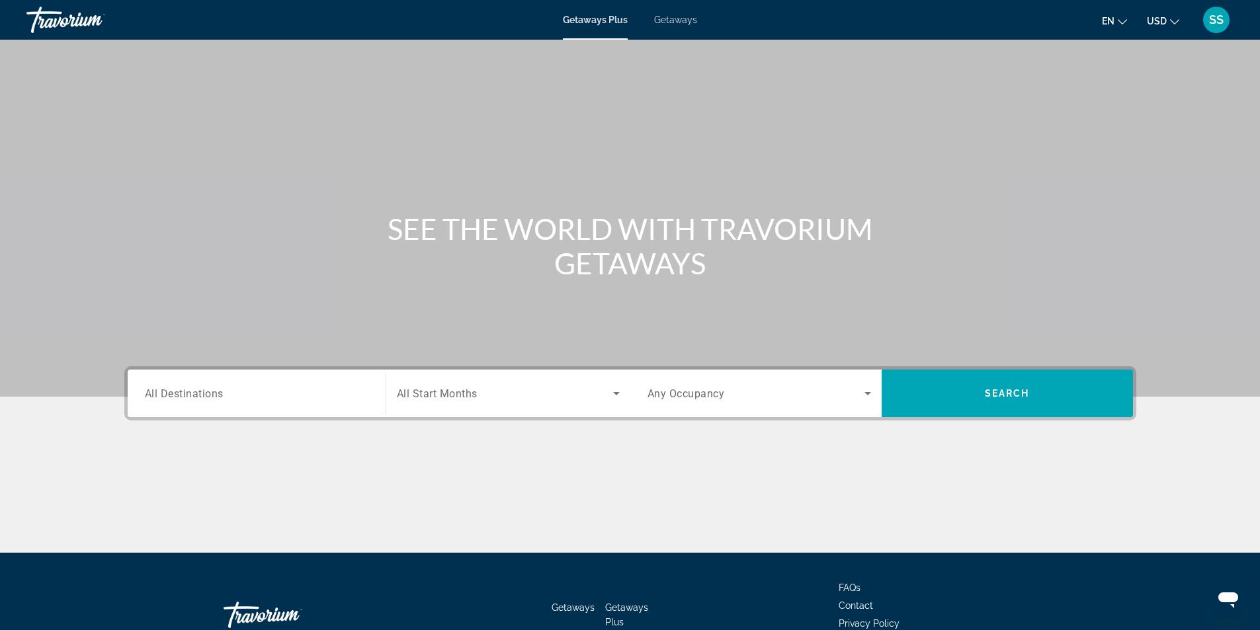
click at [205, 397] on span "All Destinations" at bounding box center [184, 393] width 79 height 13
click at [205, 397] on input "Destination All Destinations" at bounding box center [257, 394] width 224 height 16
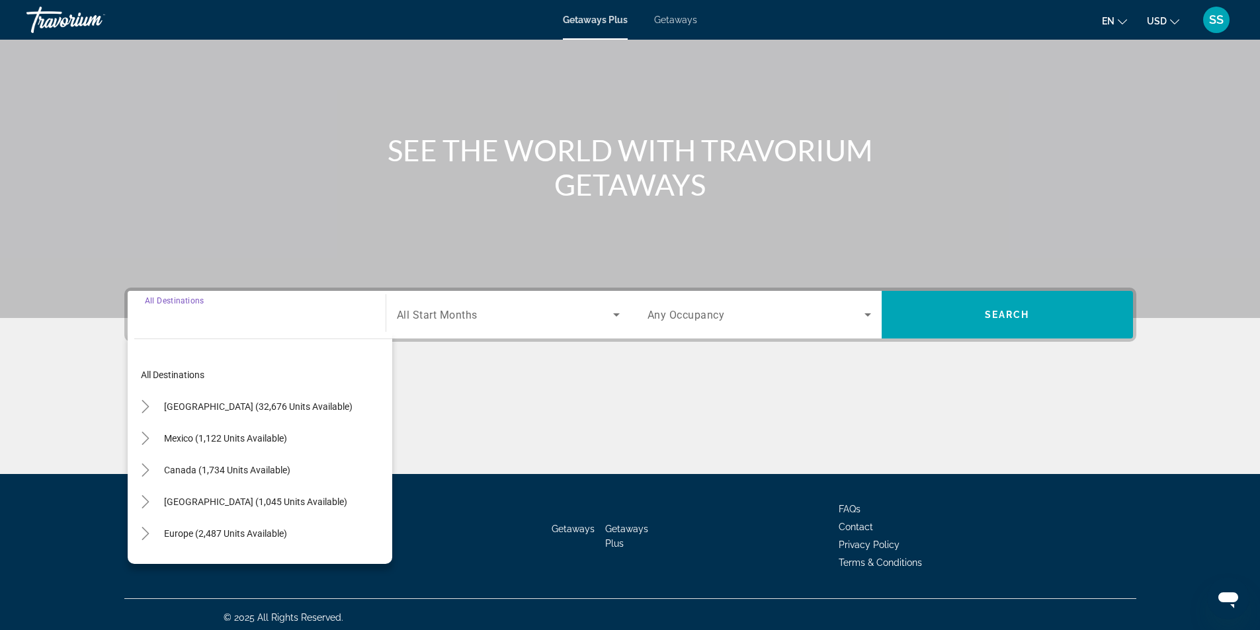
scroll to position [85, 0]
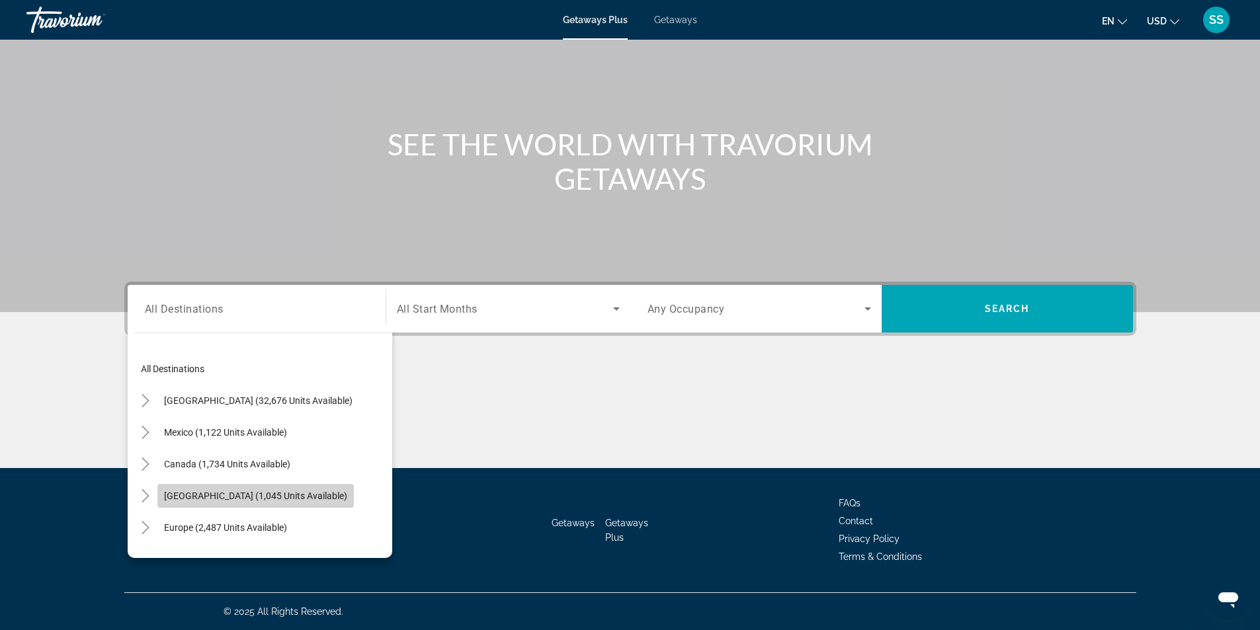
click at [296, 492] on span "[GEOGRAPHIC_DATA] (1,045 units available)" at bounding box center [255, 496] width 183 height 11
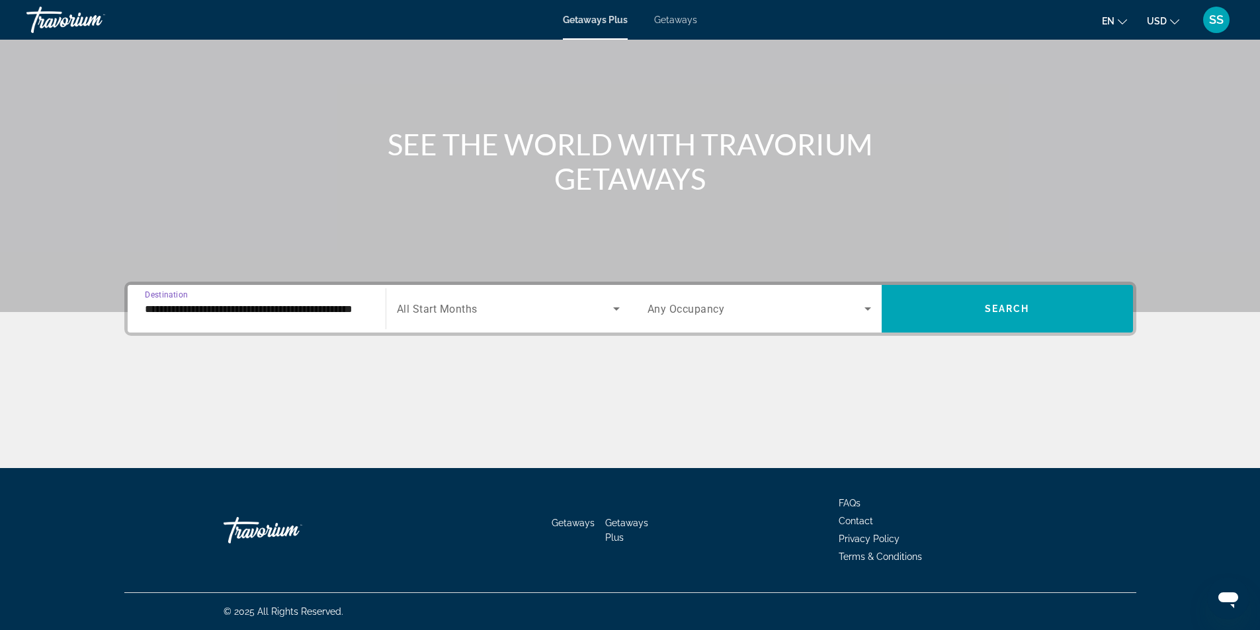
click at [218, 302] on input "**********" at bounding box center [257, 310] width 224 height 16
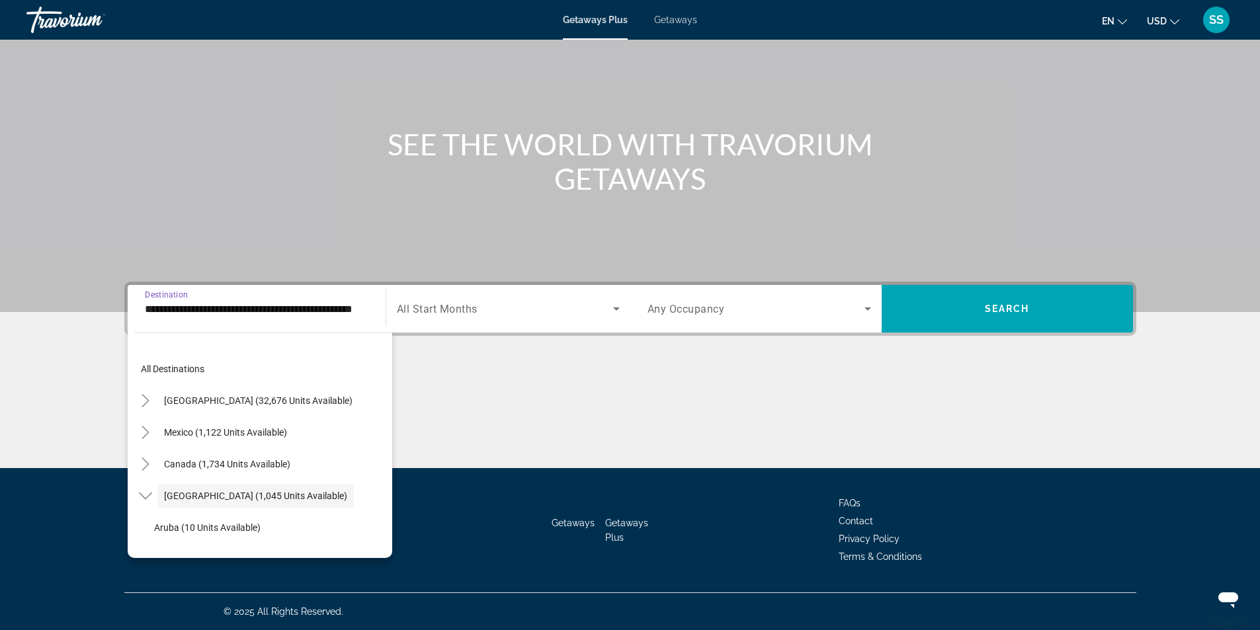
scroll to position [47, 0]
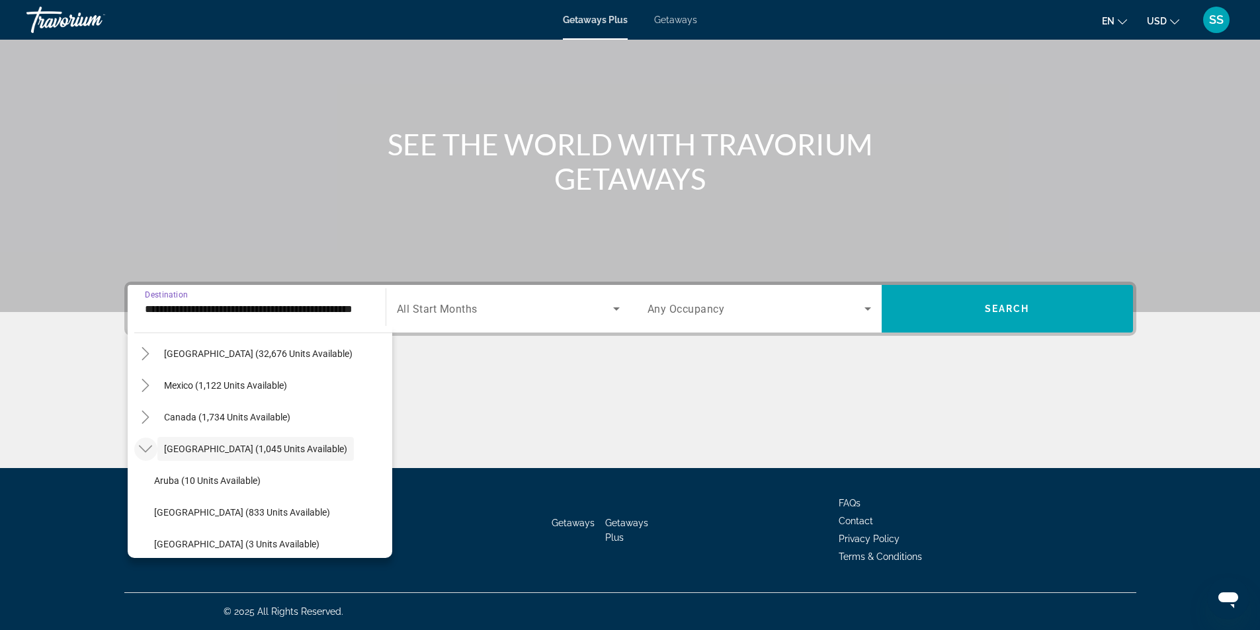
click at [139, 448] on icon "Toggle Caribbean & Atlantic Islands (1,045 units available)" at bounding box center [145, 448] width 13 height 13
click at [202, 487] on span "Search widget" at bounding box center [225, 481] width 136 height 32
type input "**********"
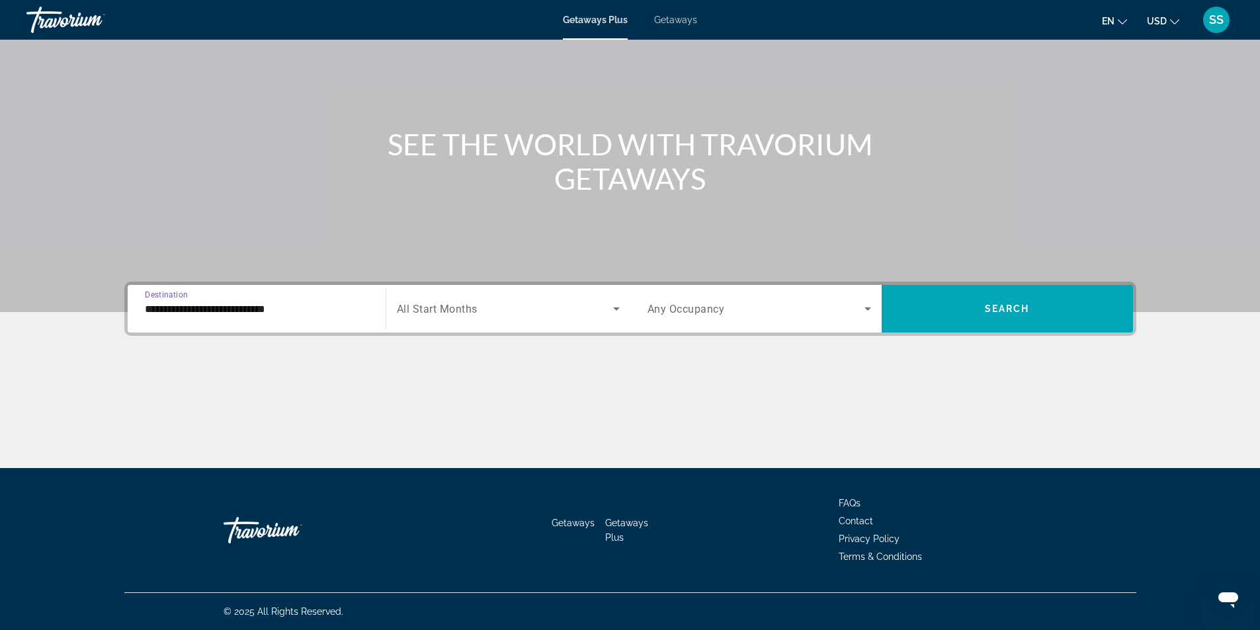
click at [736, 310] on span "Search widget" at bounding box center [755, 309] width 217 height 16
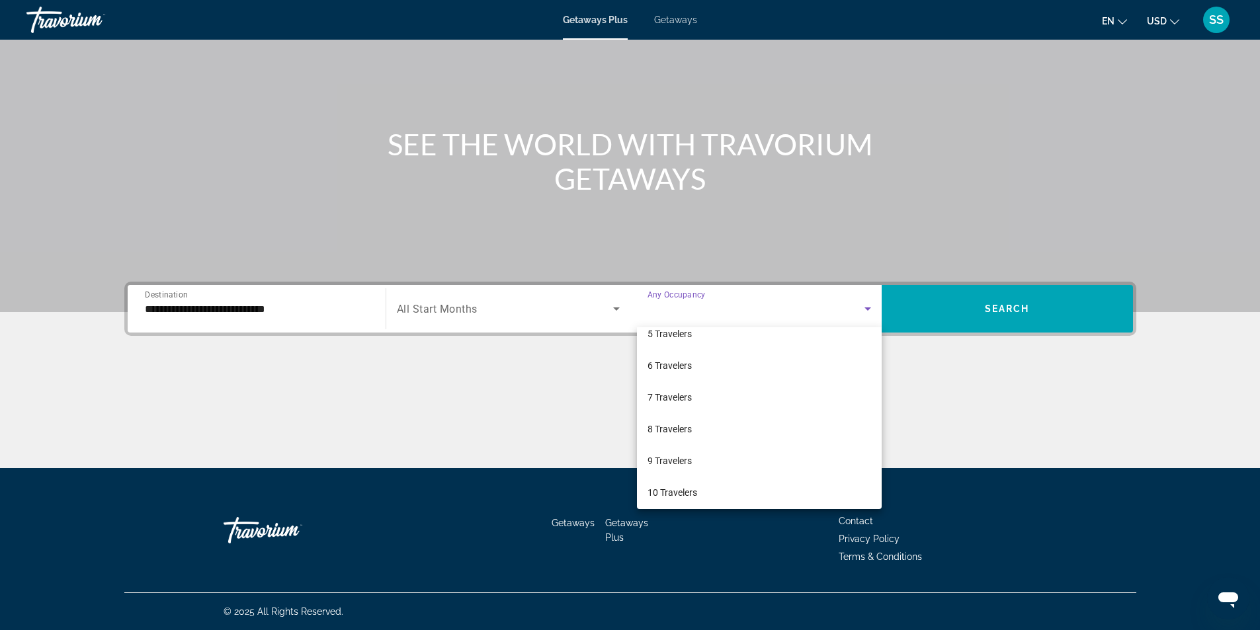
scroll to position [146, 0]
click at [675, 491] on span "10 Travelers" at bounding box center [672, 488] width 50 height 16
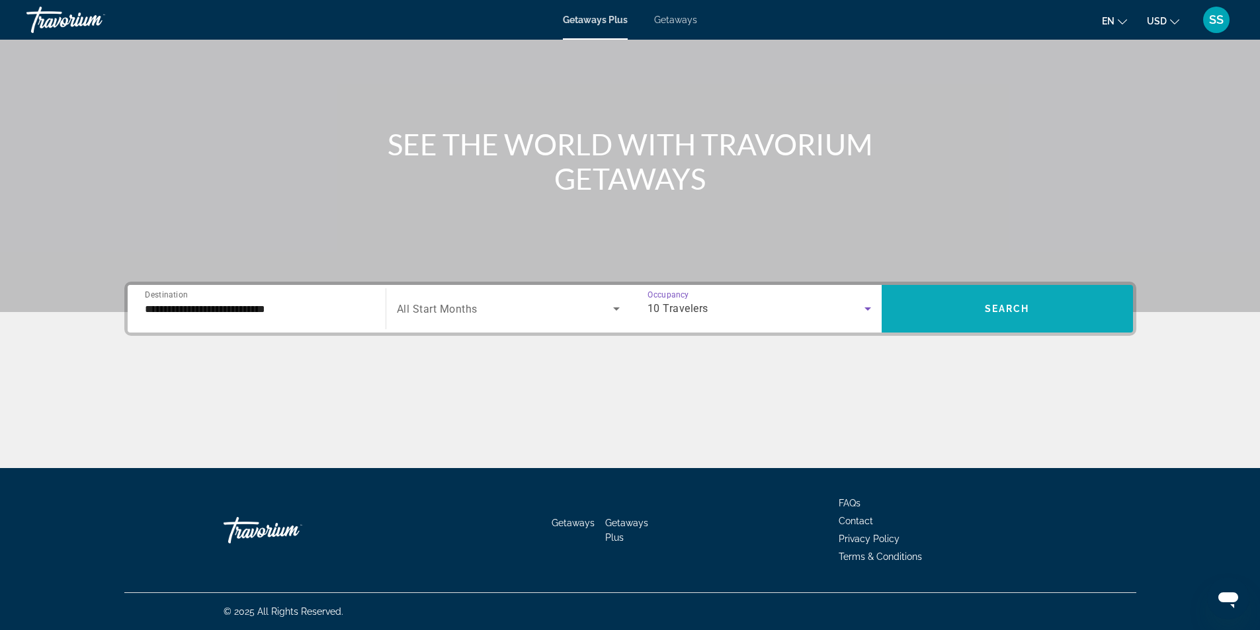
click at [950, 307] on span "Search widget" at bounding box center [1007, 309] width 251 height 32
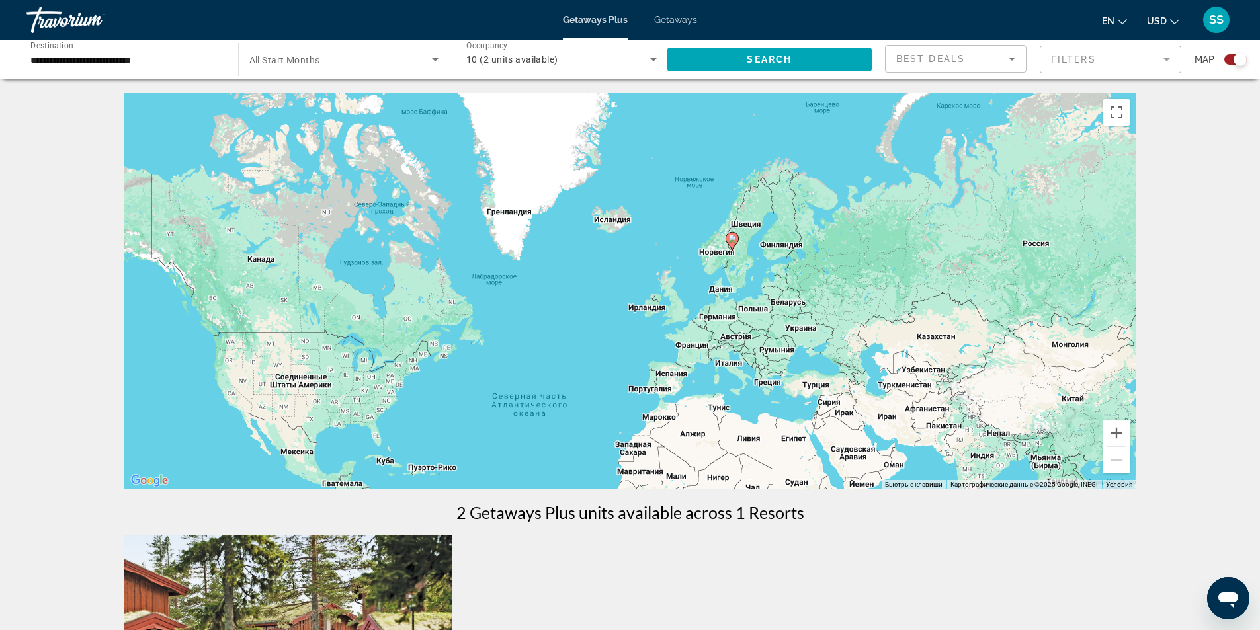
drag, startPoint x: 790, startPoint y: 128, endPoint x: 729, endPoint y: 265, distance: 149.2
click at [729, 265] on div "Чтобы активировать перетаскивание с помощью клавиатуры, нажмите Alt + Ввод. Пос…" at bounding box center [630, 291] width 1012 height 397
click at [726, 258] on div "Чтобы активировать перетаскивание с помощью клавиатуры, нажмите Alt + Ввод. Пос…" at bounding box center [630, 291] width 1012 height 397
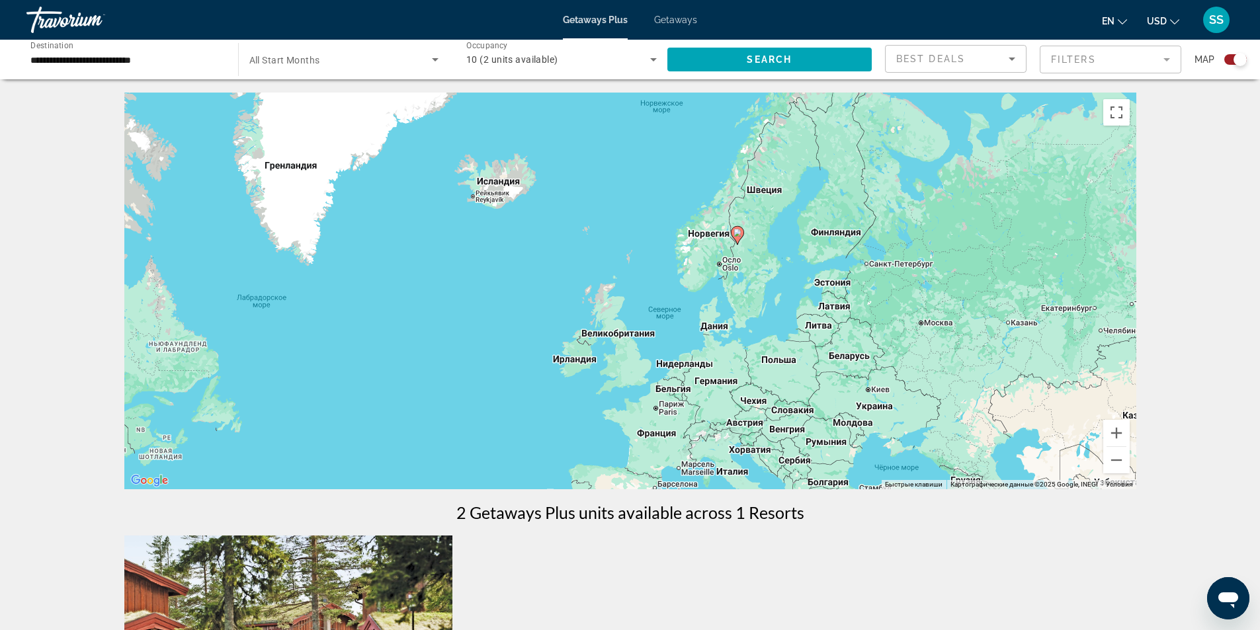
click at [730, 253] on div "Чтобы активировать перетаскивание с помощью клавиатуры, нажмите Alt + Ввод. Пос…" at bounding box center [630, 291] width 1012 height 397
click at [731, 253] on div "Чтобы активировать перетаскивание с помощью клавиатуры, нажмите Alt + Ввод. Пос…" at bounding box center [630, 291] width 1012 height 397
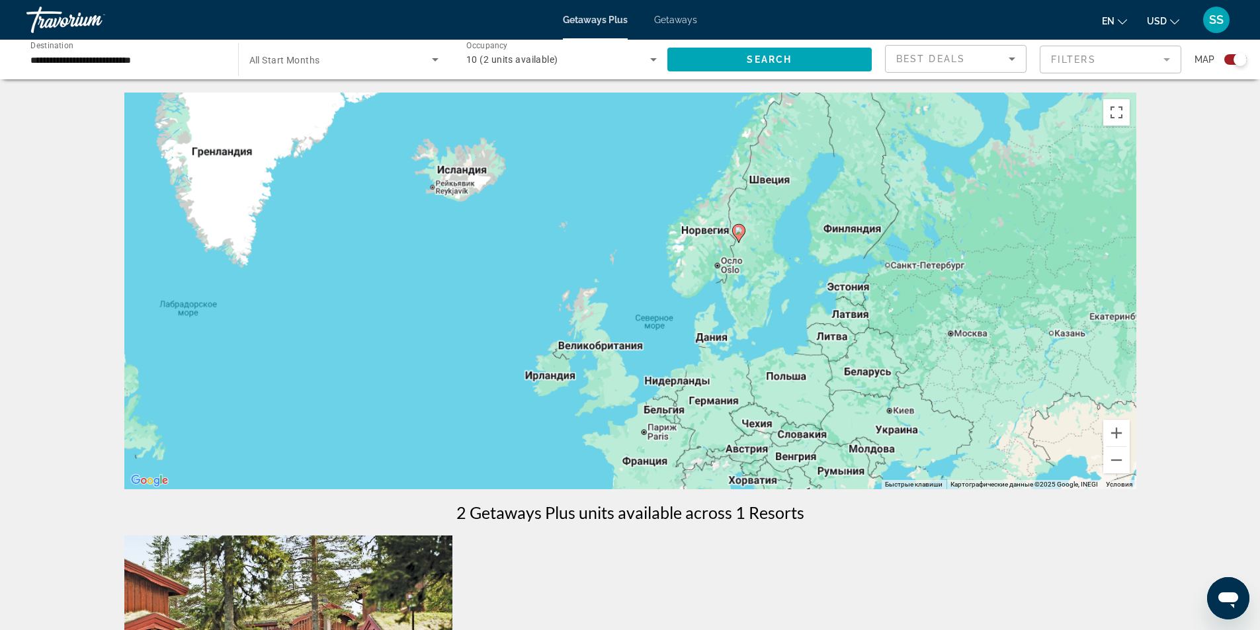
click at [731, 253] on div "Чтобы активировать перетаскивание с помощью клавиатуры, нажмите Alt + Ввод. Пос…" at bounding box center [630, 291] width 1012 height 397
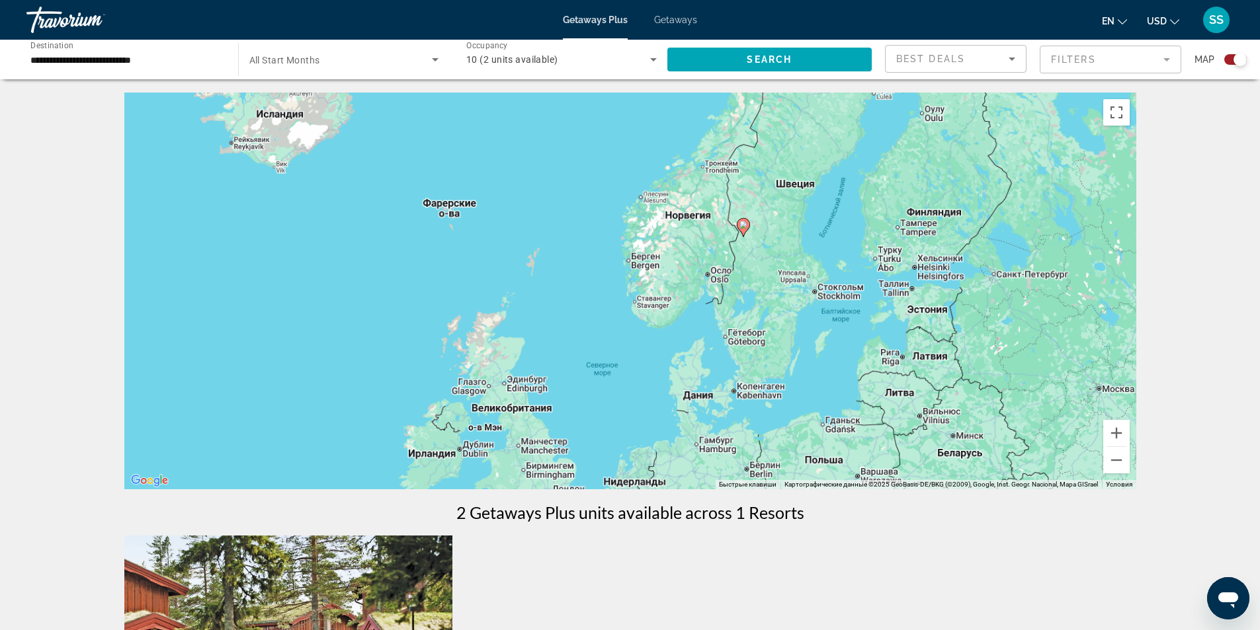
click at [731, 253] on div "Чтобы активировать перетаскивание с помощью клавиатуры, нажмите Alt + Ввод. Пос…" at bounding box center [630, 291] width 1012 height 397
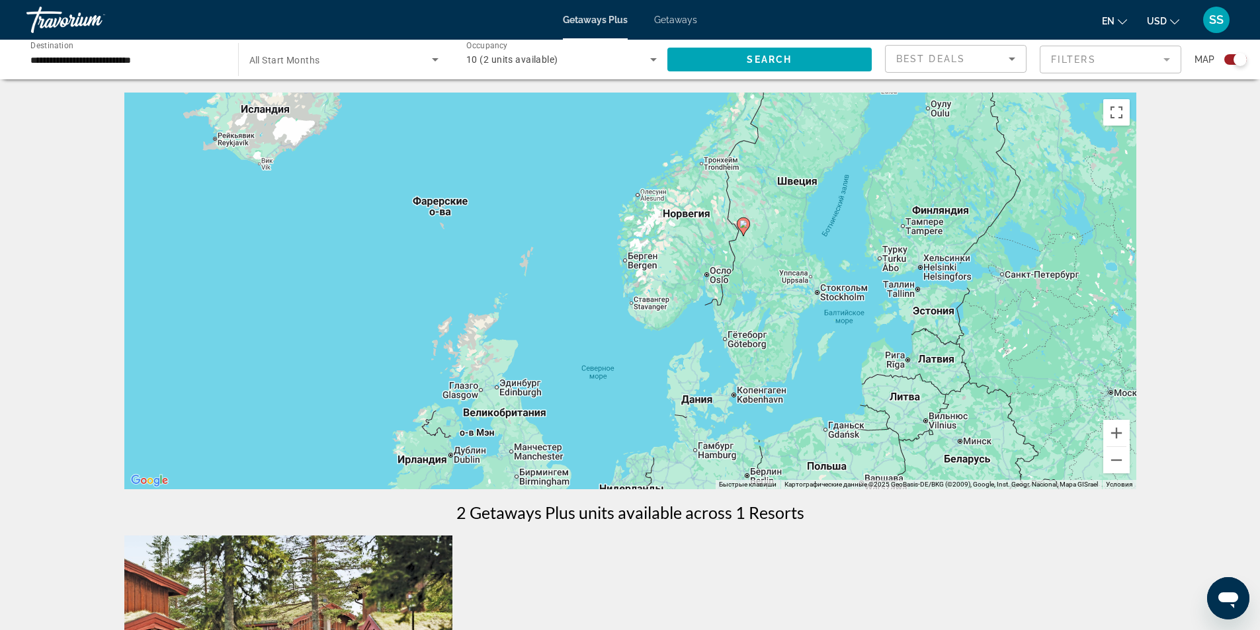
click at [731, 253] on div "Чтобы активировать перетаскивание с помощью клавиатуры, нажмите Alt + Ввод. Пос…" at bounding box center [630, 291] width 1012 height 397
click at [755, 241] on div "Чтобы активировать перетаскивание с помощью клавиатуры, нажмите Alt + Ввод. Пос…" at bounding box center [630, 291] width 1012 height 397
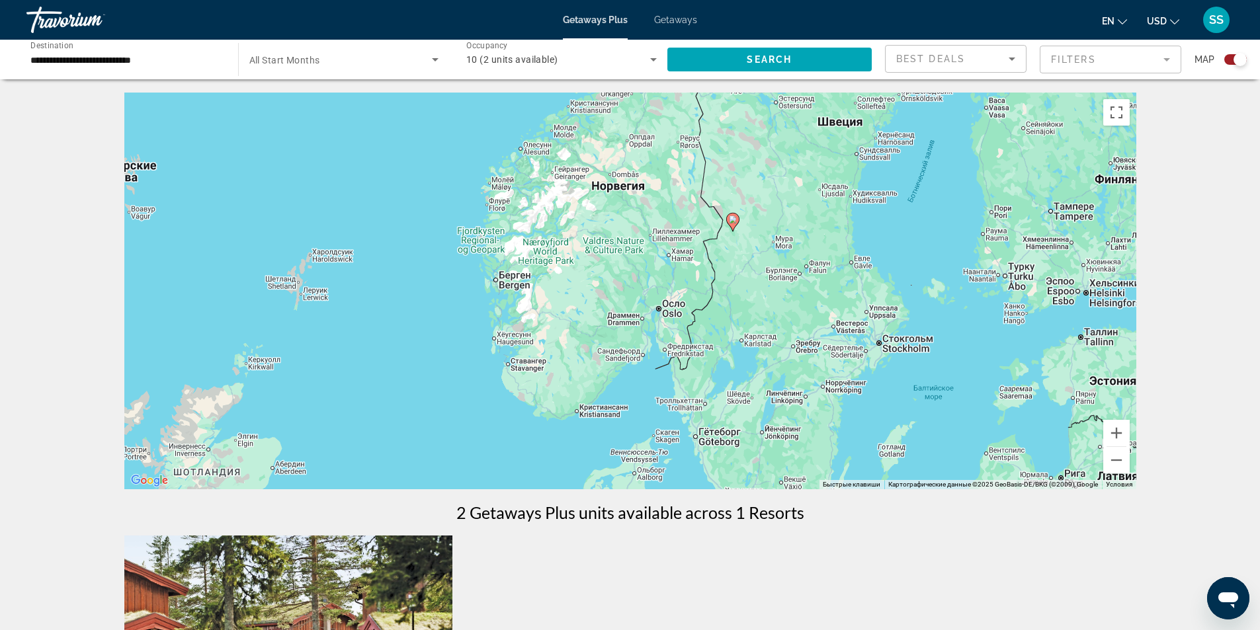
click at [735, 222] on image "Main content" at bounding box center [733, 220] width 8 height 8
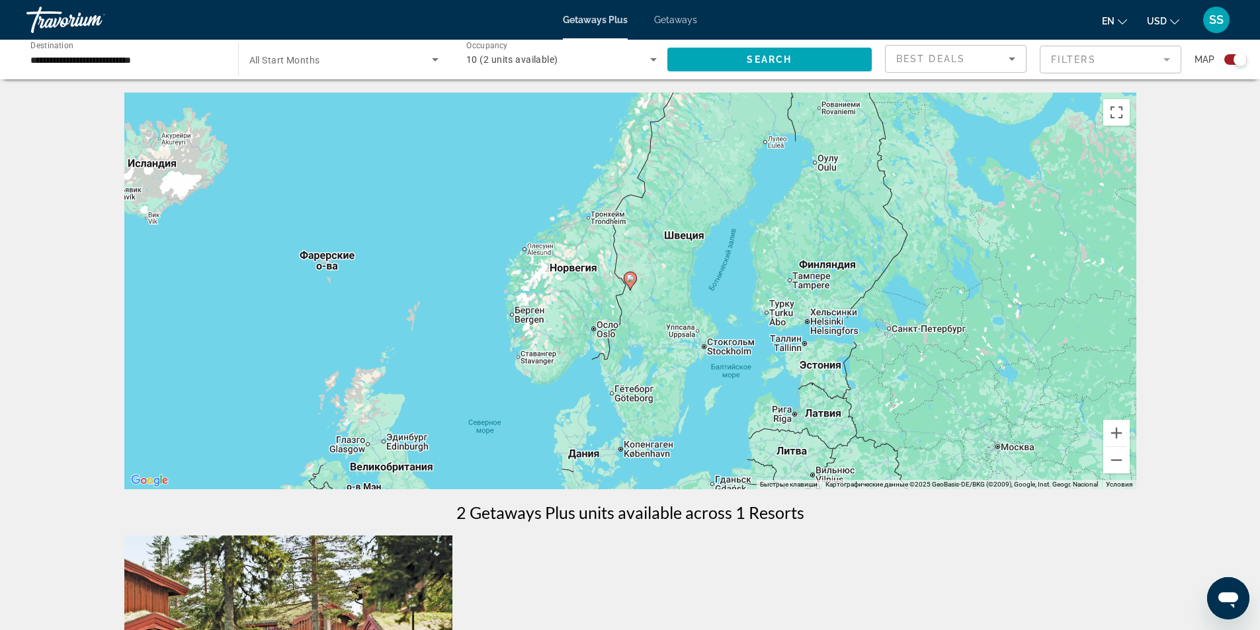
click at [634, 289] on gmp-advanced-marker "Main content" at bounding box center [630, 281] width 13 height 20
type input "**********"
click at [634, 289] on gmp-advanced-marker "Main content" at bounding box center [630, 281] width 13 height 20
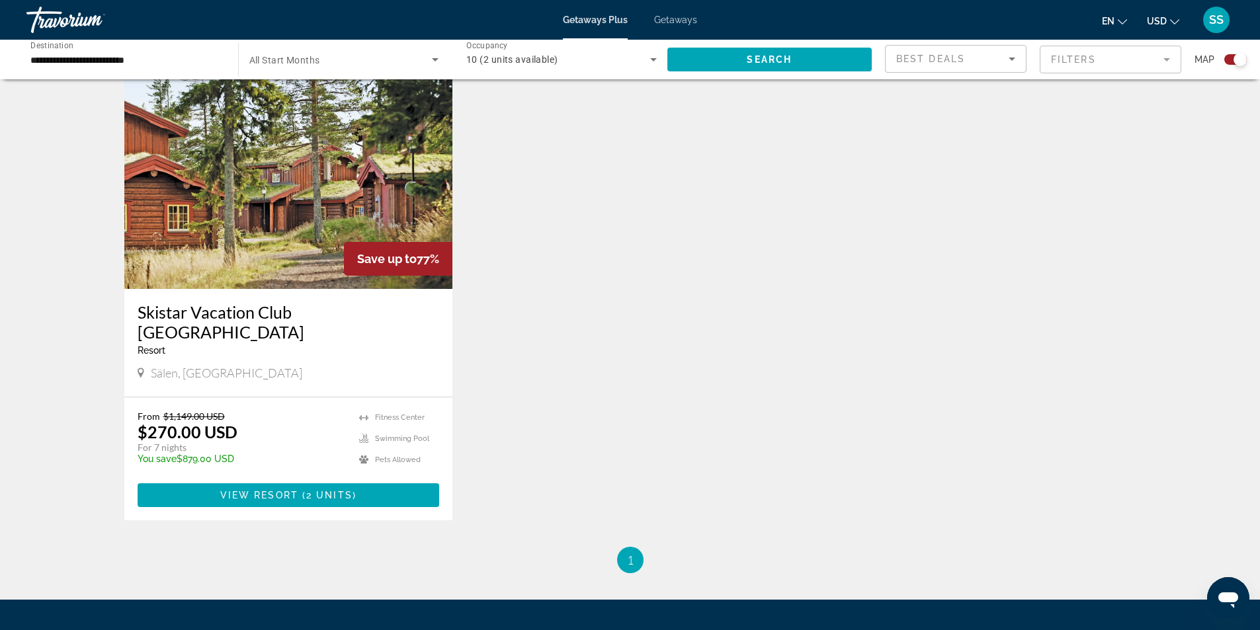
scroll to position [463, 0]
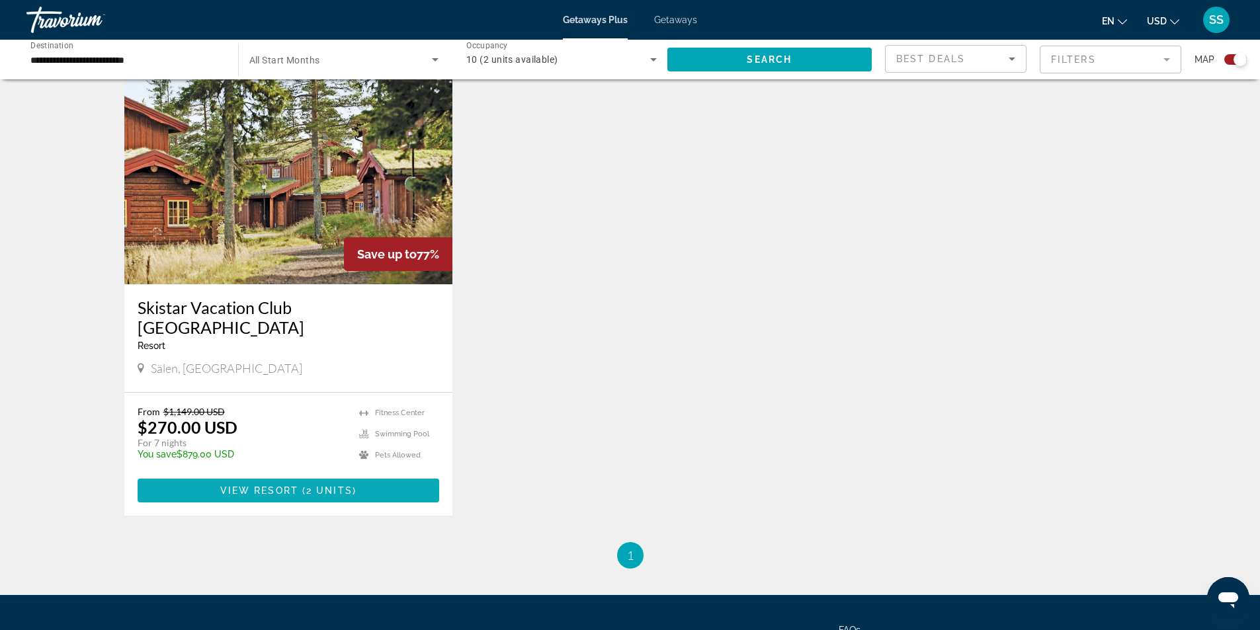
click at [309, 485] on span "2 units" at bounding box center [329, 490] width 46 height 11
